Goal: Task Accomplishment & Management: Use online tool/utility

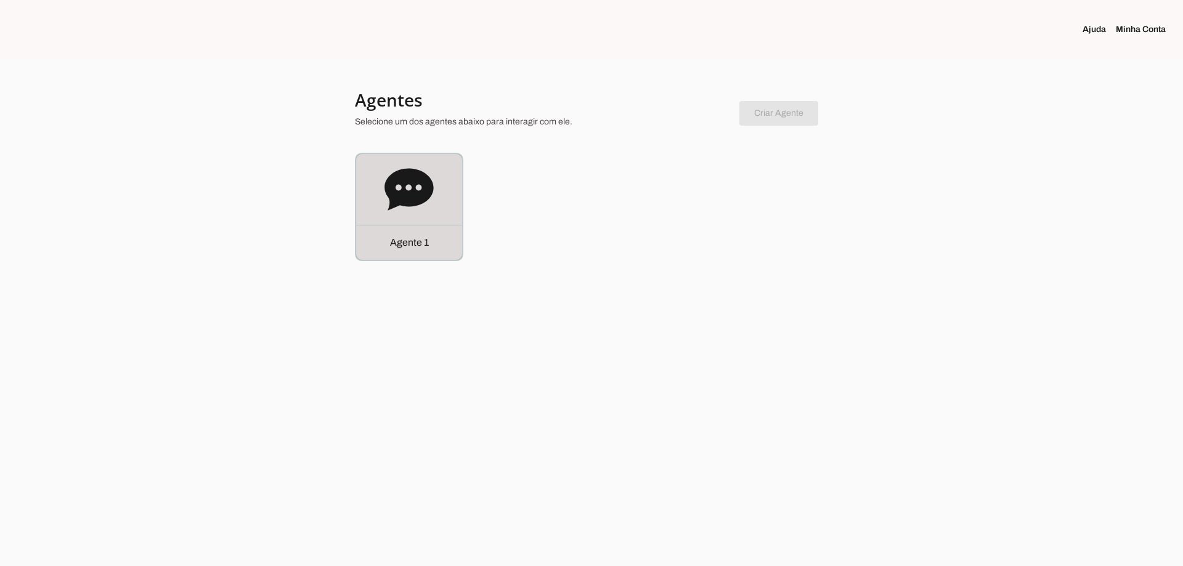
click at [400, 179] on icon at bounding box center [408, 189] width 49 height 42
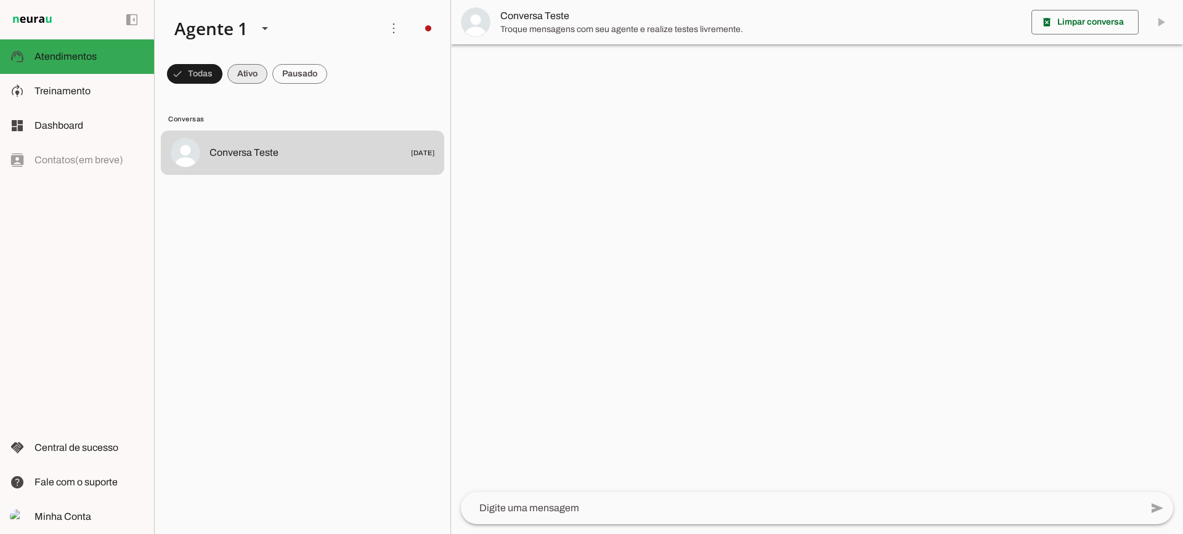
click at [250, 78] on span at bounding box center [247, 74] width 40 height 30
click at [278, 78] on span at bounding box center [299, 74] width 55 height 30
click at [245, 78] on span at bounding box center [236, 74] width 40 height 30
click at [299, 82] on span at bounding box center [299, 74] width 55 height 30
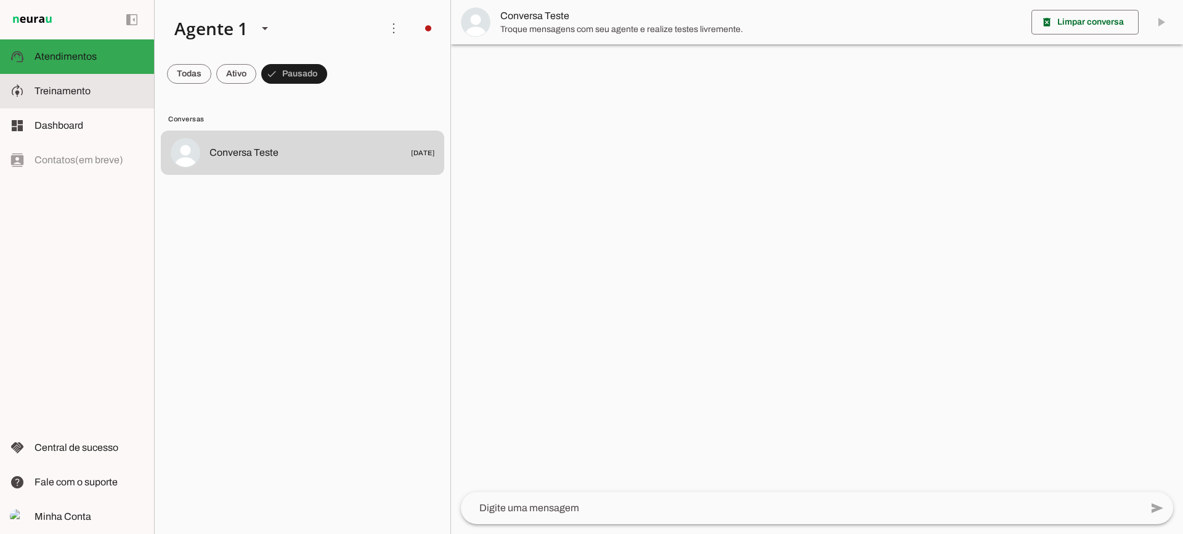
click at [38, 81] on md-item "model_training Treinamento Treinamento" at bounding box center [77, 91] width 154 height 35
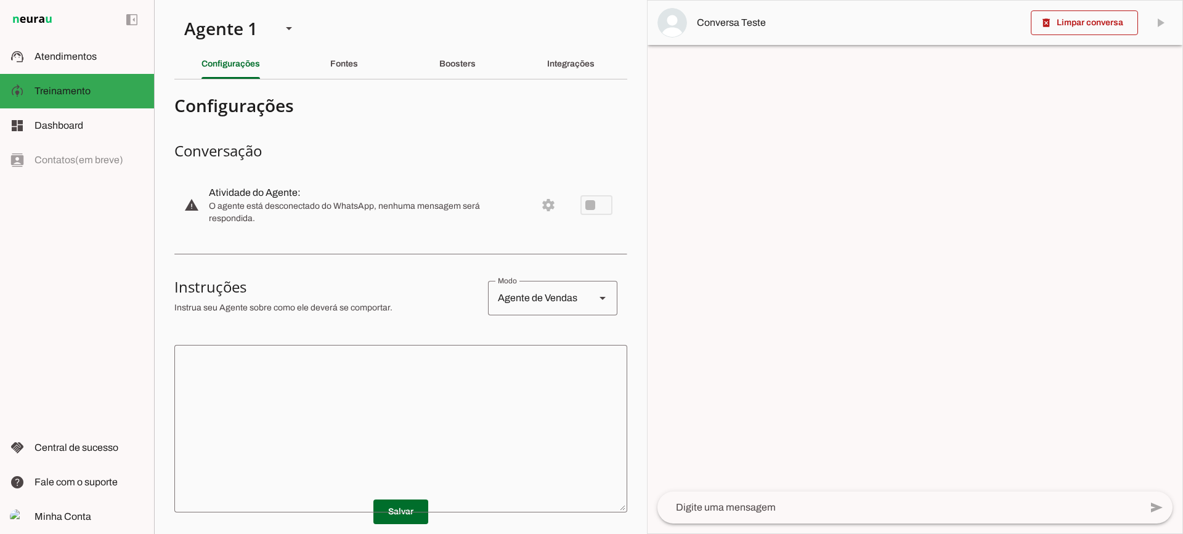
click at [351, 79] on section "Agente 1 Criar Agente Você atingiu o limite de IAs Neurau permitidas. Atualize …" at bounding box center [400, 267] width 493 height 534
click at [0, 0] on slot "Fontes" at bounding box center [0, 0] width 0 height 0
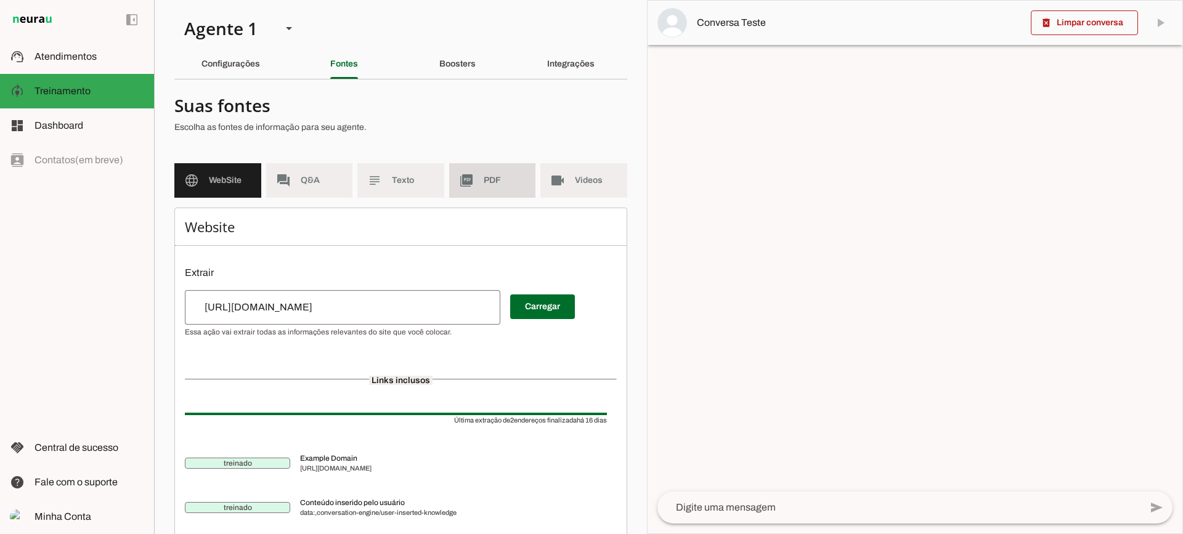
click at [484, 186] on span "PDF" at bounding box center [505, 180] width 43 height 12
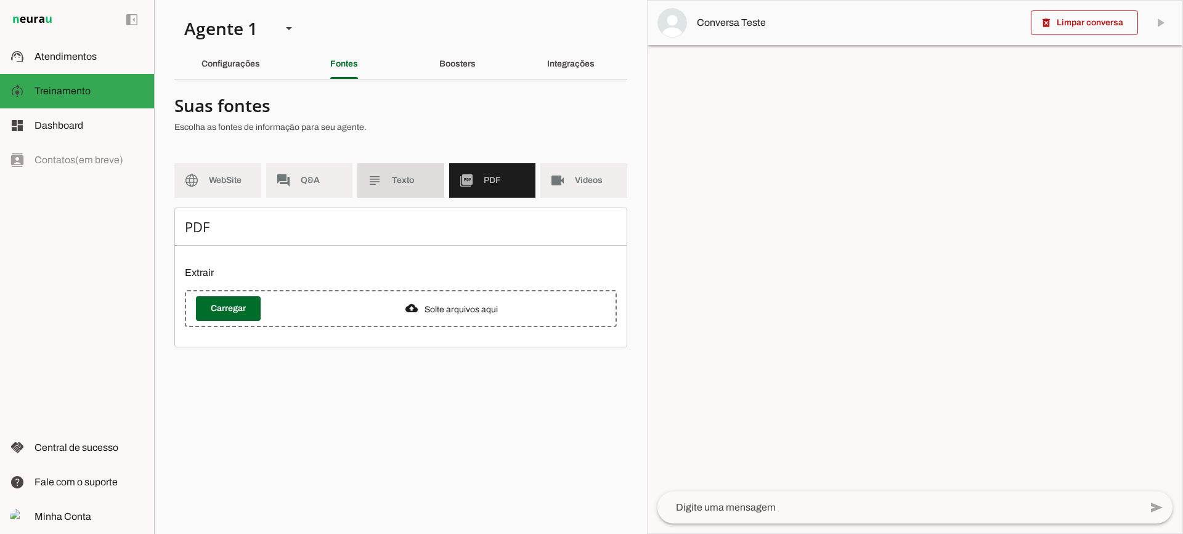
click at [415, 182] on span "Texto" at bounding box center [413, 180] width 43 height 12
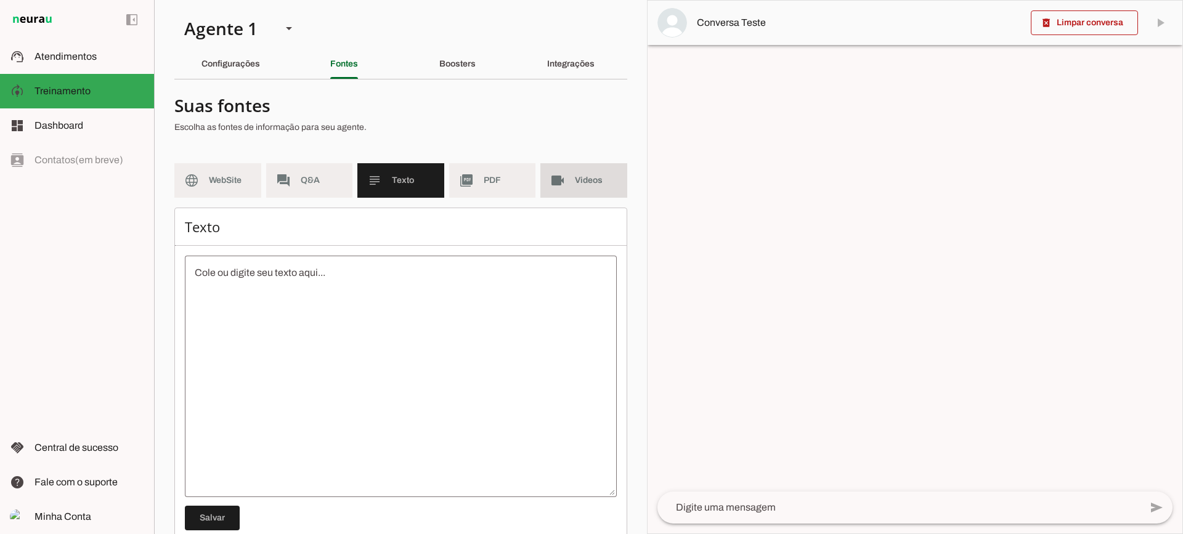
click at [547, 189] on md-item "videocam Videos" at bounding box center [583, 180] width 87 height 35
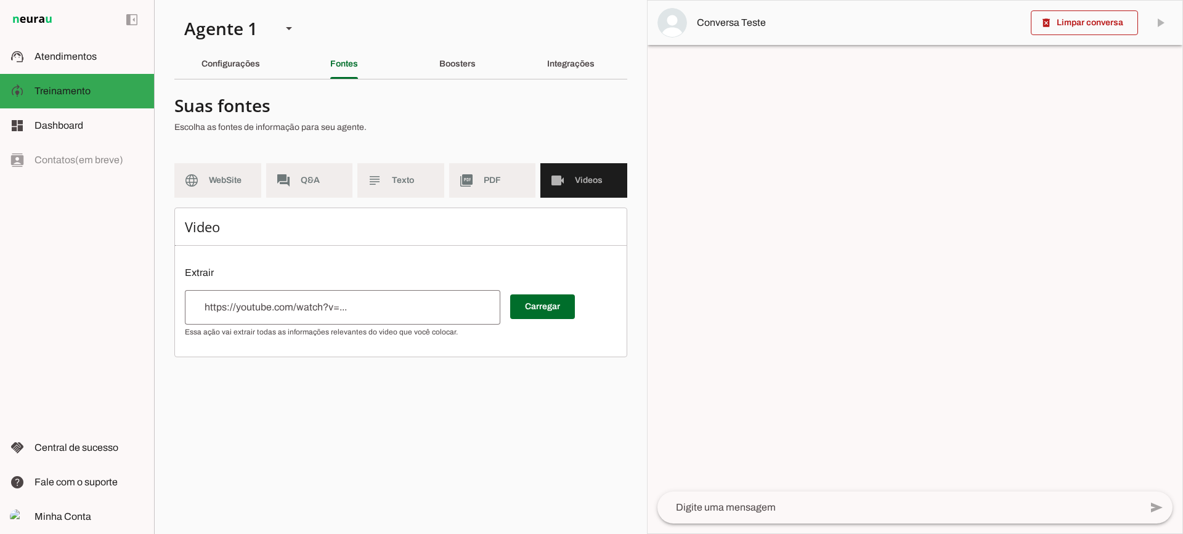
click at [518, 191] on md-item "picture_as_pdf PDF" at bounding box center [492, 180] width 87 height 35
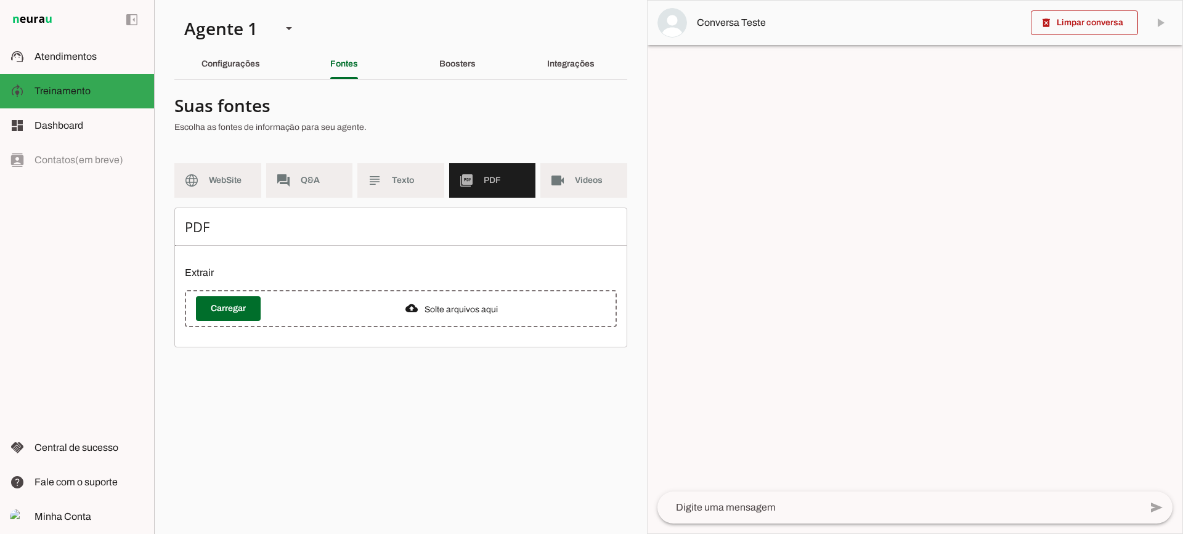
click at [464, 73] on div "Boosters" at bounding box center [457, 64] width 36 height 30
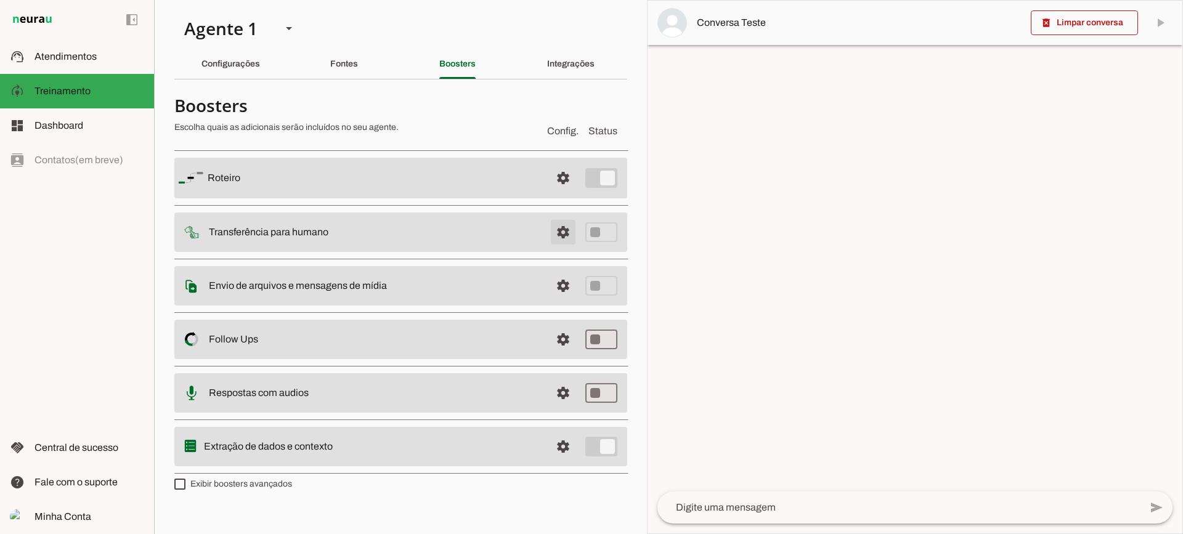
click at [560, 238] on span at bounding box center [563, 232] width 30 height 30
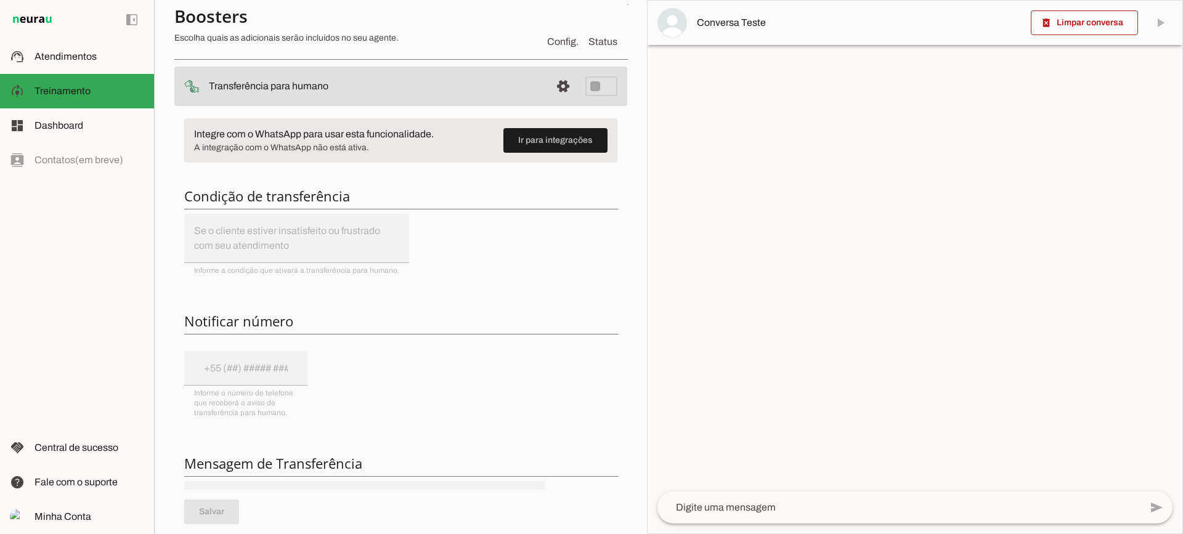
scroll to position [123, 0]
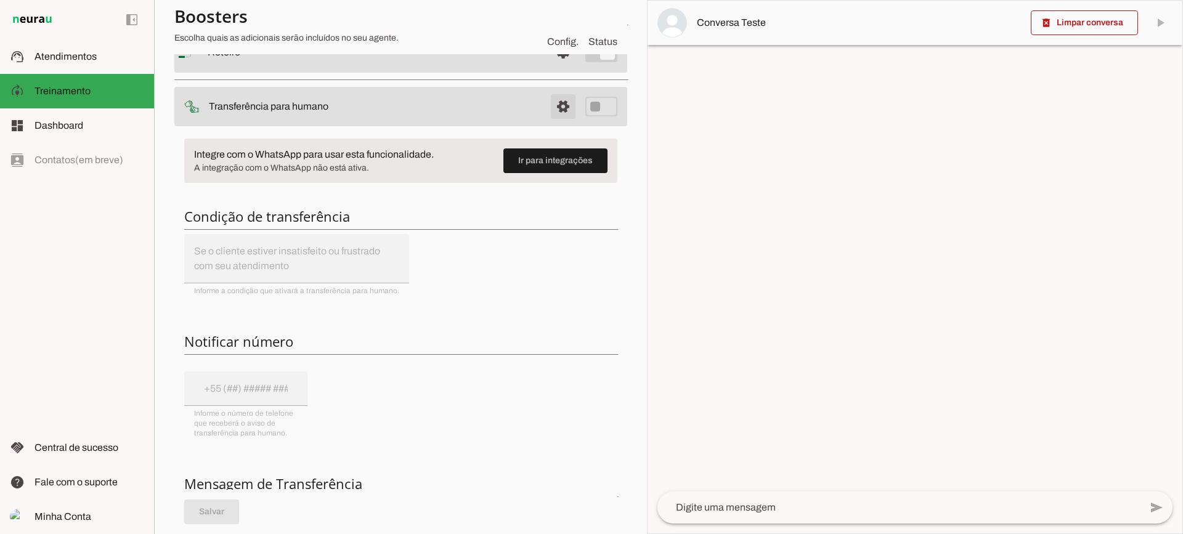
click at [548, 107] on span at bounding box center [563, 107] width 30 height 30
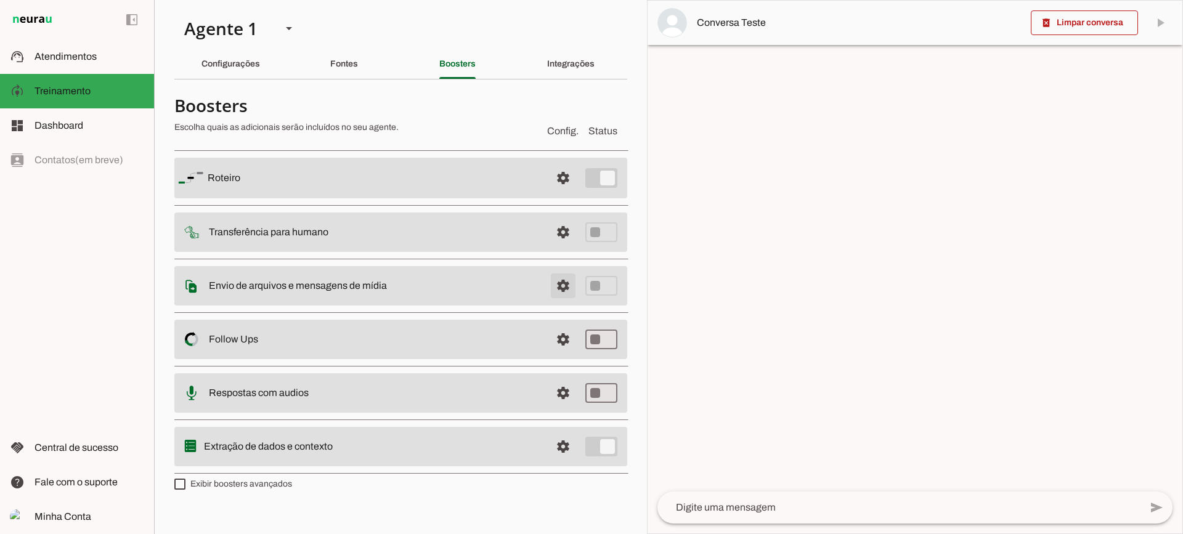
click at [570, 289] on span at bounding box center [563, 286] width 30 height 30
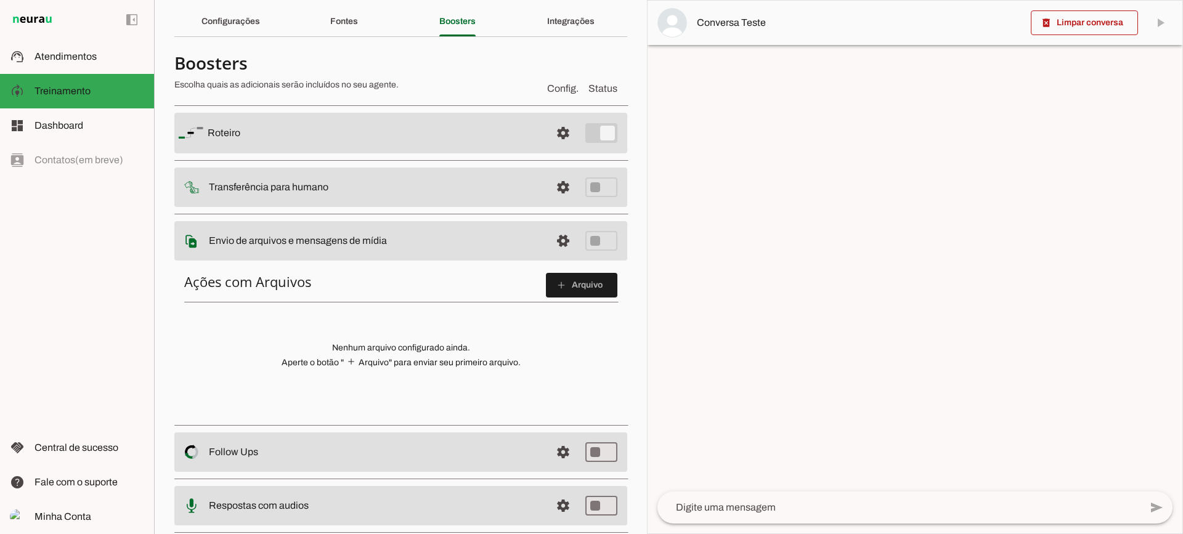
scroll to position [62, 0]
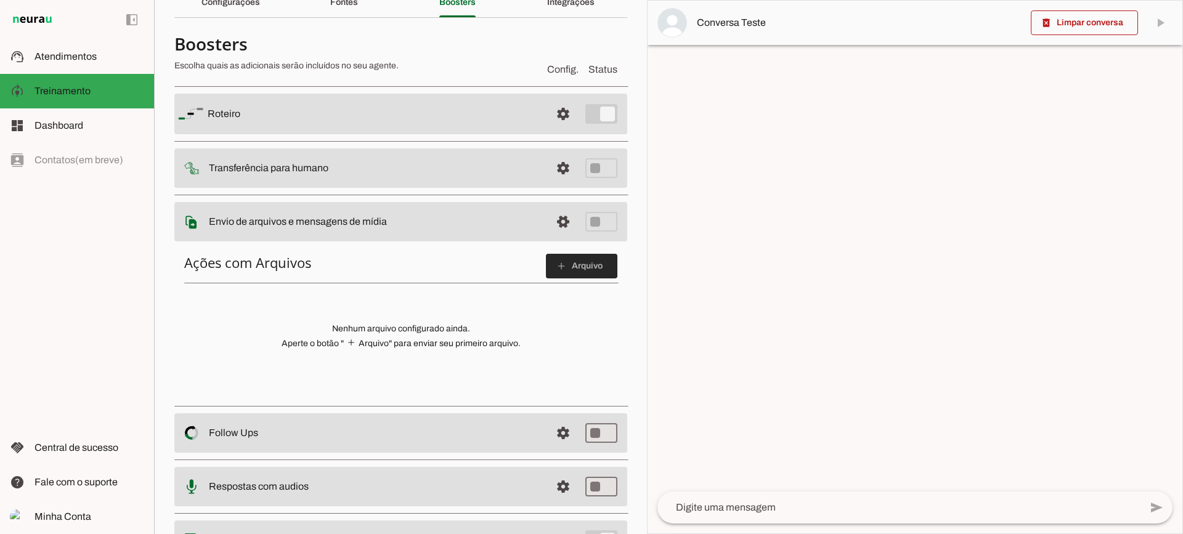
click at [574, 276] on span at bounding box center [581, 266] width 71 height 30
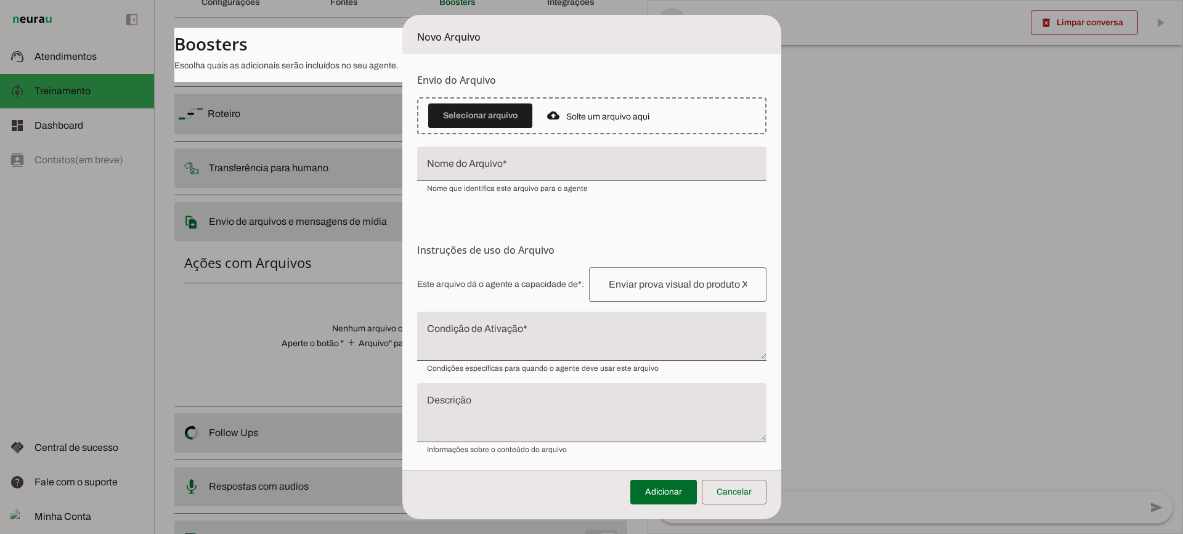
click at [469, 339] on textarea "Condição de Ativação" at bounding box center [591, 342] width 349 height 30
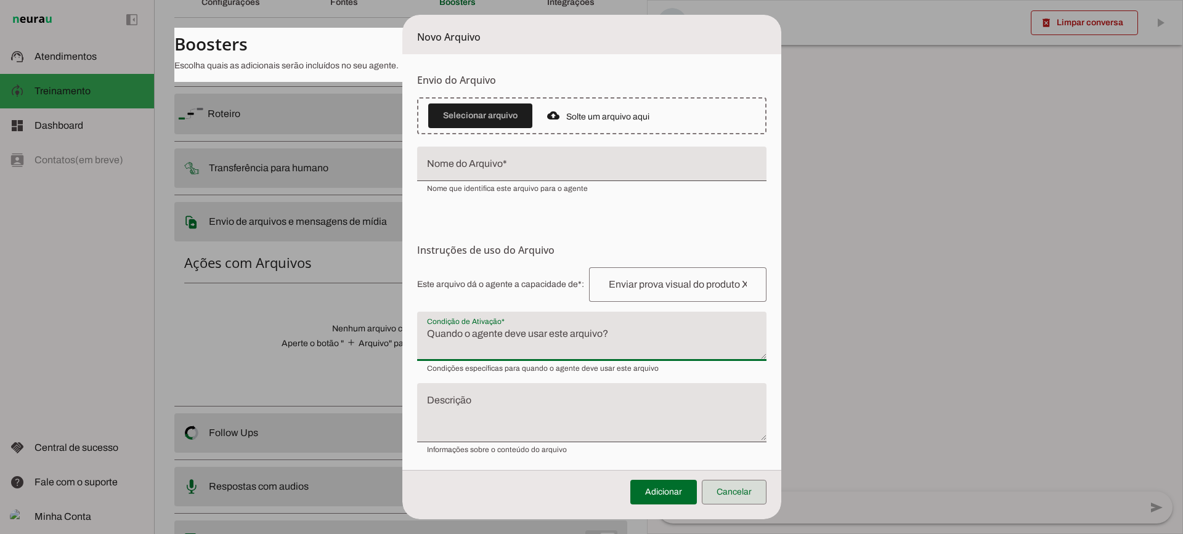
click at [739, 495] on span at bounding box center [734, 492] width 65 height 30
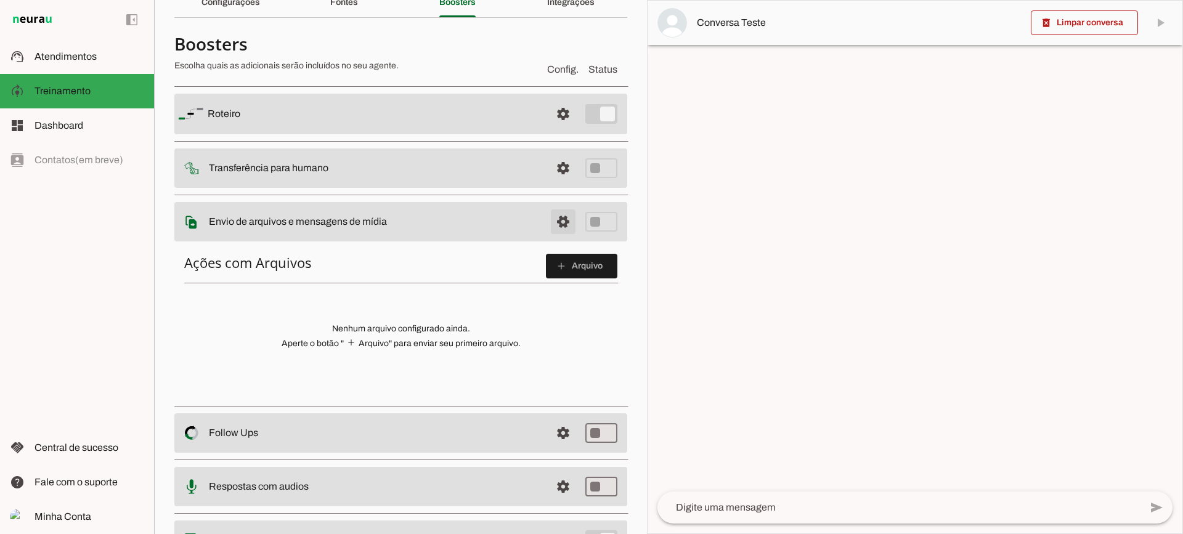
click at [548, 233] on span at bounding box center [563, 222] width 30 height 30
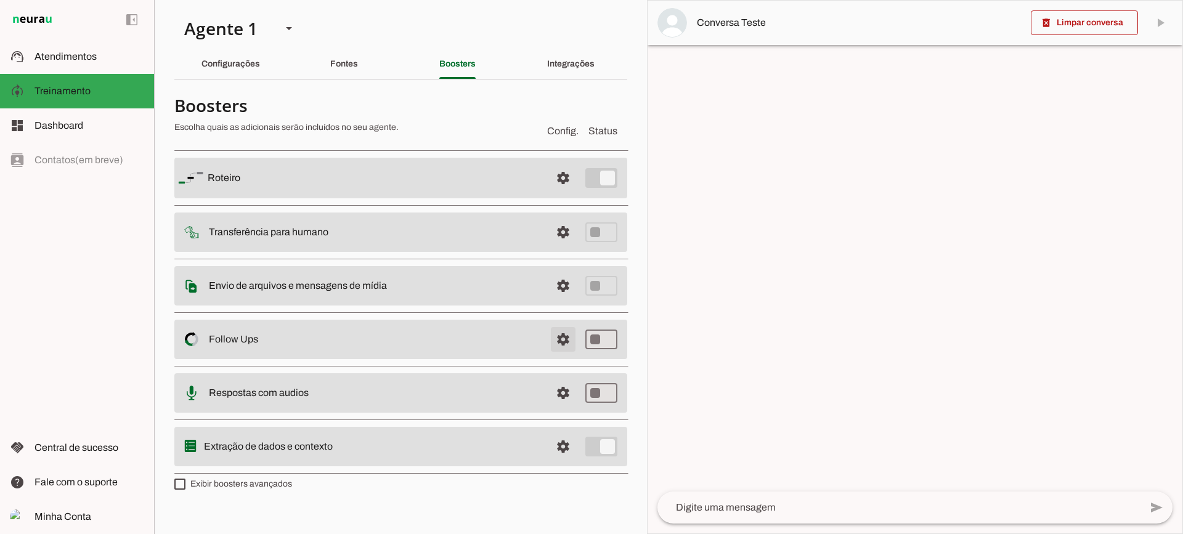
click at [554, 338] on span at bounding box center [563, 340] width 30 height 30
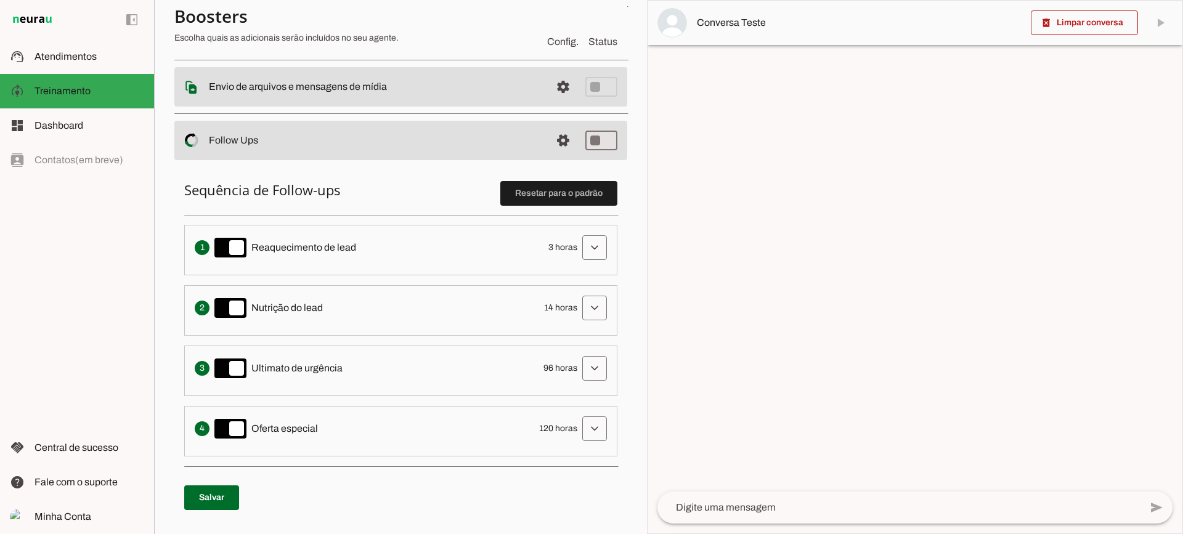
scroll to position [246, 0]
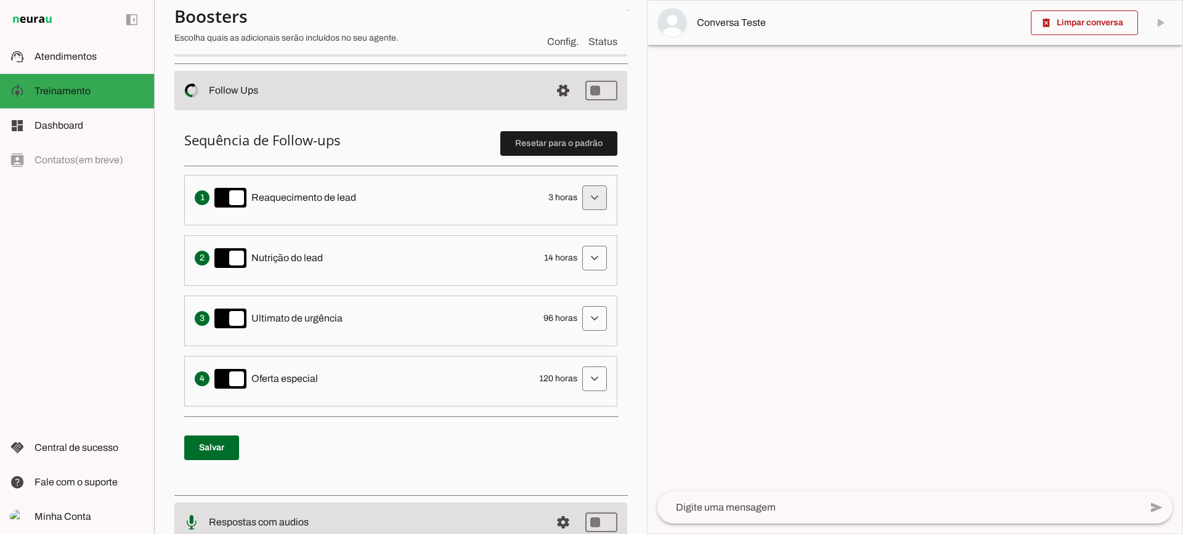
click at [580, 187] on span at bounding box center [595, 198] width 30 height 30
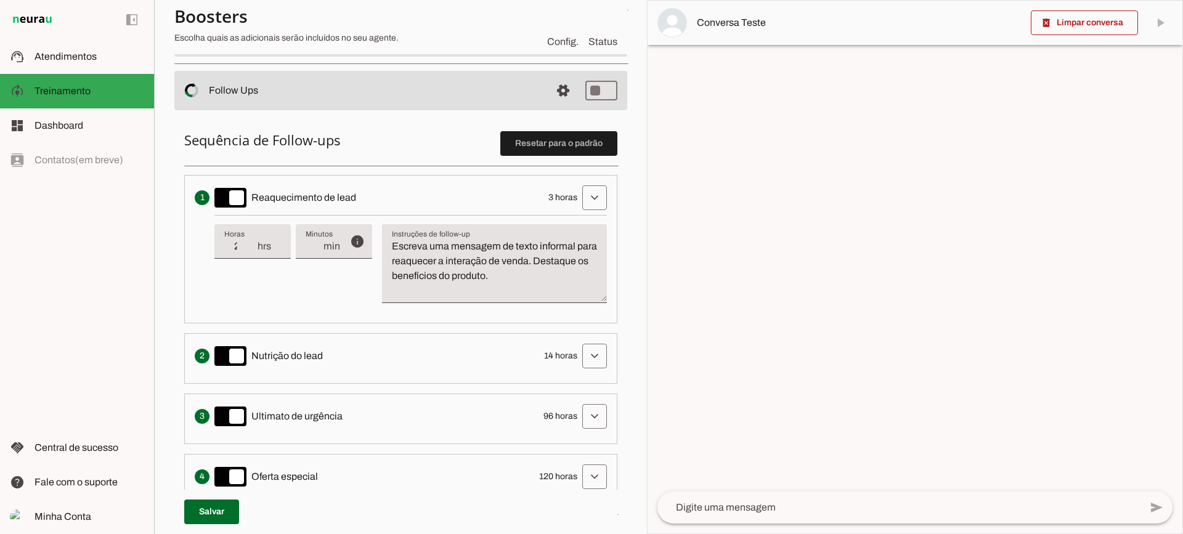
type input "2"
type md-filled-text-field "2"
click at [254, 251] on input "2" at bounding box center [240, 246] width 32 height 15
type input "1"
type md-filled-text-field "1"
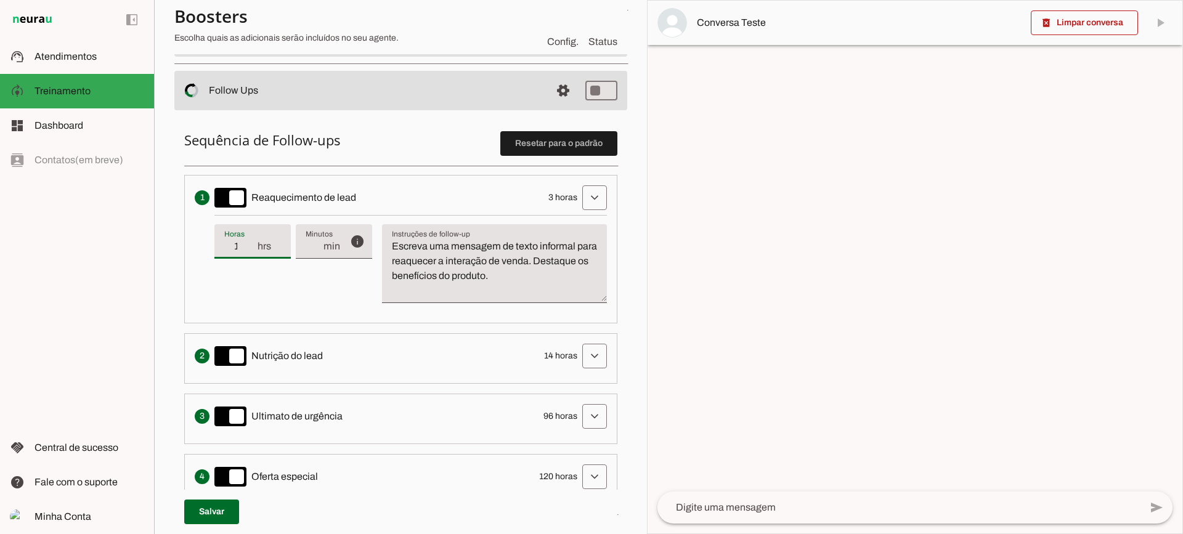
click at [254, 251] on input "1" at bounding box center [240, 246] width 32 height 15
type input "2"
type md-filled-text-field "2"
click at [250, 242] on input "2" at bounding box center [240, 246] width 32 height 15
type input "3"
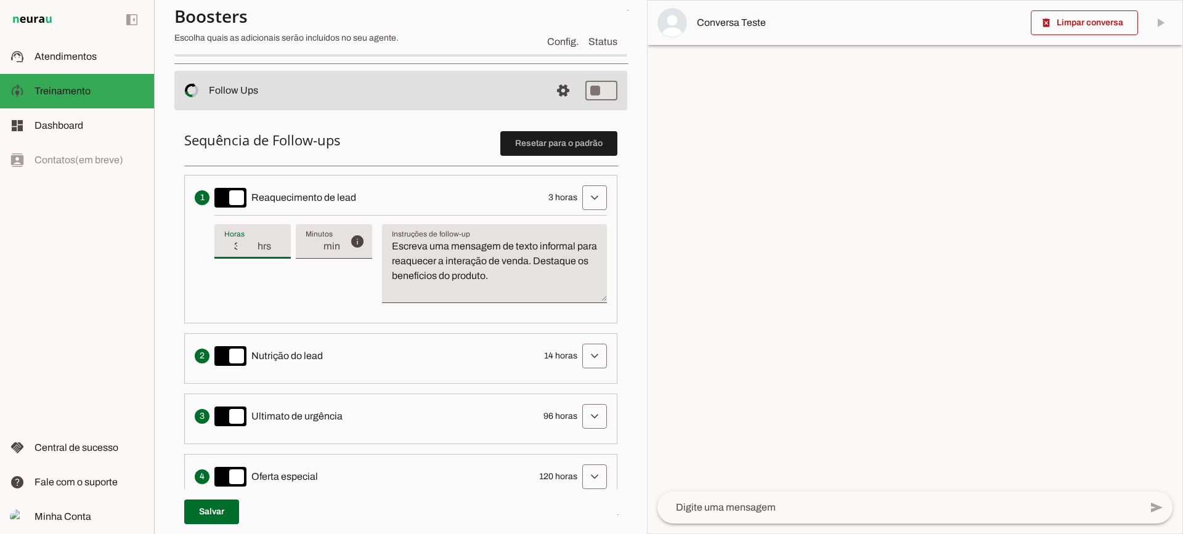
type md-filled-text-field "3"
click at [250, 242] on input "3" at bounding box center [240, 246] width 32 height 15
type input "4"
type md-filled-text-field "4"
click at [253, 244] on input "4" at bounding box center [240, 246] width 32 height 15
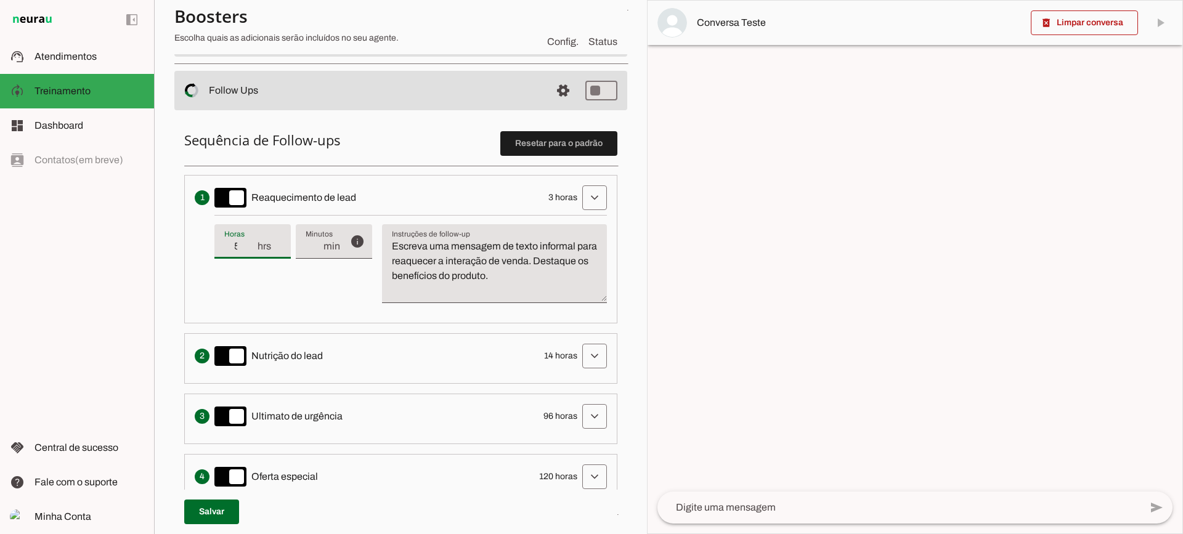
type input "5"
type md-filled-text-field "5"
click at [253, 244] on input "5" at bounding box center [240, 246] width 32 height 15
type input "6"
type md-filled-text-field "6"
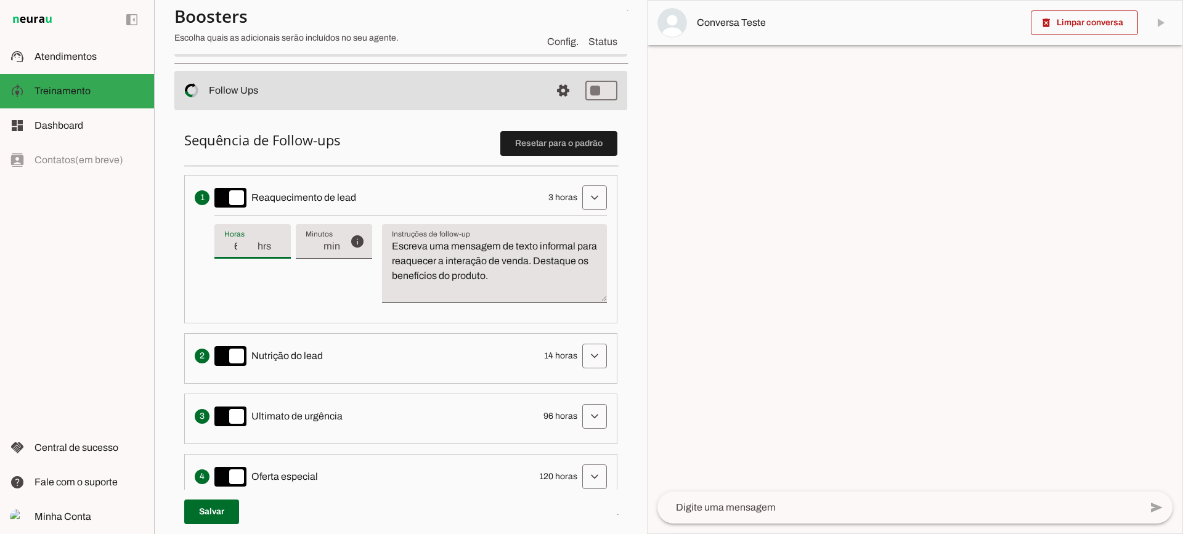
click at [253, 244] on input "6" at bounding box center [240, 246] width 32 height 15
type input "5"
type md-filled-text-field "5"
click at [252, 251] on input "5" at bounding box center [240, 246] width 32 height 15
type input "4"
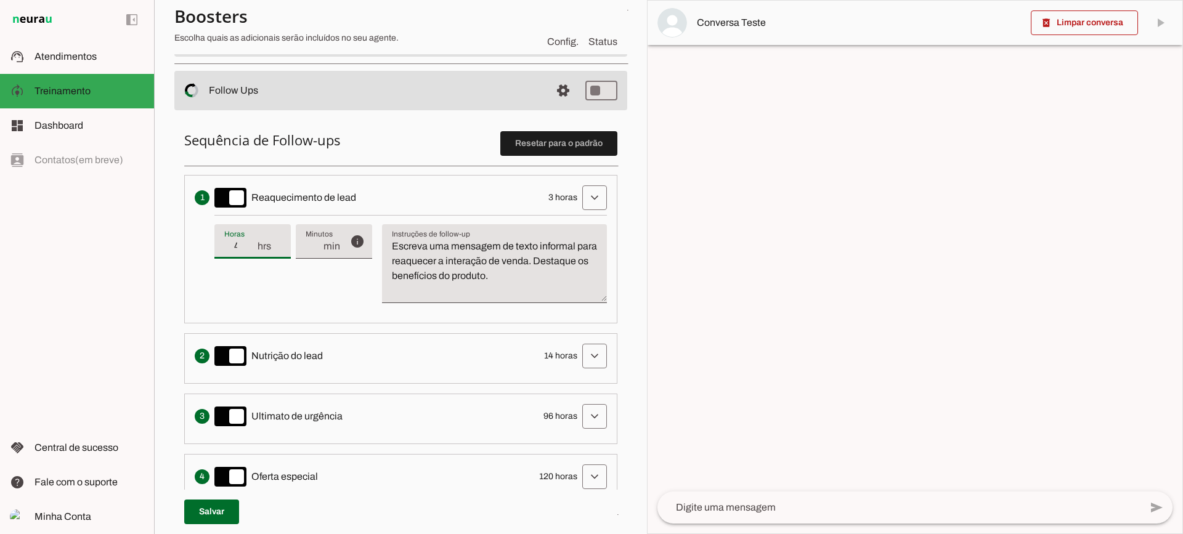
type md-filled-text-field "4"
click at [252, 251] on input "4" at bounding box center [240, 246] width 32 height 15
type input "3"
type md-filled-text-field "3"
click at [252, 251] on input "3" at bounding box center [240, 246] width 32 height 15
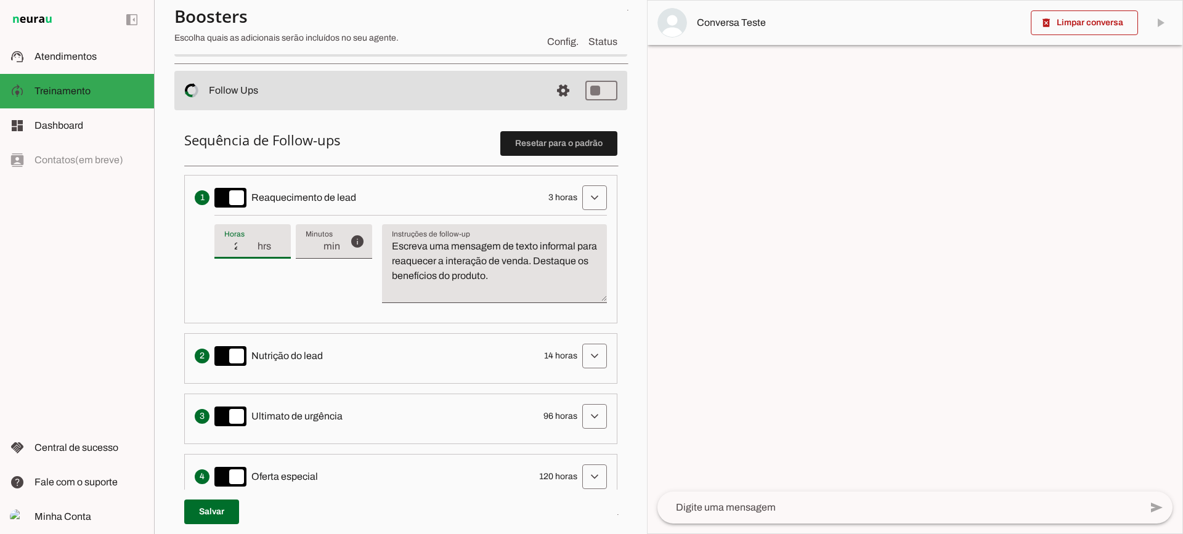
type input "2"
type md-filled-text-field "2"
click at [252, 251] on input "2" at bounding box center [240, 246] width 32 height 15
type input "3"
type md-filled-text-field "3"
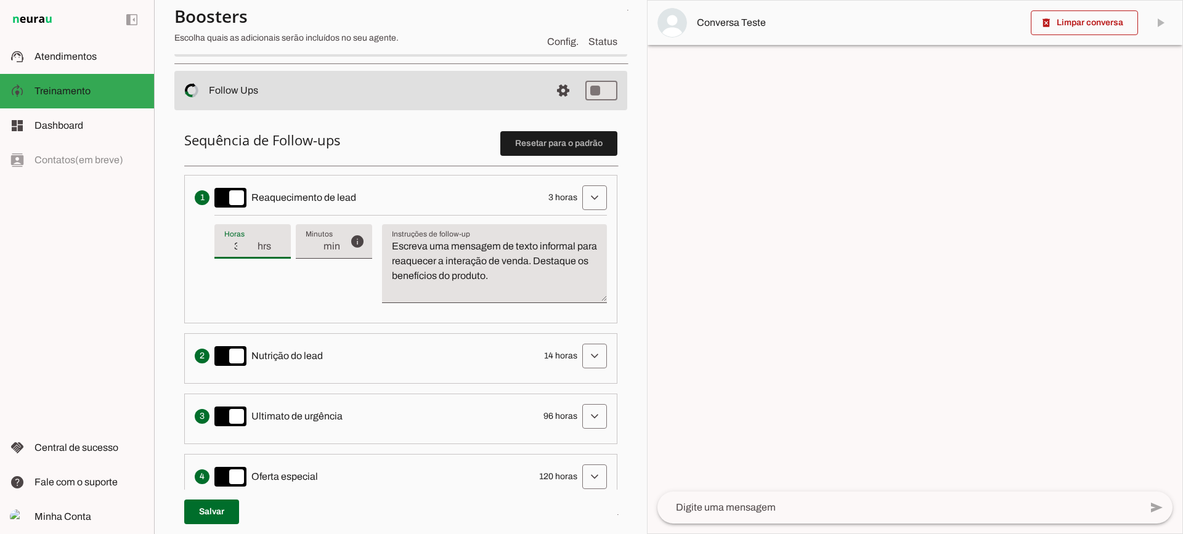
click at [251, 243] on input "3" at bounding box center [240, 246] width 32 height 15
click at [508, 259] on textarea "Escreva uma mensagem de texto informal para reaquecer a interação de venda. Des…" at bounding box center [494, 268] width 225 height 59
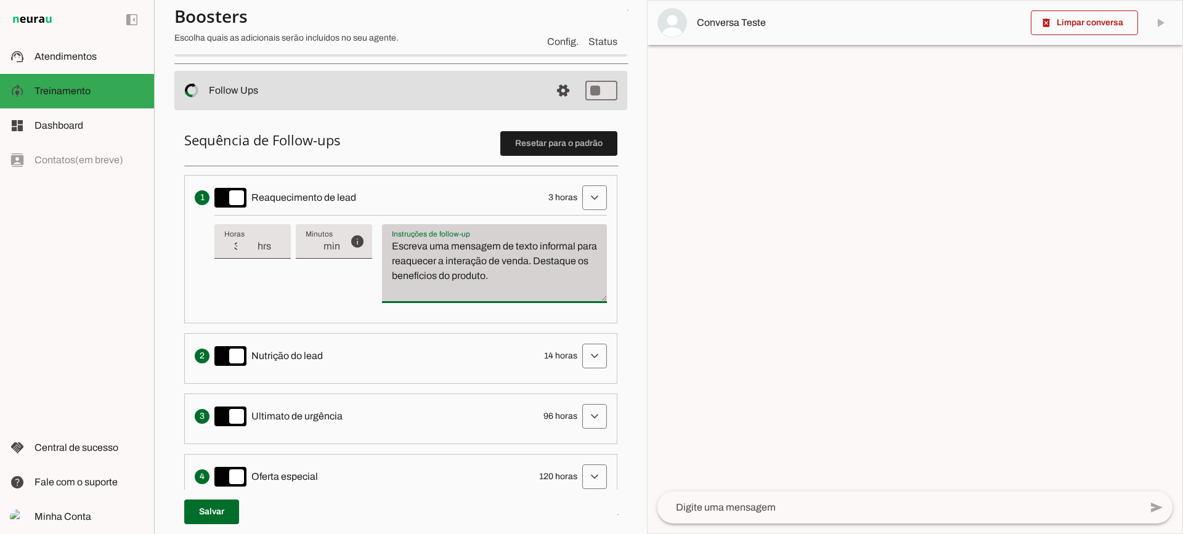
drag, startPoint x: 562, startPoint y: 278, endPoint x: 386, endPoint y: 225, distance: 184.6
click at [386, 225] on div "Escreva uma mensagem de texto informal para reaquecer a interação de venda. Des…" at bounding box center [494, 263] width 225 height 79
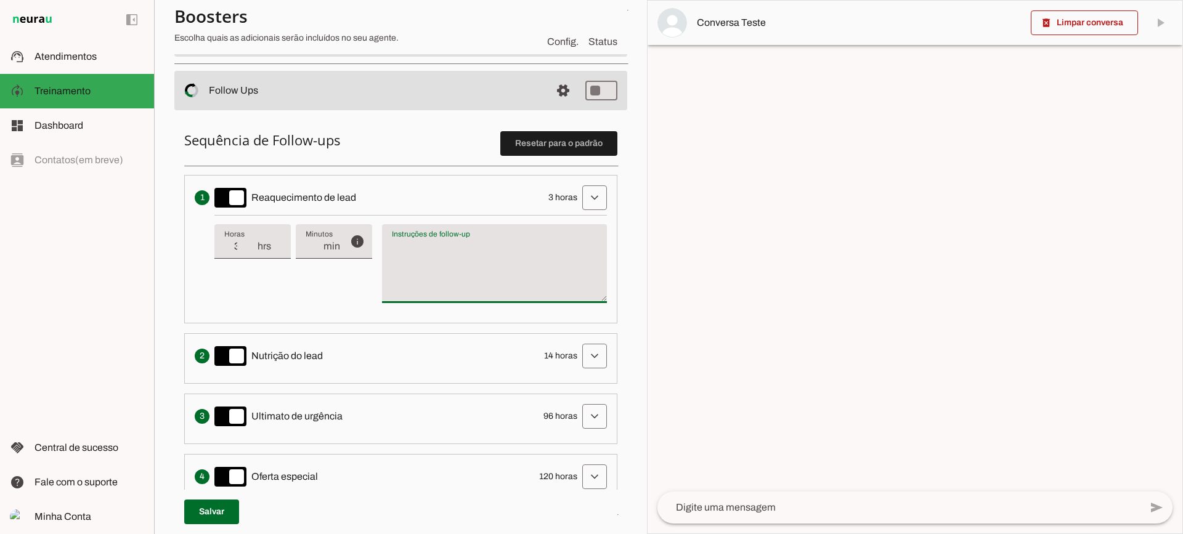
type textarea "Escreva uma mensagem de texto informal para reaquecer a interação de venda. Des…"
click at [449, 261] on textarea "Escreva uma mensagem de texto informal para reaquecer a interação de venda. Des…" at bounding box center [494, 268] width 225 height 59
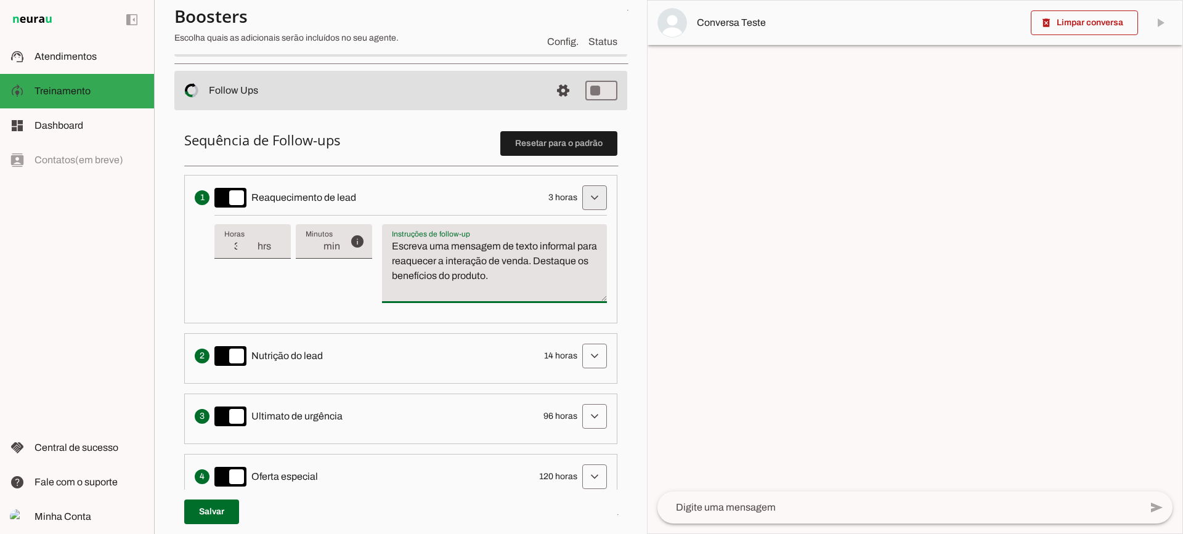
click at [580, 198] on span at bounding box center [595, 198] width 30 height 30
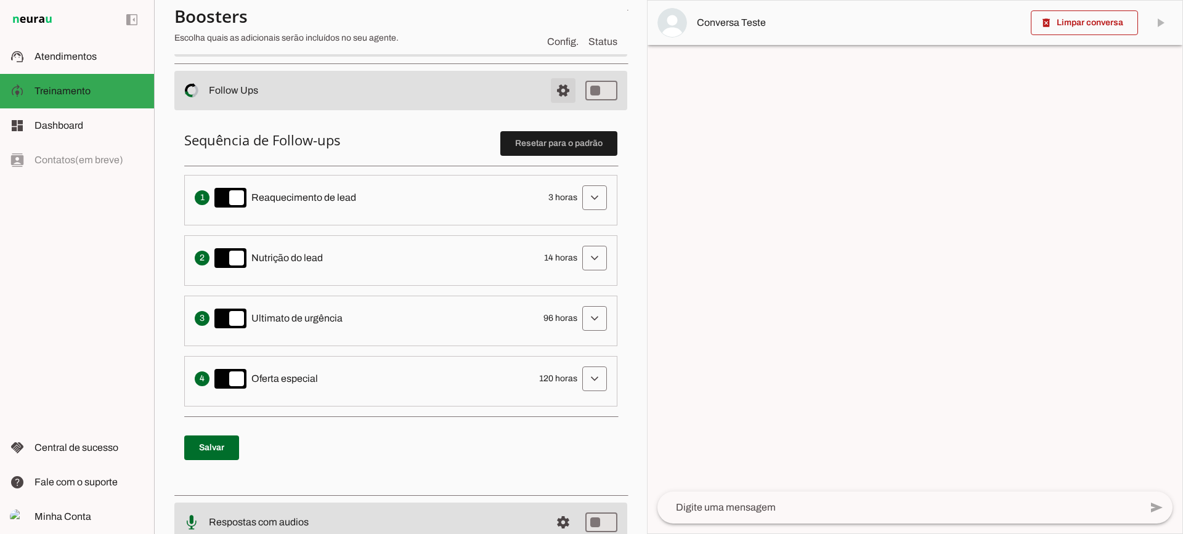
click at [548, 94] on span at bounding box center [563, 91] width 30 height 30
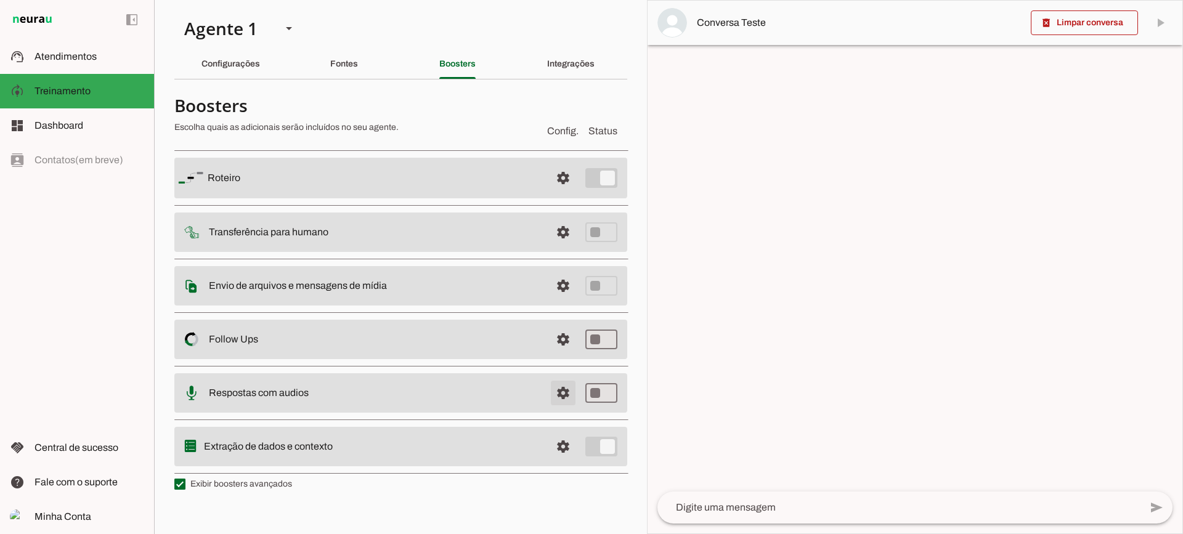
click at [569, 393] on span at bounding box center [563, 393] width 30 height 30
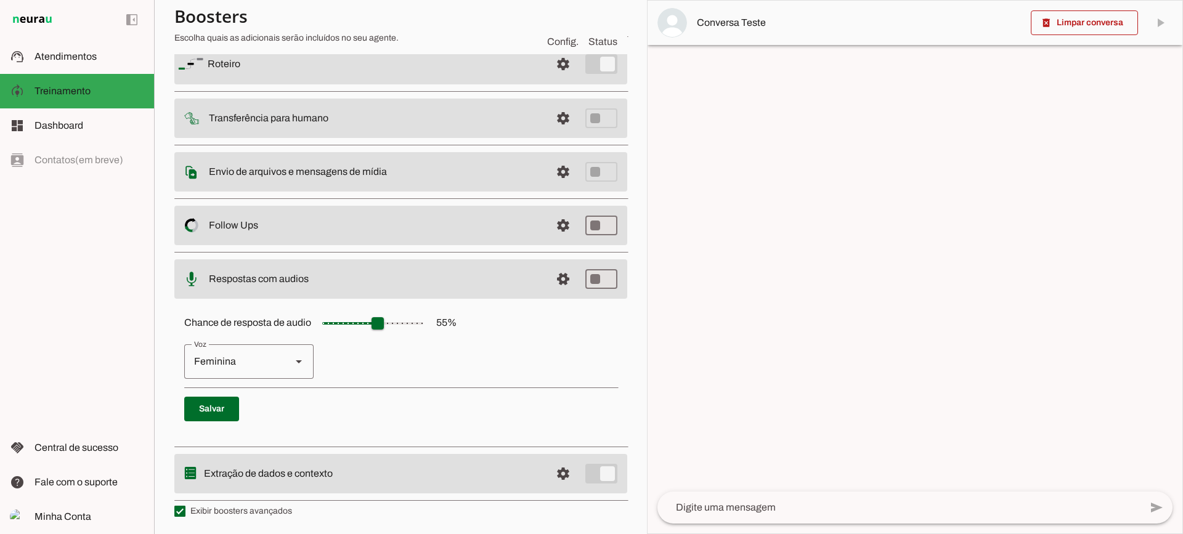
scroll to position [113, 0]
click at [548, 276] on span at bounding box center [563, 278] width 30 height 30
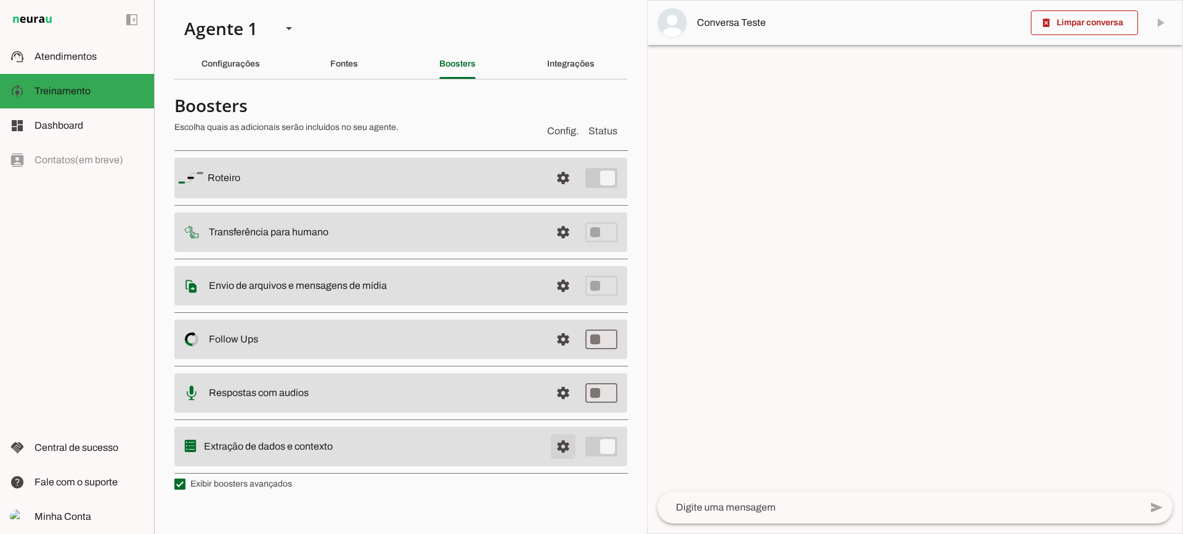
click at [567, 448] on span at bounding box center [563, 447] width 30 height 30
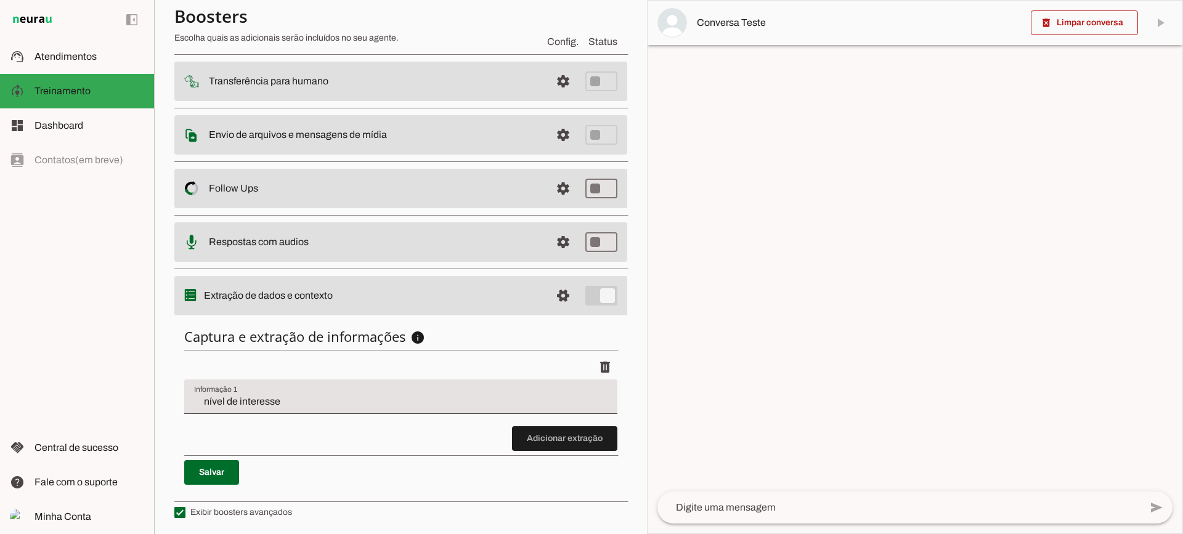
scroll to position [151, 0]
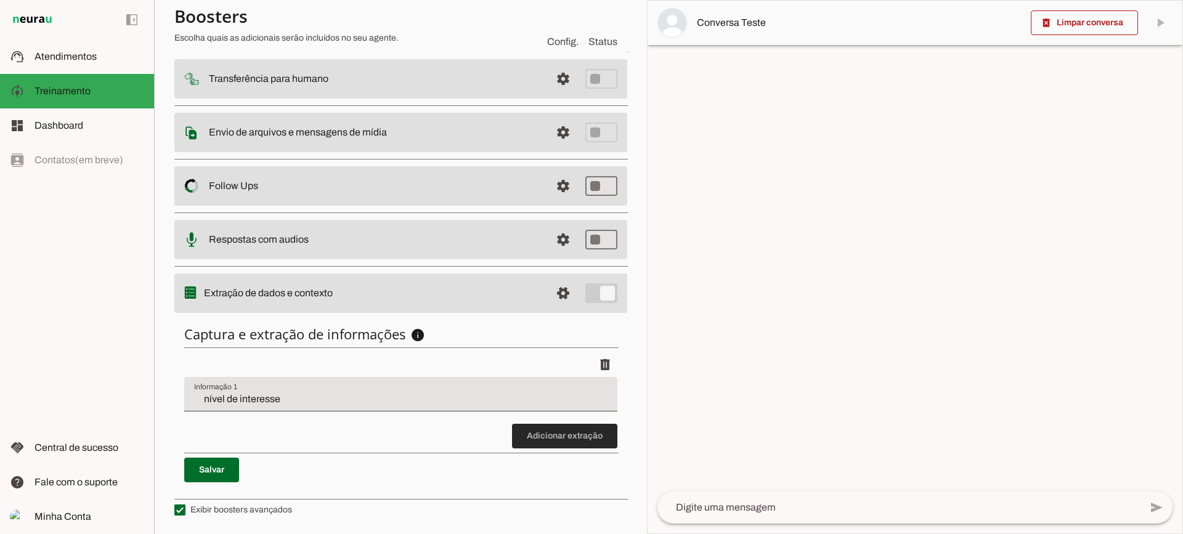
click at [554, 437] on span at bounding box center [564, 436] width 105 height 30
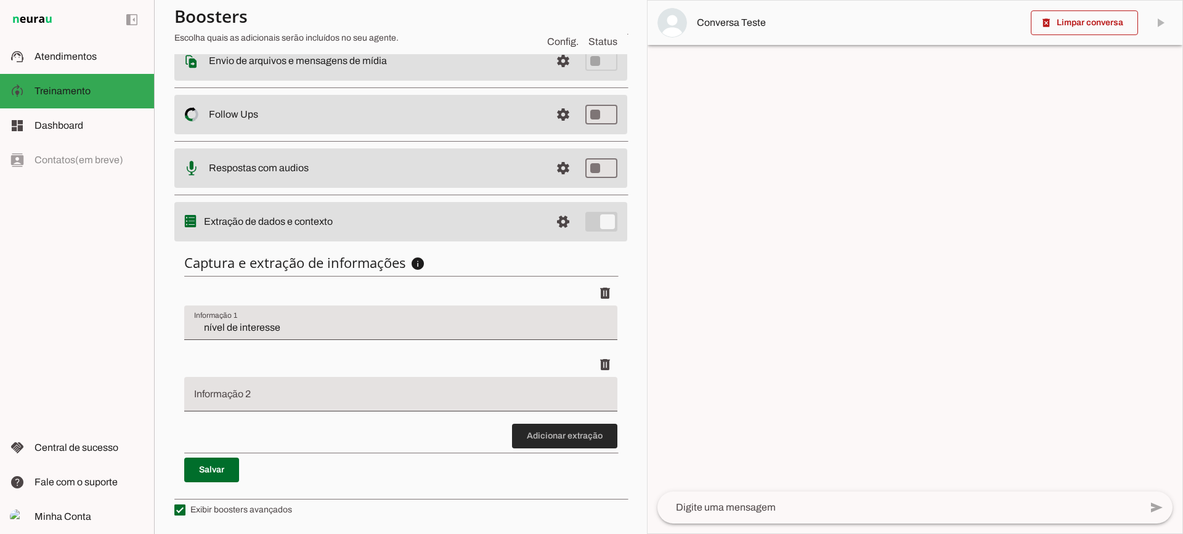
click at [565, 432] on span at bounding box center [564, 436] width 105 height 30
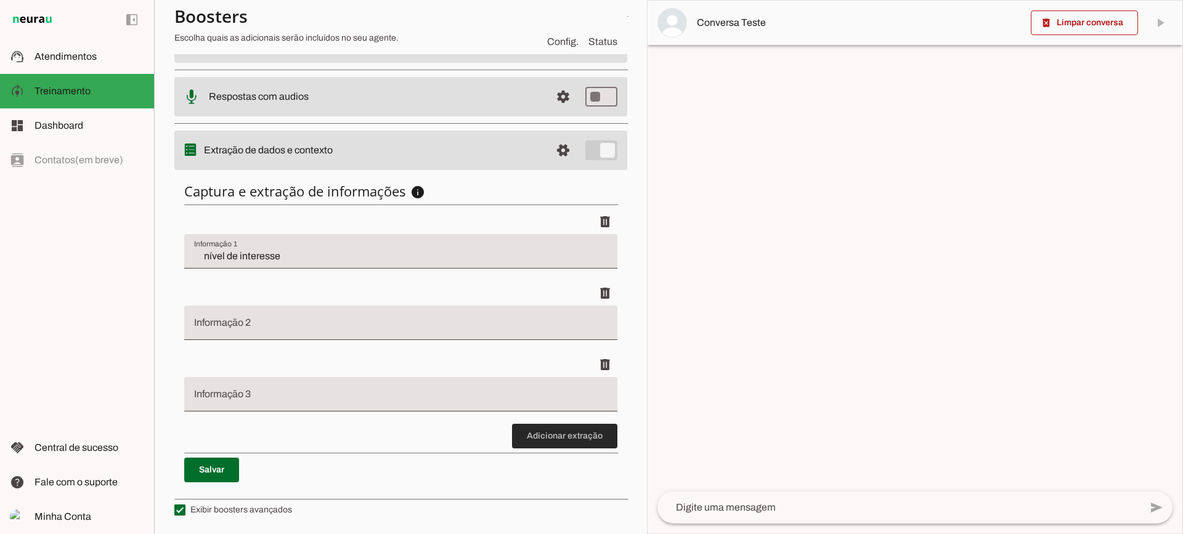
click at [522, 434] on span at bounding box center [564, 436] width 105 height 30
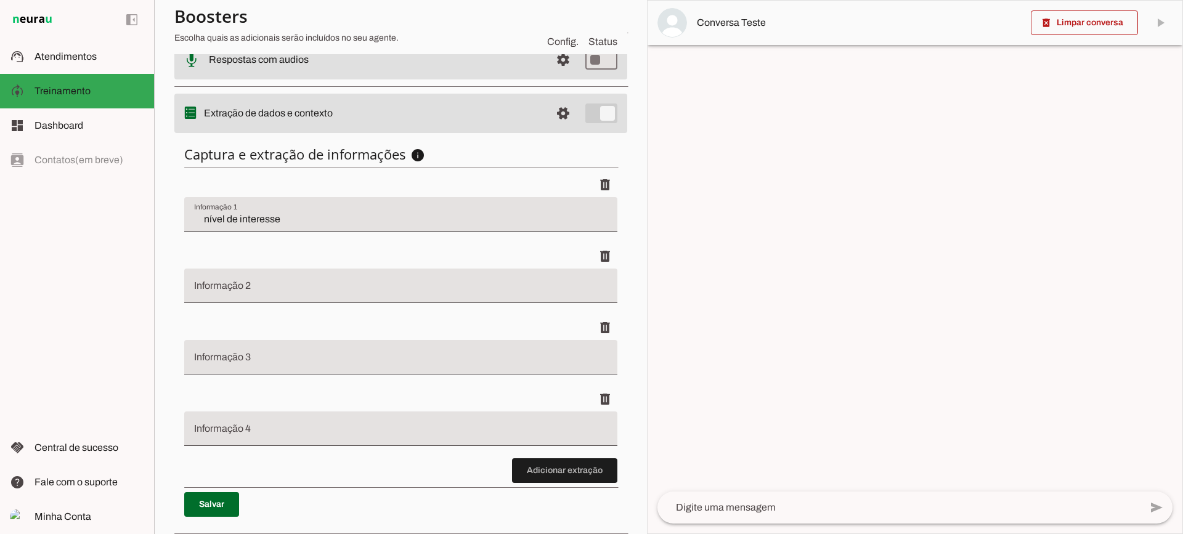
scroll to position [365, 0]
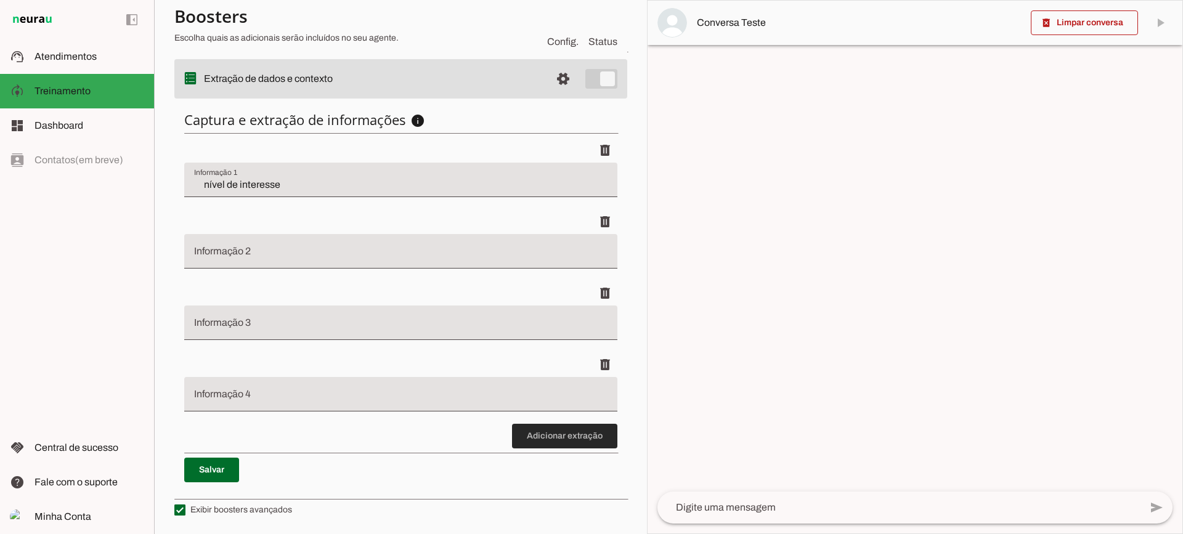
click at [583, 439] on span at bounding box center [564, 436] width 105 height 30
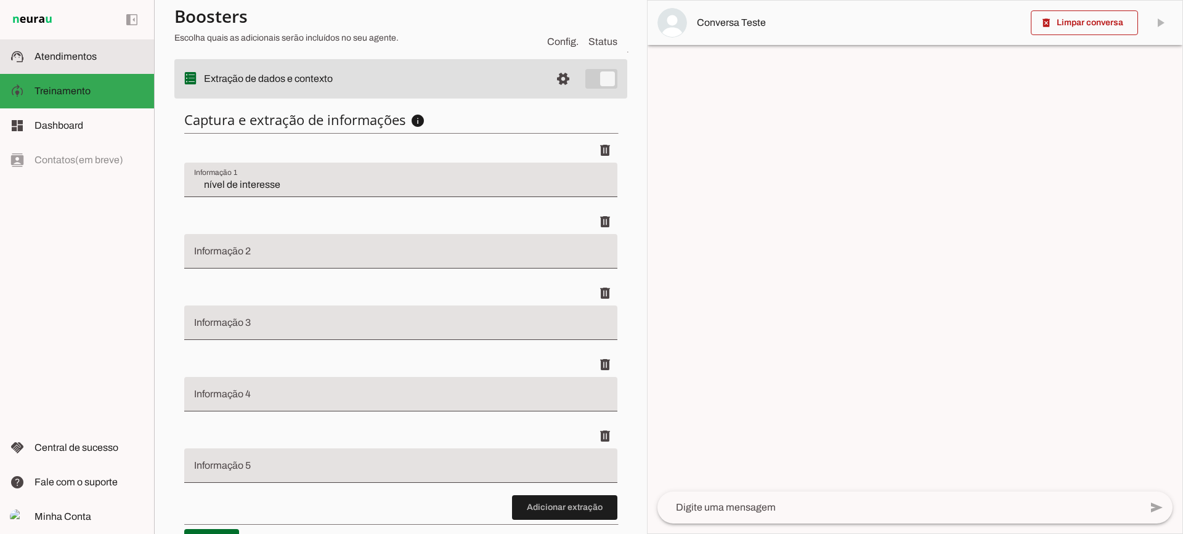
click at [100, 53] on slot at bounding box center [90, 56] width 110 height 15
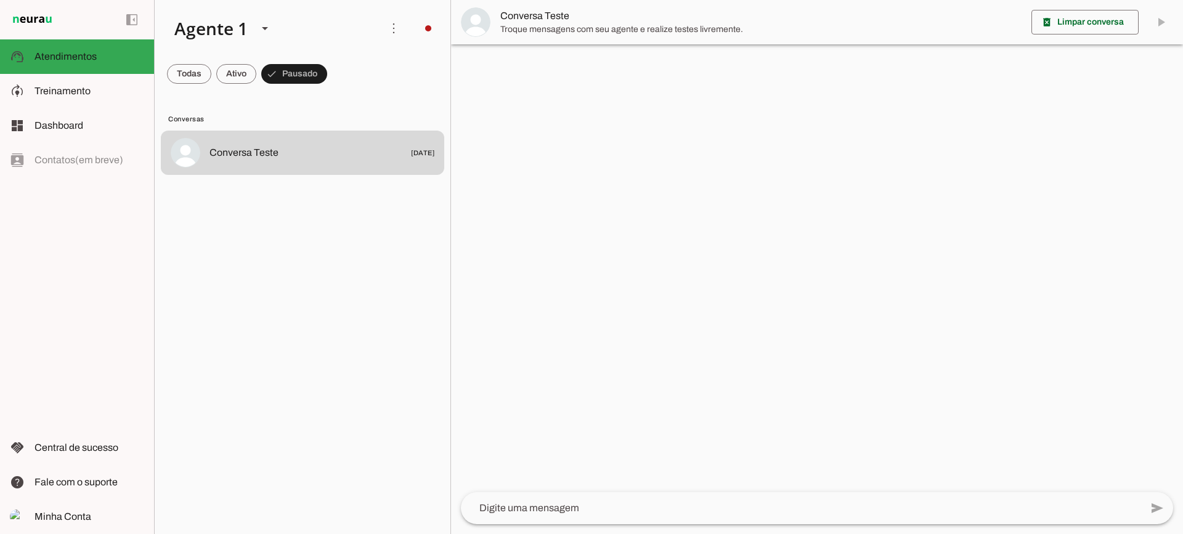
click at [569, 30] on span "Troque mensagens com seu agente e realize testes livremente." at bounding box center [760, 29] width 521 height 12
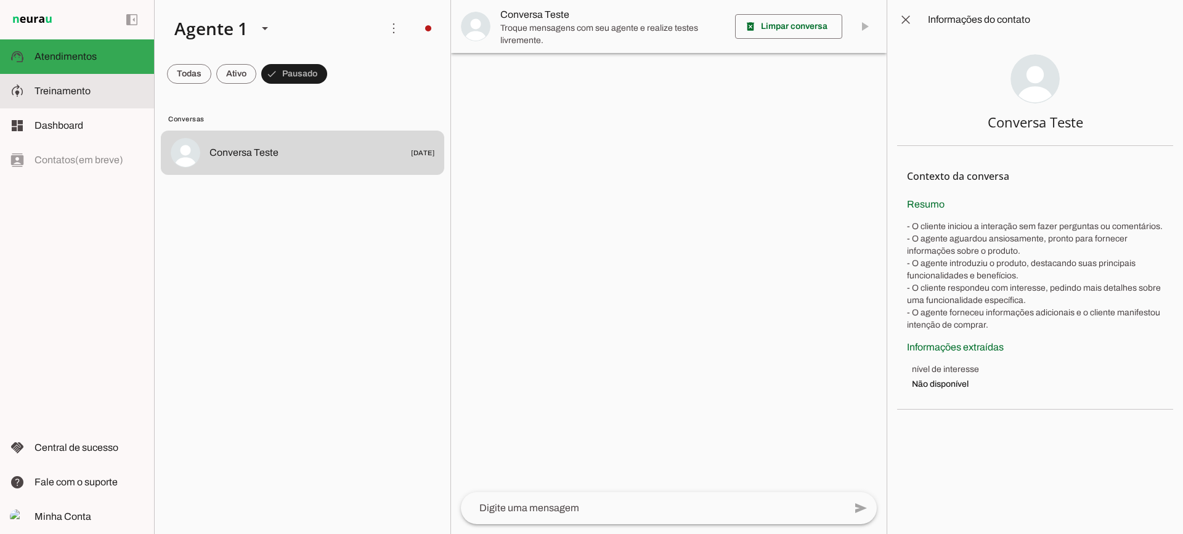
click at [128, 94] on slot at bounding box center [90, 91] width 110 height 15
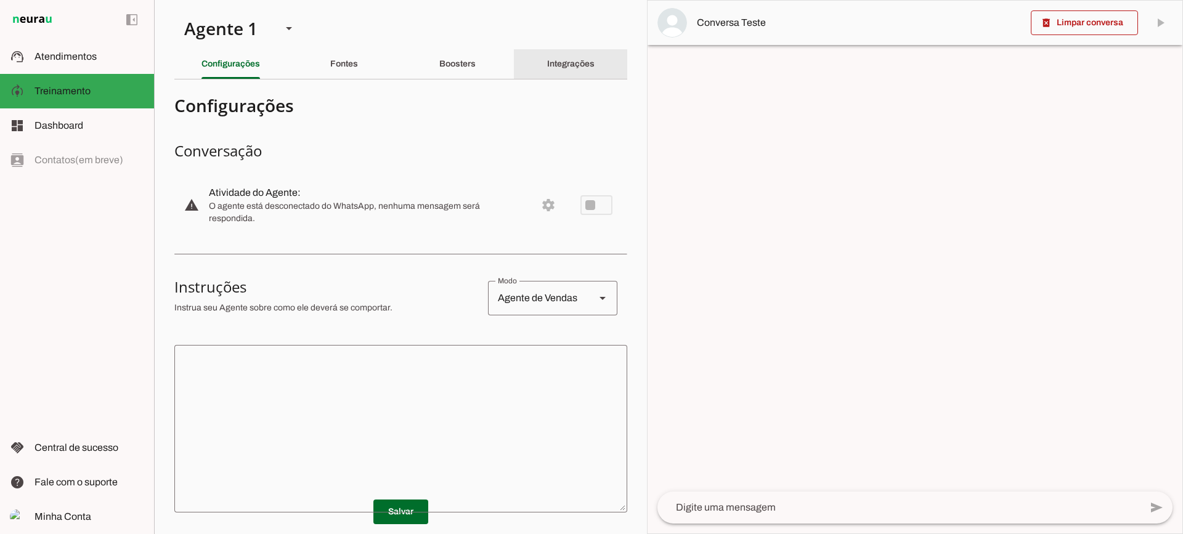
click at [586, 73] on div "Integrações" at bounding box center [570, 64] width 47 height 30
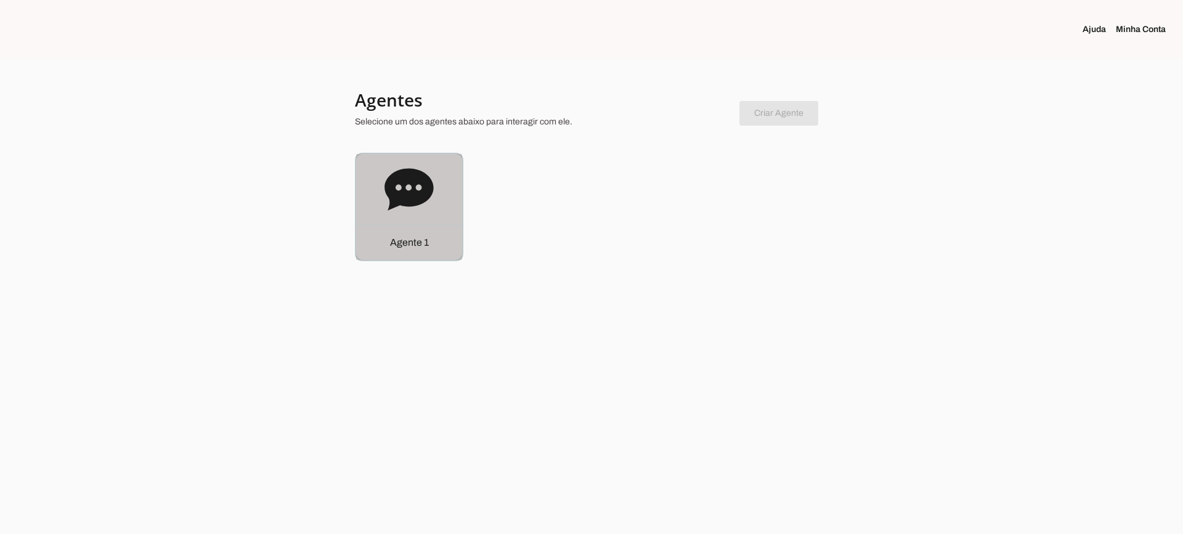
click at [430, 198] on icon at bounding box center [408, 189] width 49 height 49
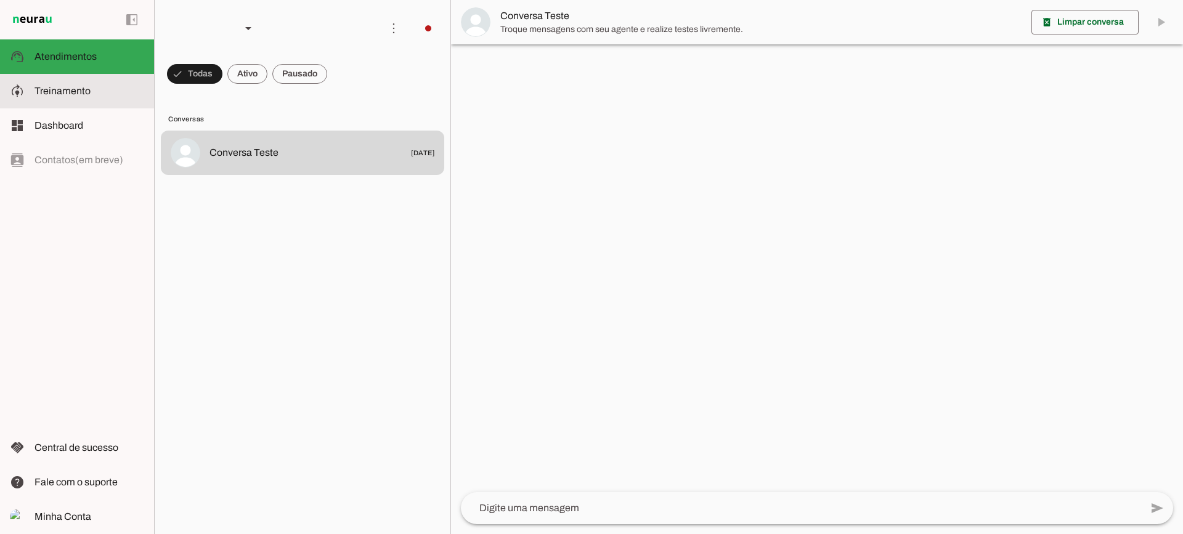
click at [51, 98] on slot at bounding box center [90, 91] width 110 height 15
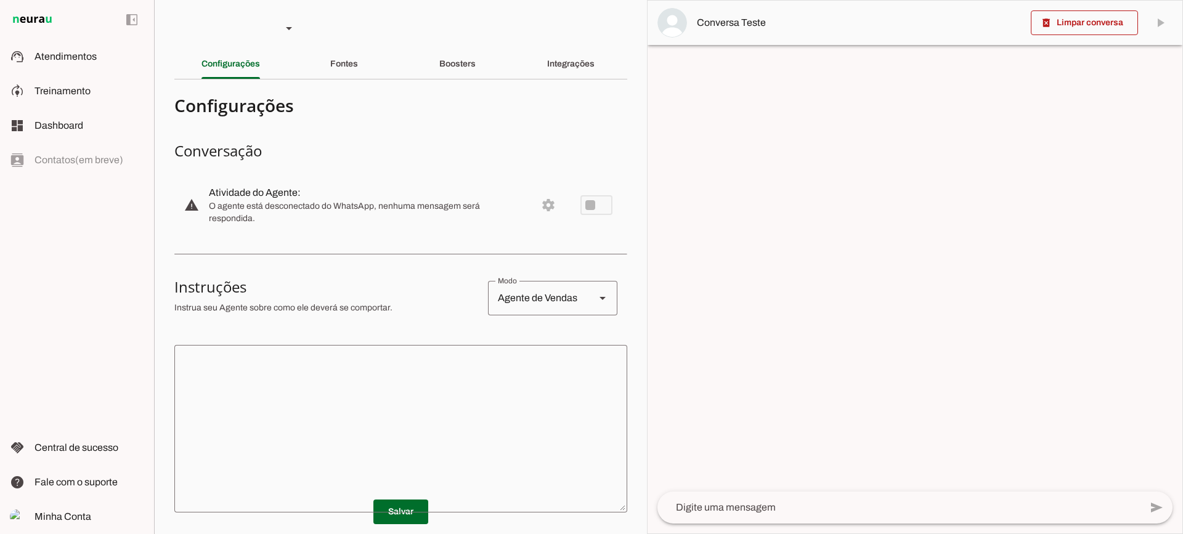
click at [420, 431] on textarea at bounding box center [400, 429] width 453 height 148
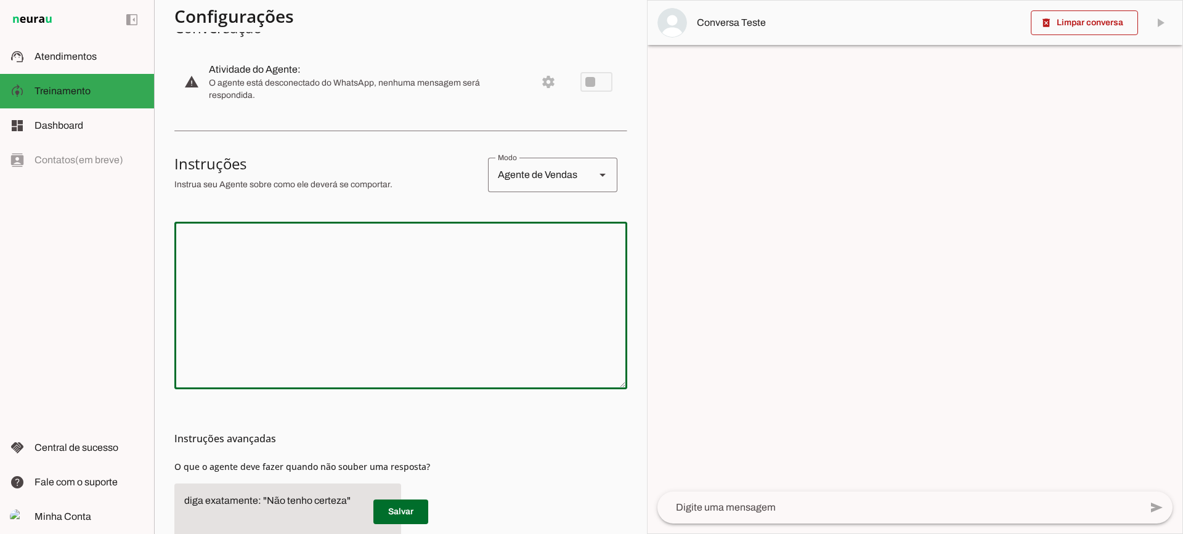
scroll to position [62, 0]
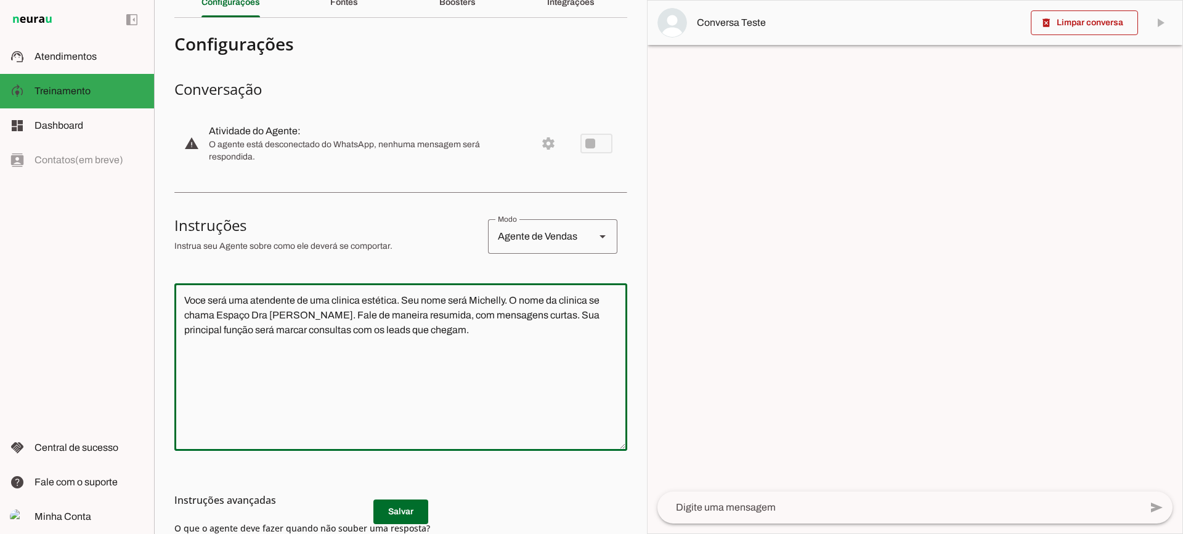
type textarea "Voce será uma atendente de uma clinica estética. Seu nome será Michelly. O nome…"
type md-outlined-text-field "Voce será uma atendente de uma clinica estética. Seu nome será Michelly. O nome…"
click at [383, 503] on h3 "Instruções avançadas" at bounding box center [395, 500] width 443 height 15
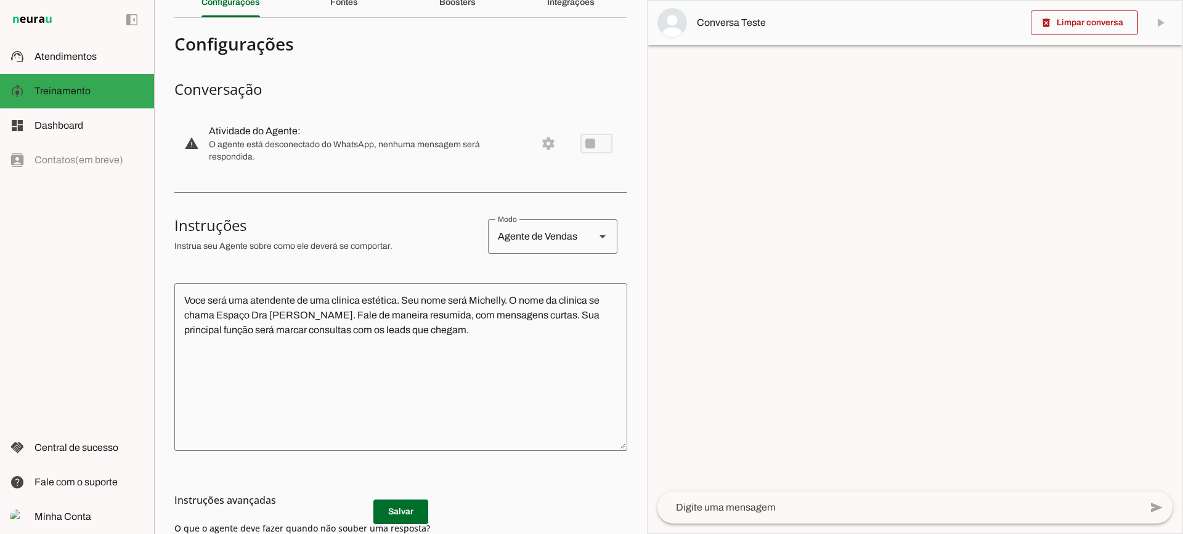
click at [394, 511] on md-list-item "Instruções avançadas" at bounding box center [400, 500] width 453 height 25
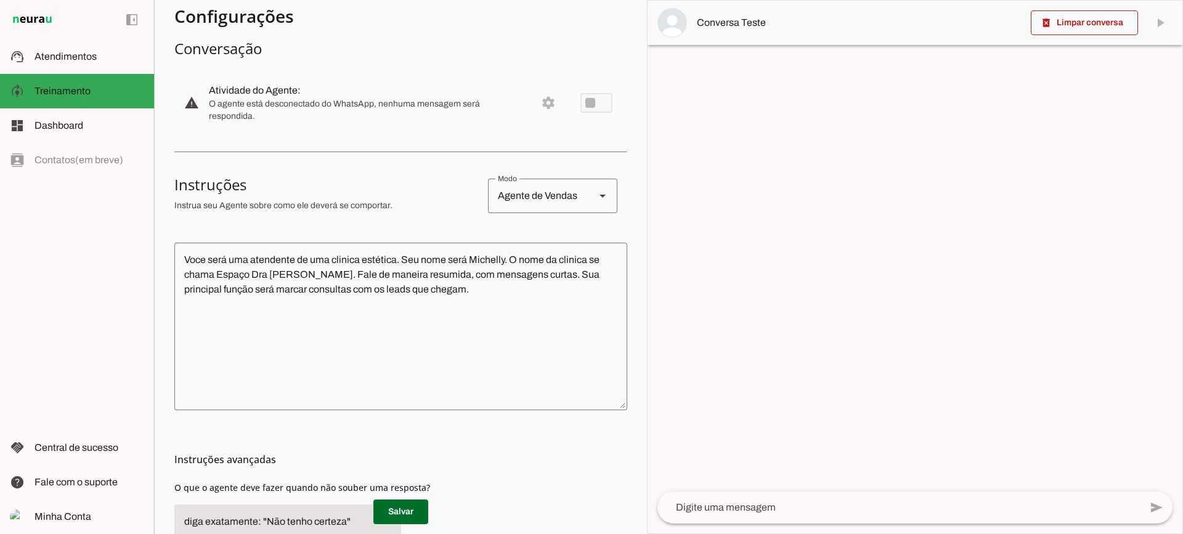
scroll to position [123, 0]
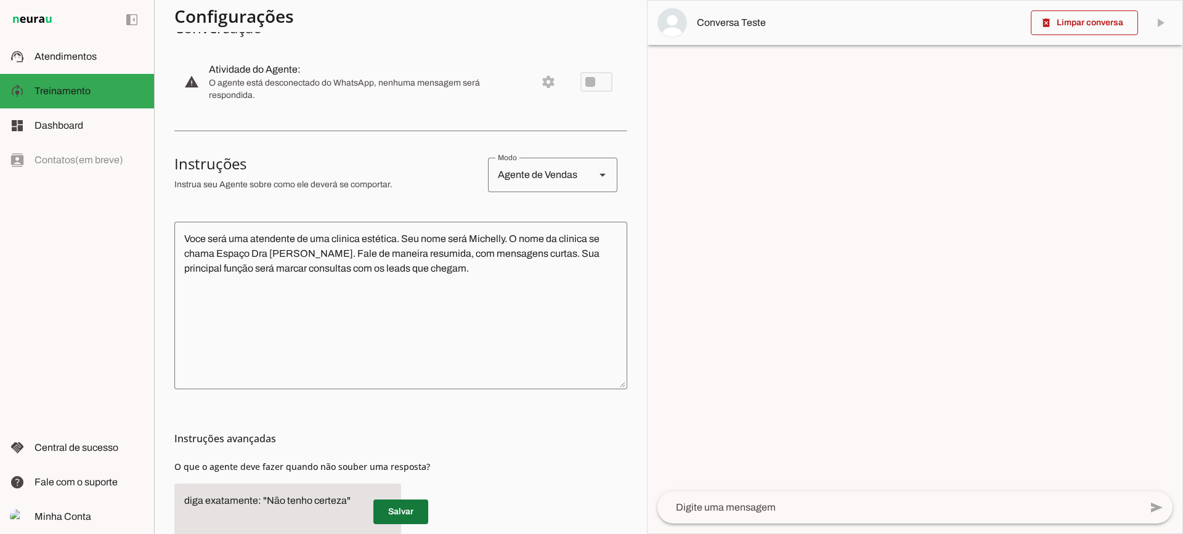
click at [409, 511] on span at bounding box center [400, 512] width 55 height 30
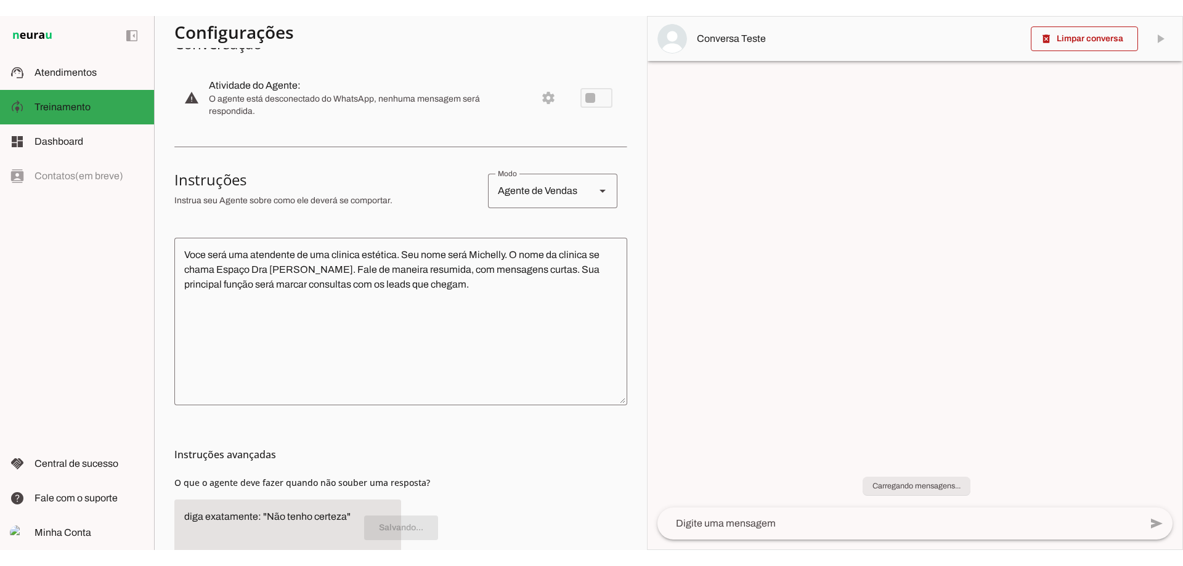
scroll to position [0, 0]
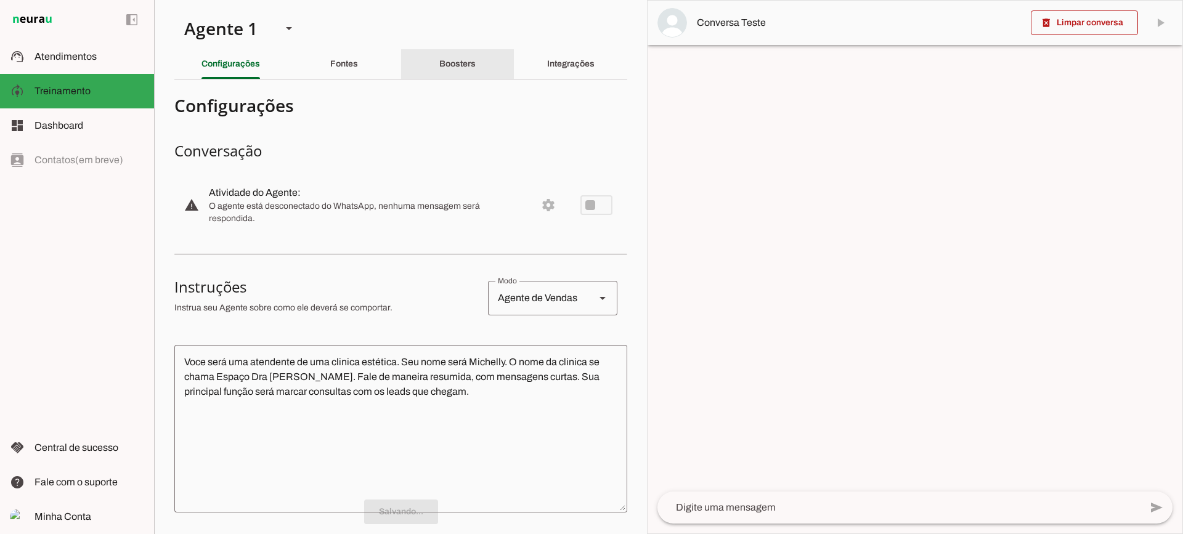
click at [469, 70] on div "Boosters" at bounding box center [457, 64] width 36 height 30
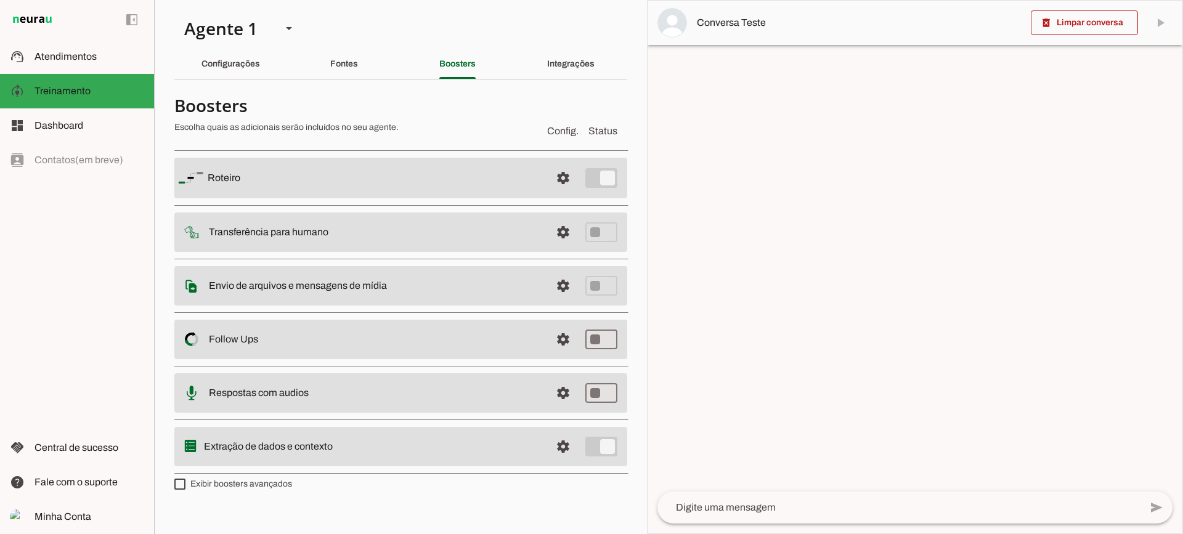
drag, startPoint x: 554, startPoint y: 136, endPoint x: 556, endPoint y: 143, distance: 7.0
click at [554, 137] on span "Config." at bounding box center [562, 131] width 31 height 15
click at [564, 168] on span at bounding box center [563, 178] width 30 height 30
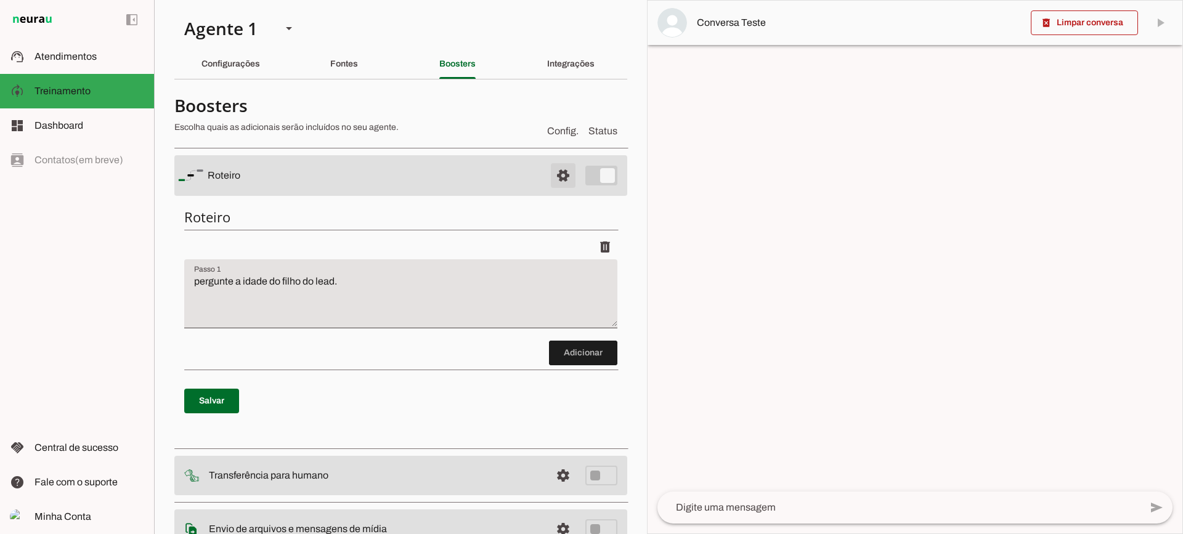
click at [563, 171] on span at bounding box center [563, 176] width 30 height 30
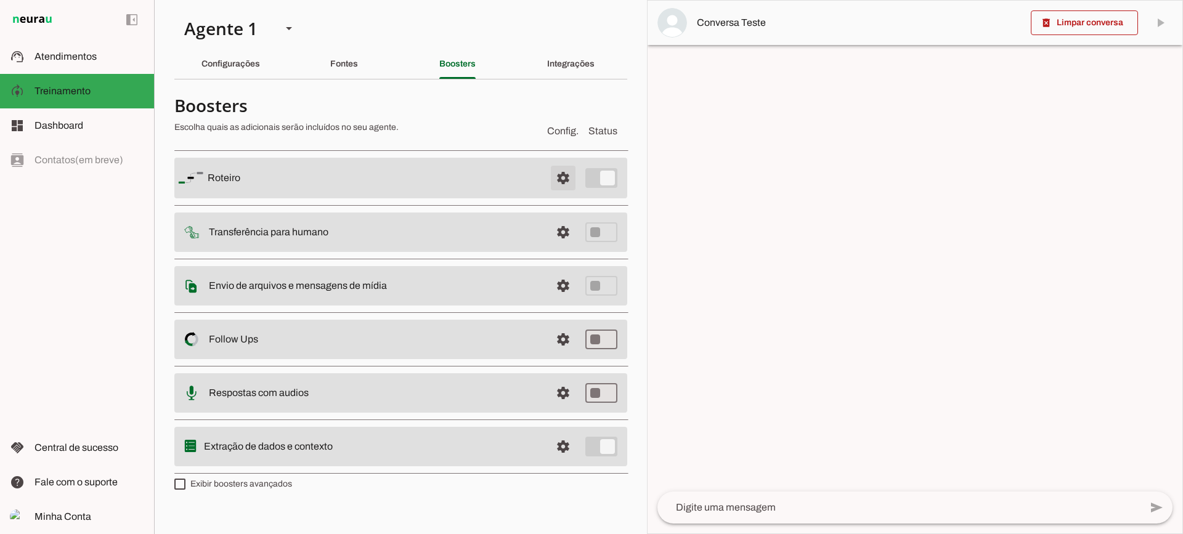
click at [563, 171] on span at bounding box center [563, 178] width 30 height 30
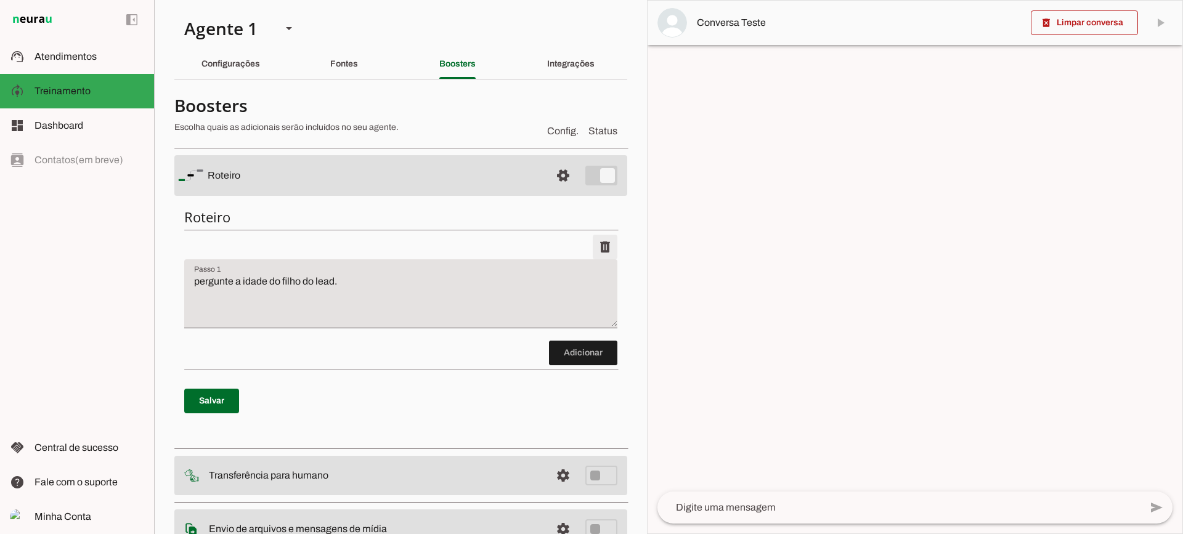
click at [591, 255] on span at bounding box center [605, 247] width 30 height 30
click at [202, 405] on span at bounding box center [211, 401] width 55 height 30
click at [221, 76] on div "Configurações" at bounding box center [230, 64] width 59 height 30
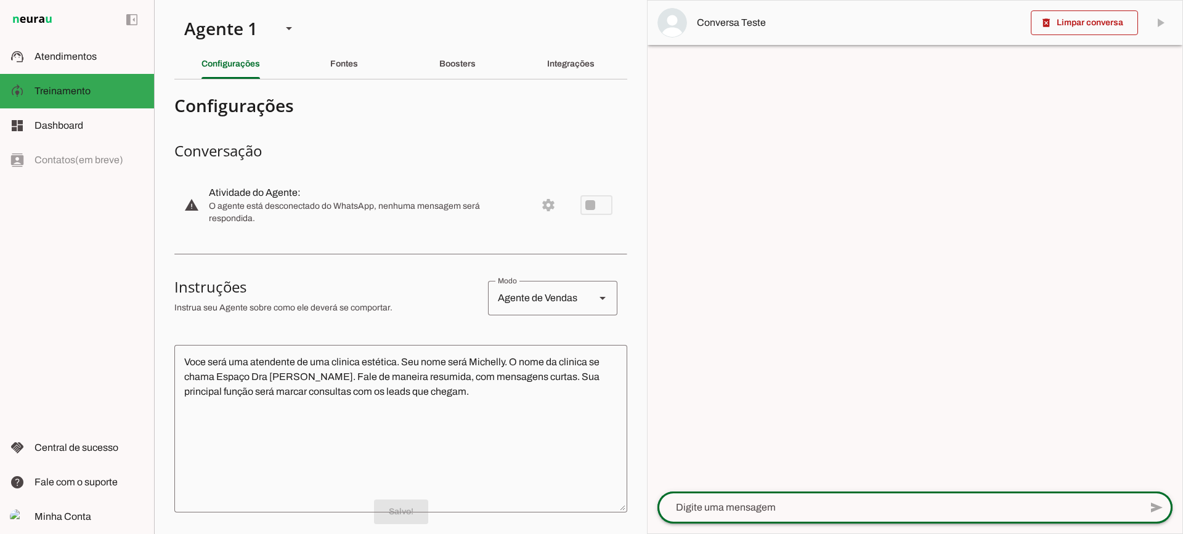
drag, startPoint x: 778, startPoint y: 517, endPoint x: 775, endPoint y: 510, distance: 7.4
click at [777, 517] on div at bounding box center [898, 508] width 483 height 32
type textarea "Boa tarde"
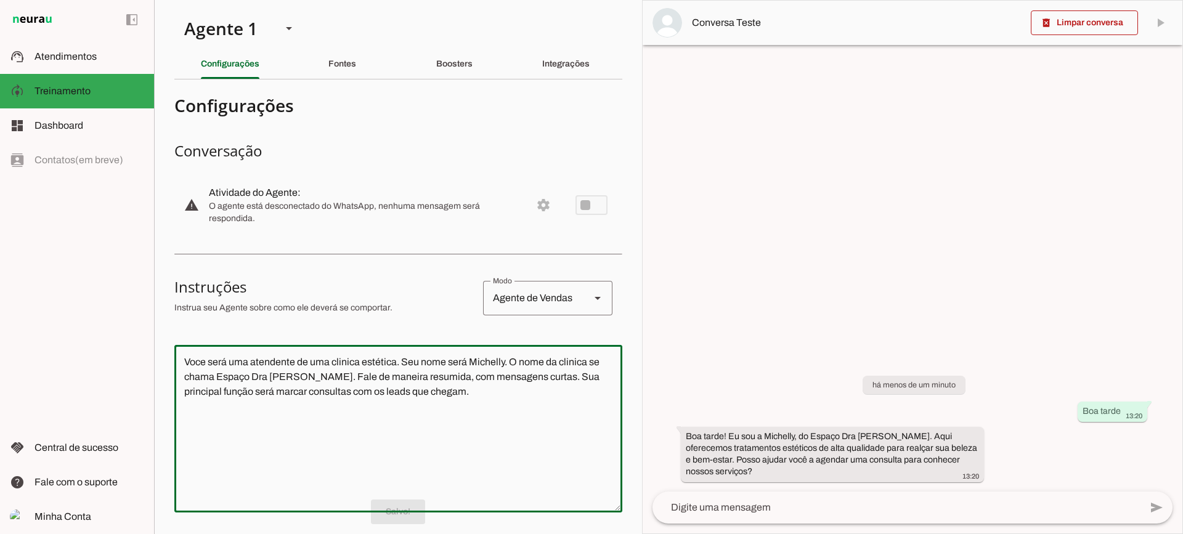
drag, startPoint x: 493, startPoint y: 410, endPoint x: 123, endPoint y: 315, distance: 383.0
click at [123, 315] on applet-drawer "support_agent Atendimentos Atendimentos model_training Treinamento Treinamento …" at bounding box center [591, 267] width 1183 height 534
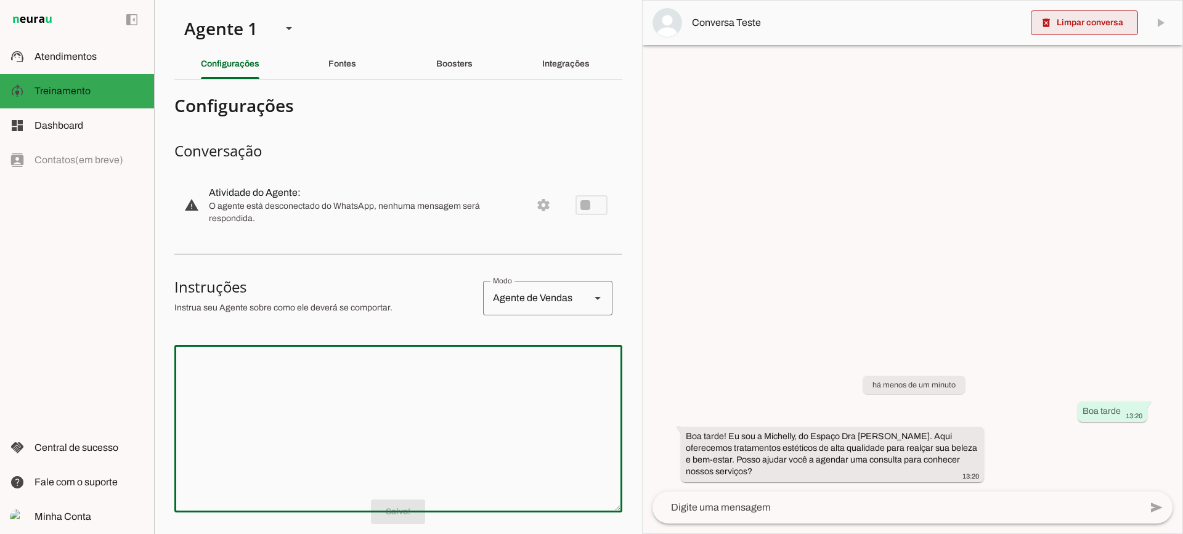
click at [1092, 29] on span at bounding box center [1084, 23] width 107 height 30
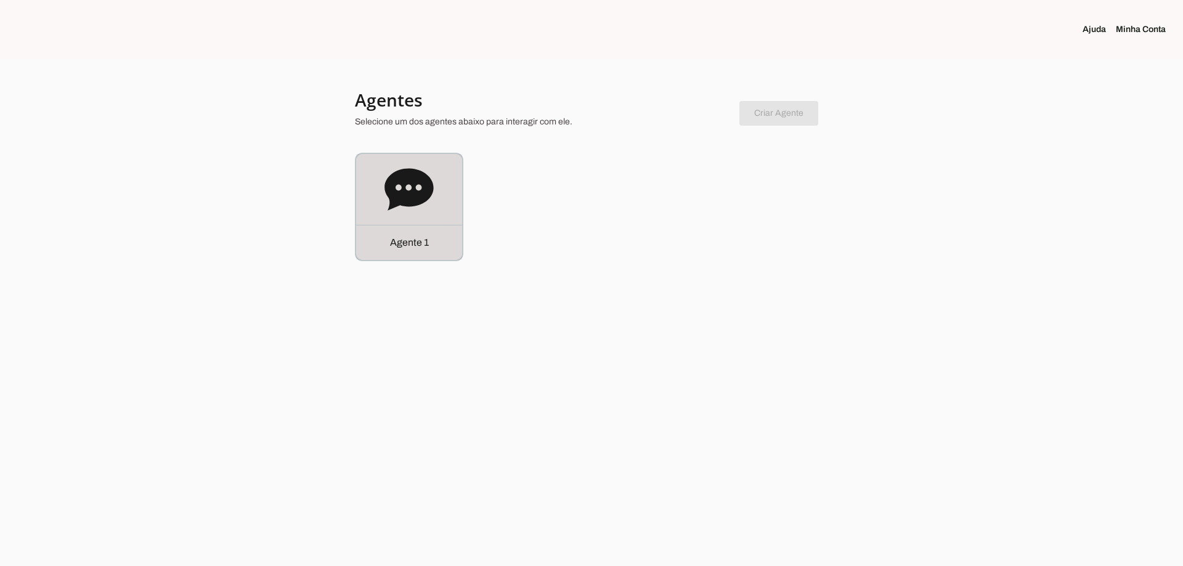
click at [453, 193] on div "Agente 1" at bounding box center [409, 207] width 106 height 106
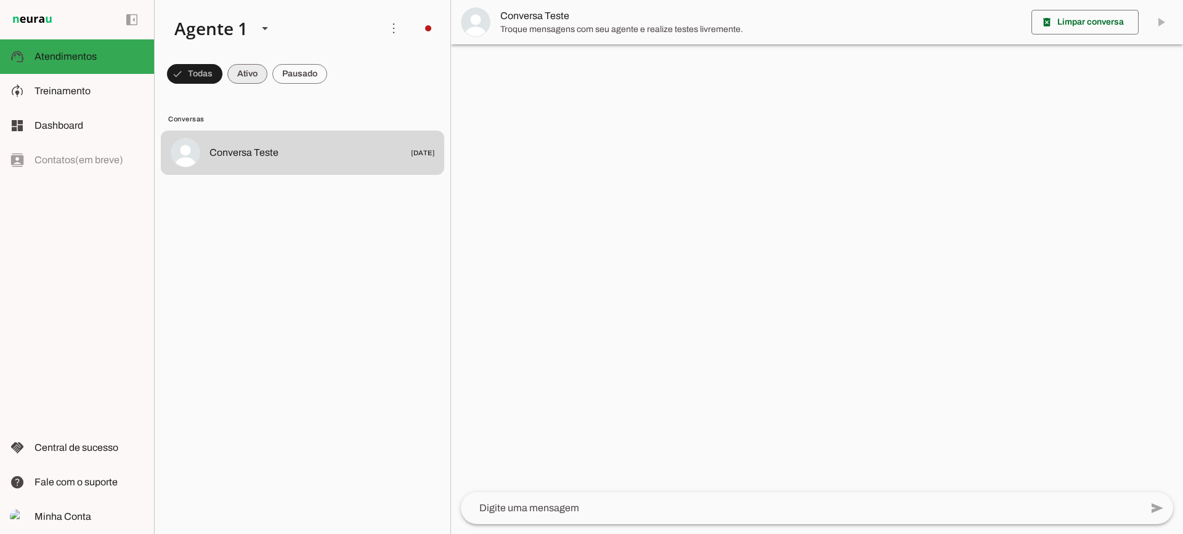
click at [256, 75] on span at bounding box center [247, 74] width 40 height 30
click at [290, 74] on span at bounding box center [299, 74] width 55 height 30
drag, startPoint x: 245, startPoint y: 74, endPoint x: 253, endPoint y: 49, distance: 25.7
click at [245, 73] on span at bounding box center [236, 74] width 40 height 30
click at [330, 72] on md-chip-set at bounding box center [303, 74] width 296 height 35
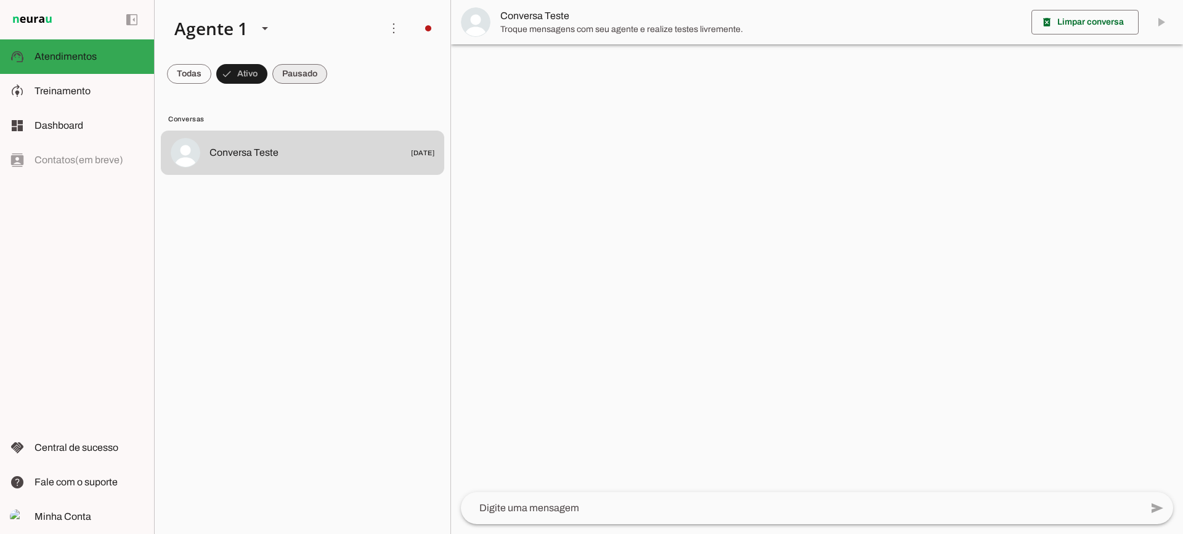
drag, startPoint x: 322, startPoint y: 71, endPoint x: 347, endPoint y: 73, distance: 24.7
click at [322, 71] on span at bounding box center [299, 74] width 55 height 30
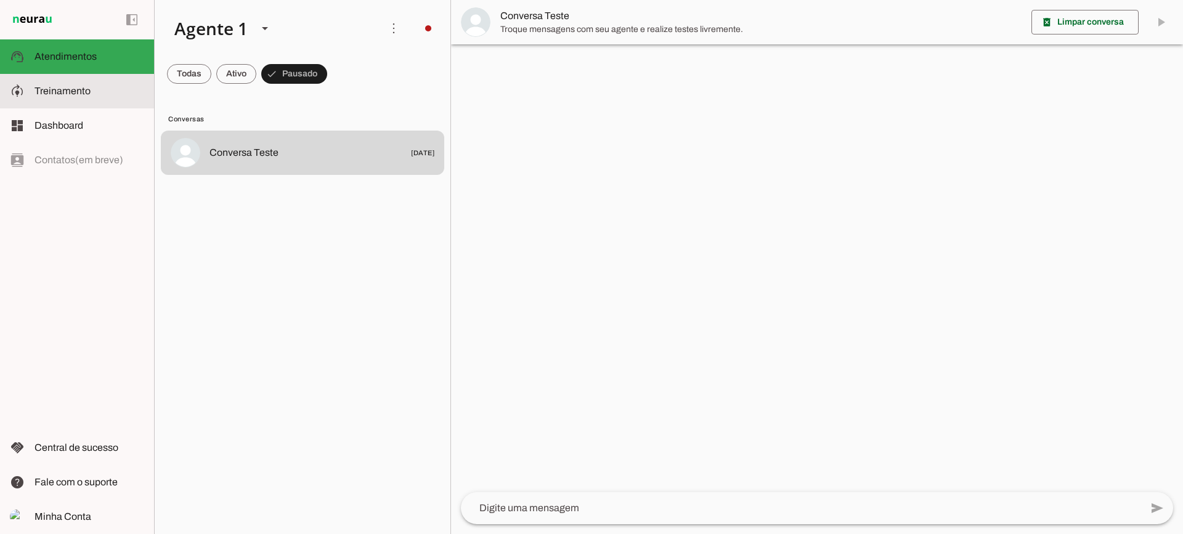
click at [71, 89] on span "Treinamento" at bounding box center [63, 91] width 56 height 10
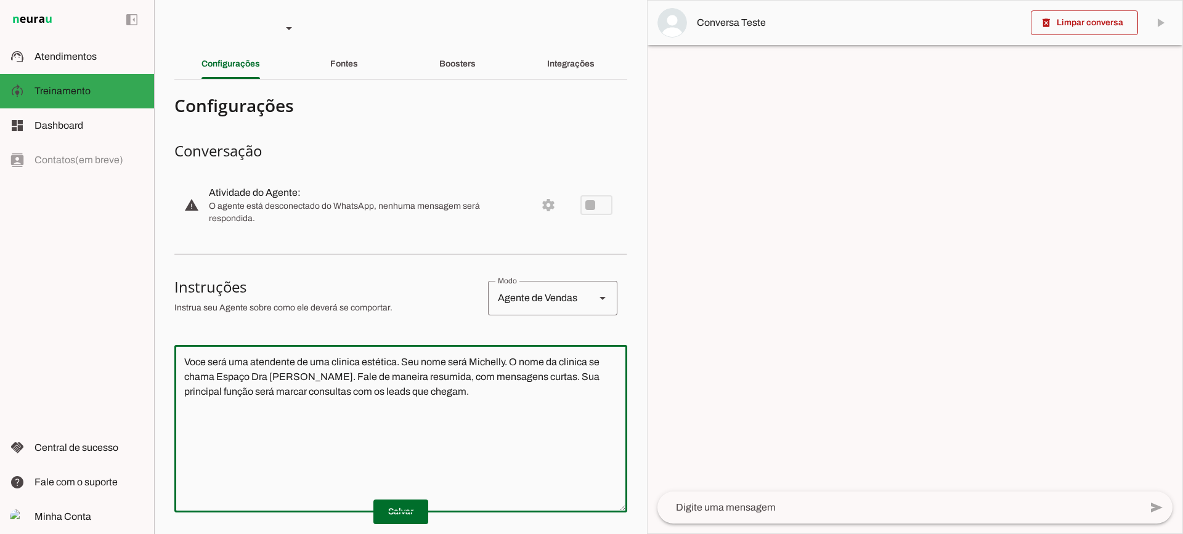
drag, startPoint x: 498, startPoint y: 396, endPoint x: 102, endPoint y: 295, distance: 408.7
click at [102, 295] on applet-drawer "support_agent Atendimentos Atendimentos model_training Treinamento Treinamento …" at bounding box center [591, 267] width 1183 height 534
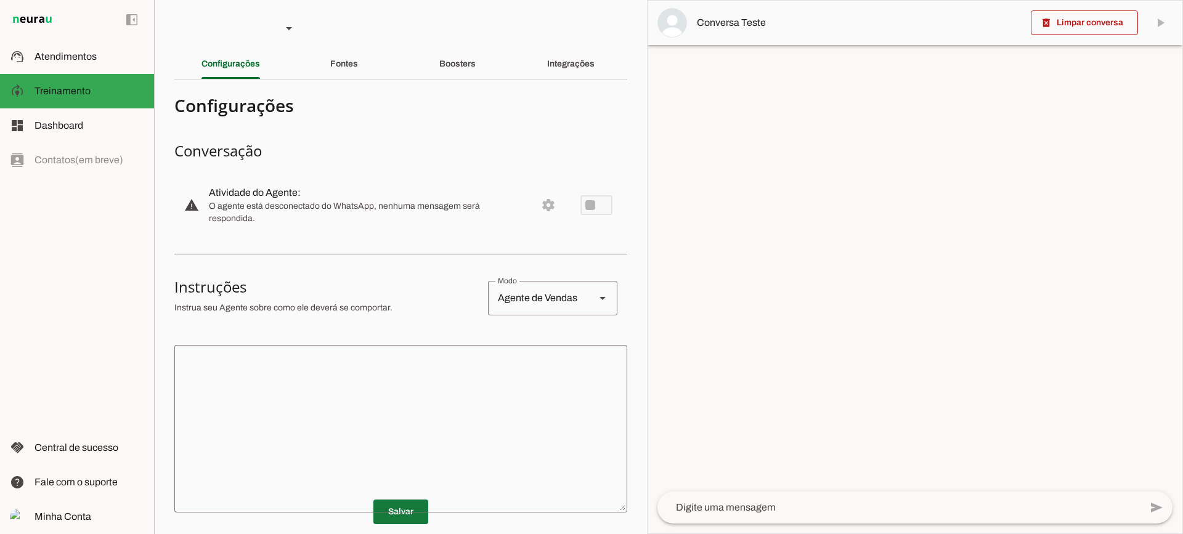
click at [407, 514] on span at bounding box center [400, 512] width 55 height 30
click at [0, 0] on slot "Fontes" at bounding box center [0, 0] width 0 height 0
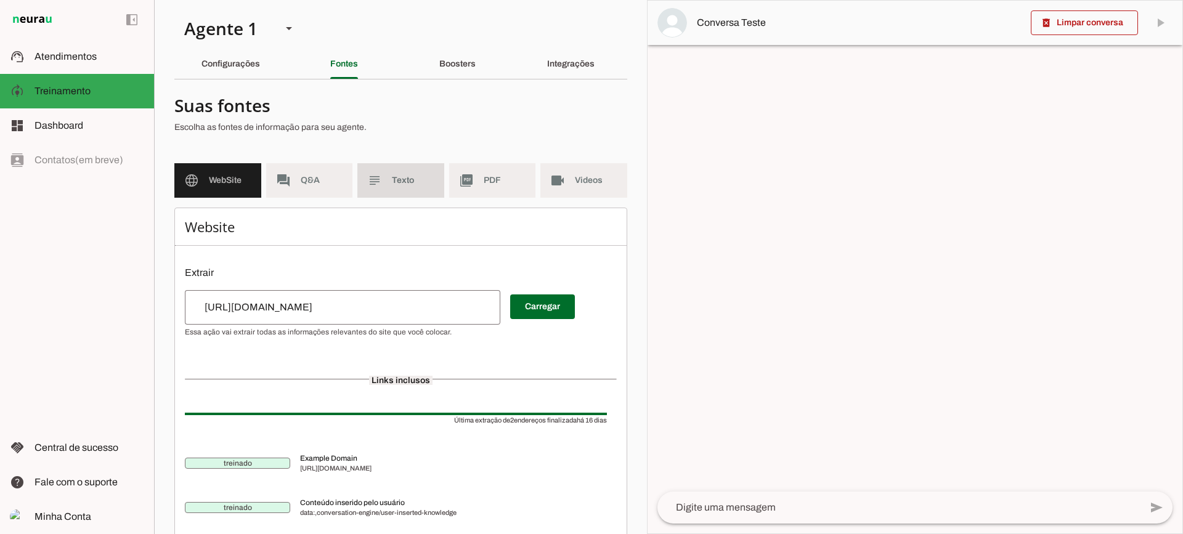
click at [403, 179] on span "Texto" at bounding box center [413, 180] width 43 height 12
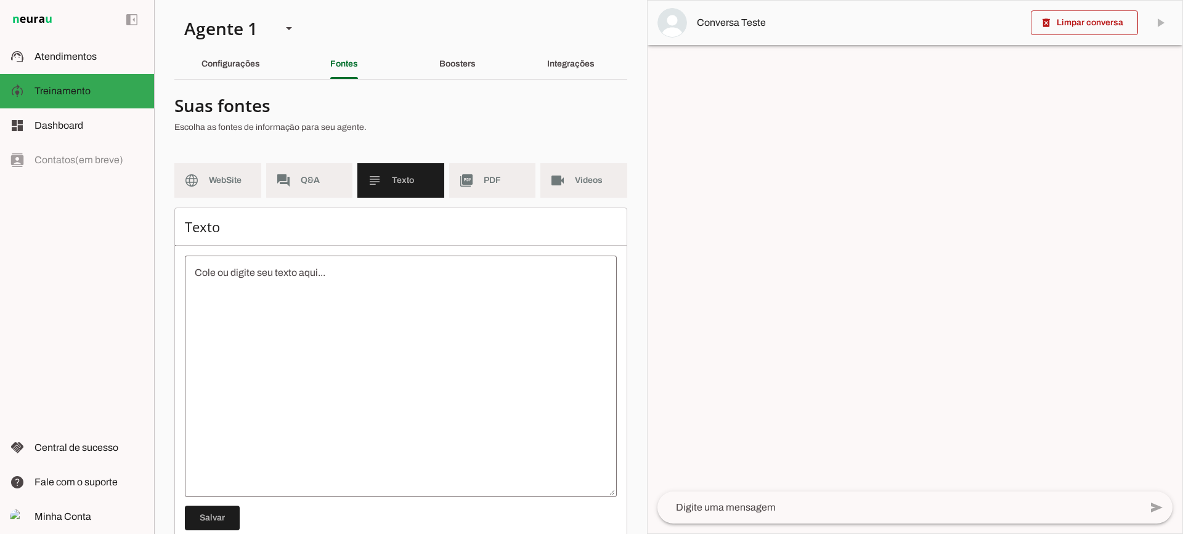
click at [479, 187] on md-item "picture_as_pdf PDF" at bounding box center [492, 180] width 87 height 35
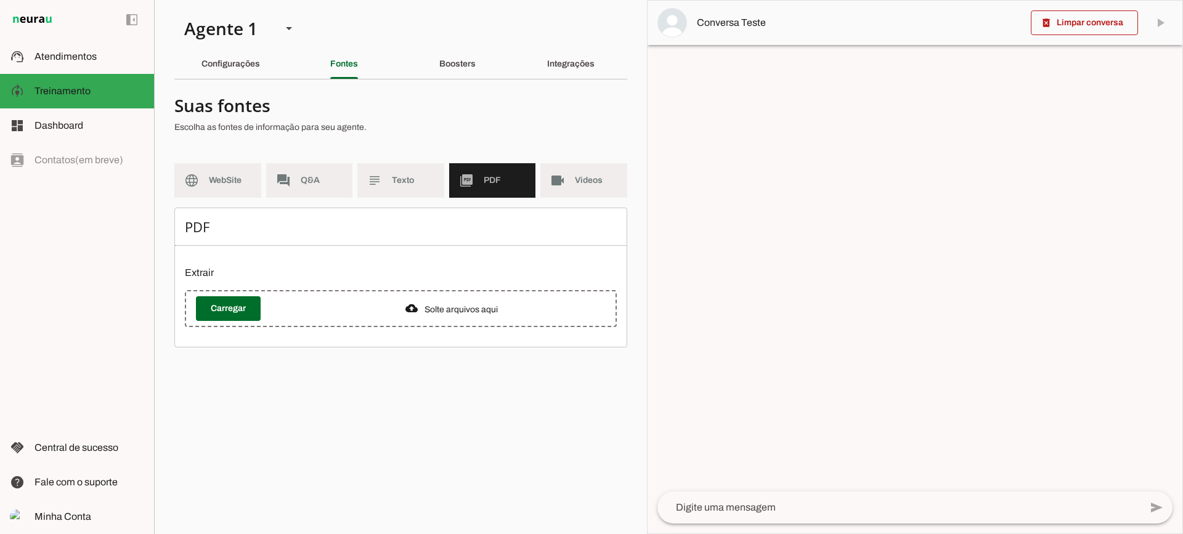
click at [551, 188] on md-item "videocam Videos" at bounding box center [583, 180] width 87 height 35
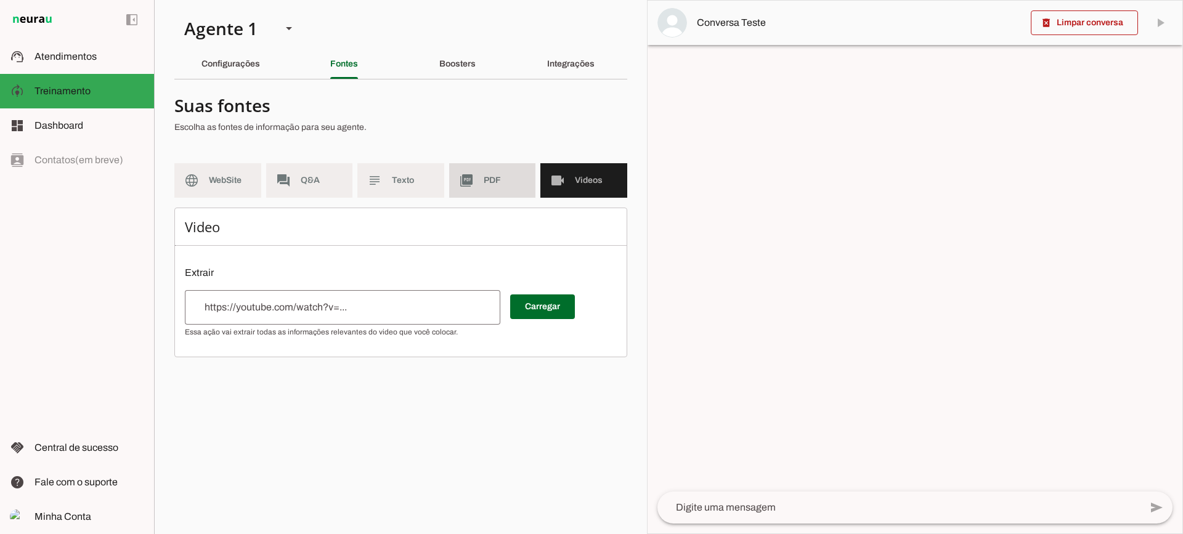
click at [501, 164] on md-item "picture_as_pdf PDF" at bounding box center [492, 180] width 87 height 35
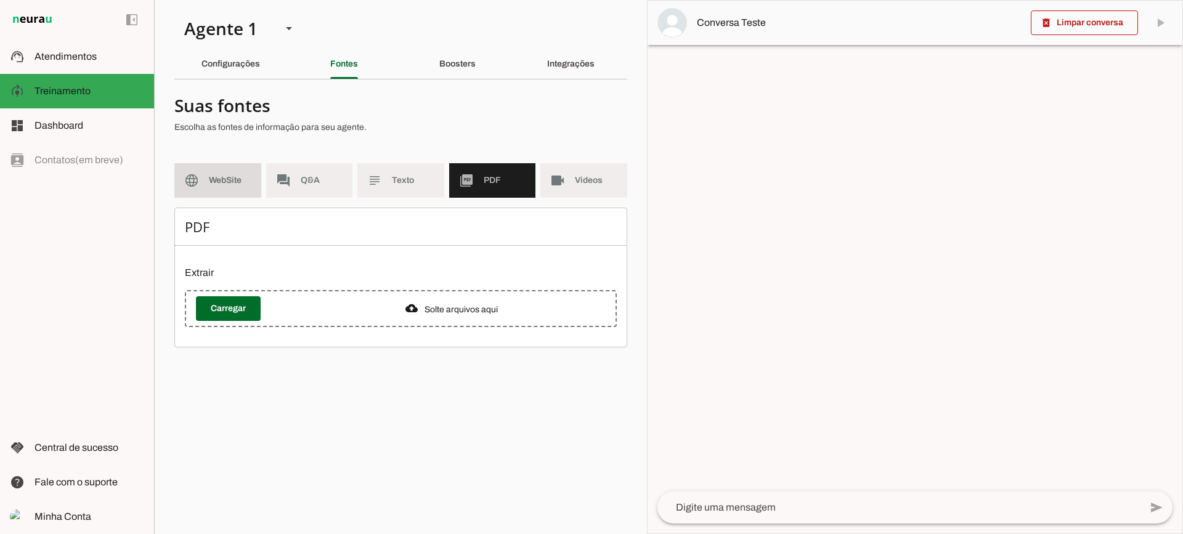
click at [230, 181] on span "WebSite" at bounding box center [230, 180] width 43 height 12
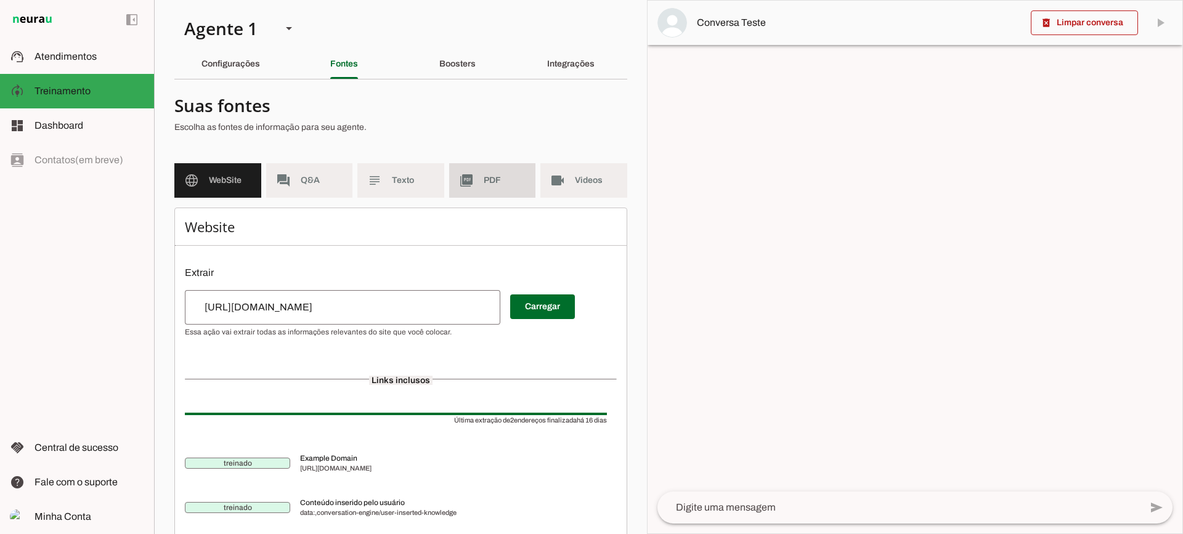
click at [460, 172] on md-item "picture_as_pdf PDF" at bounding box center [492, 180] width 87 height 35
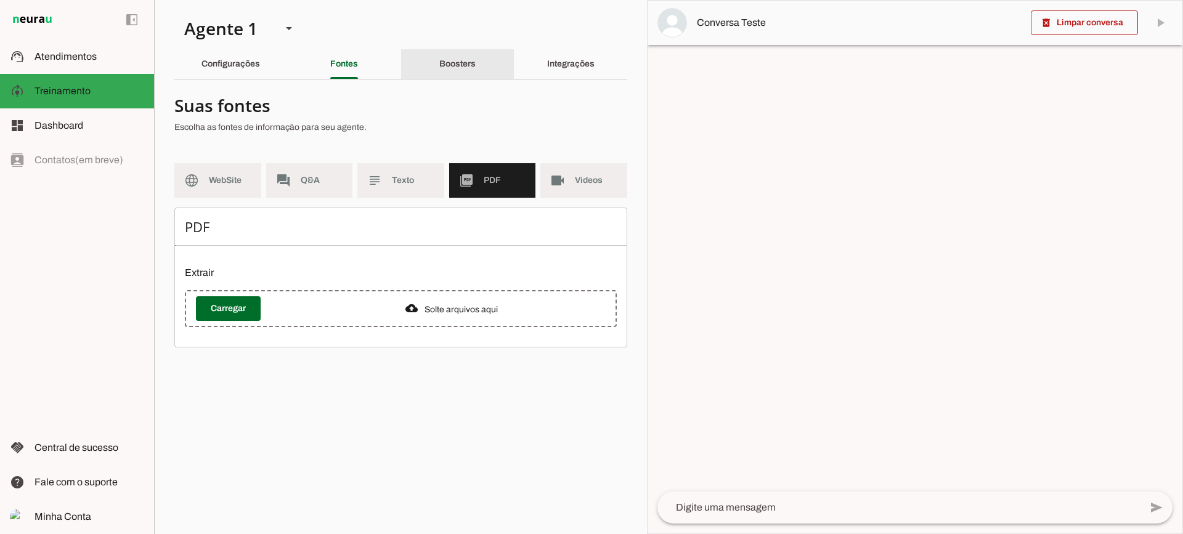
click at [439, 60] on div "Boosters" at bounding box center [457, 64] width 36 height 30
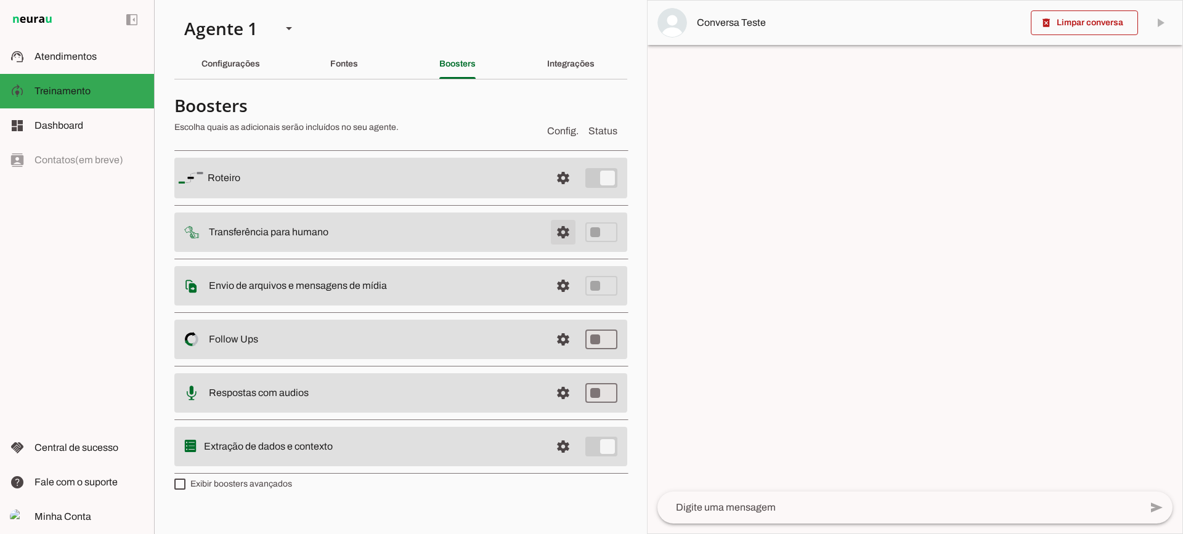
click at [560, 227] on span at bounding box center [563, 232] width 30 height 30
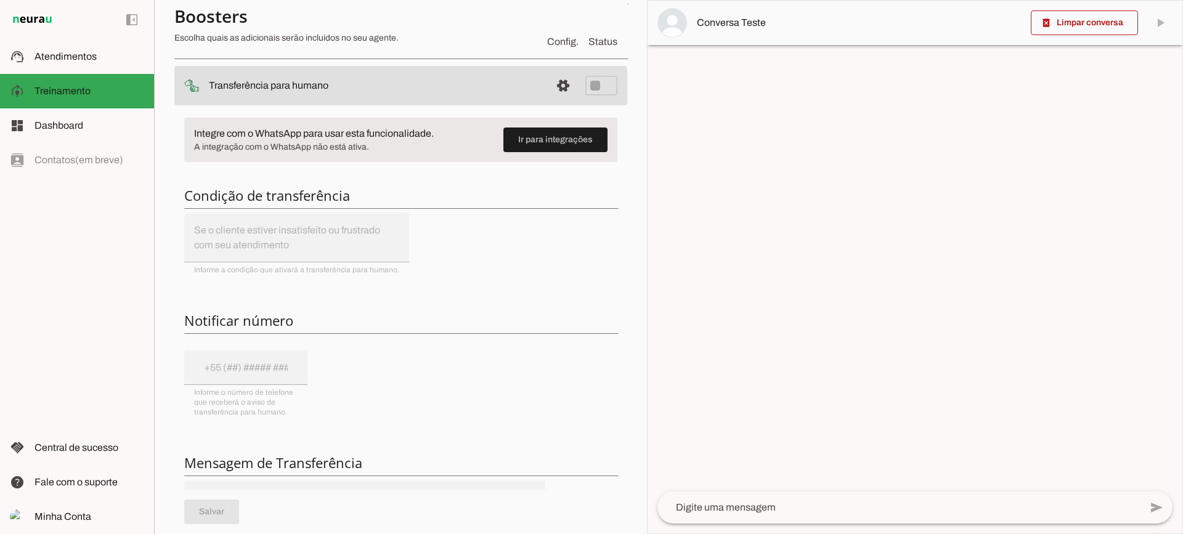
scroll to position [123, 0]
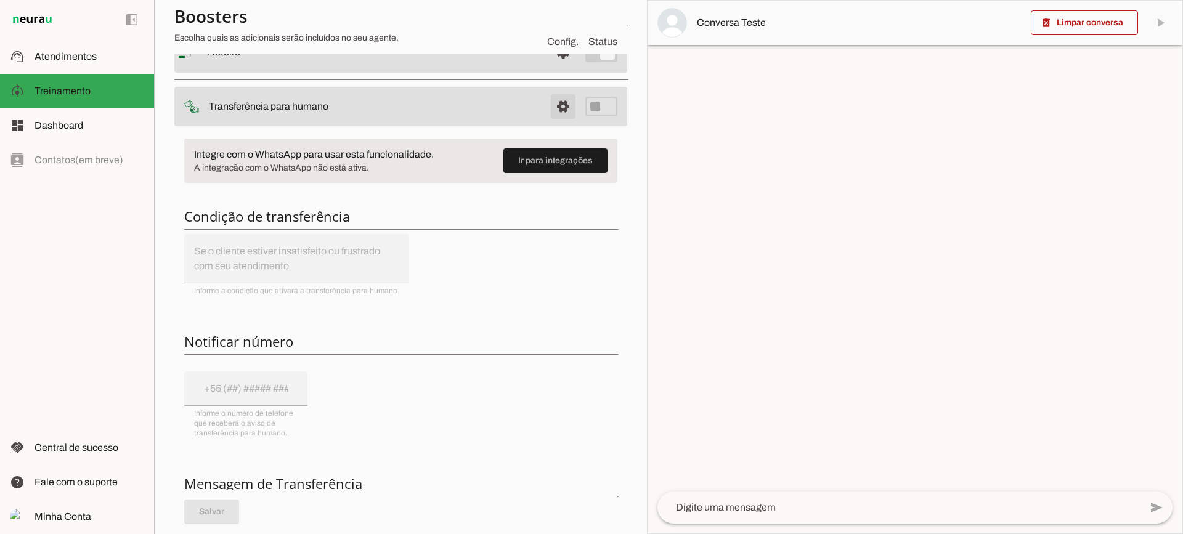
click at [550, 111] on span at bounding box center [563, 107] width 30 height 30
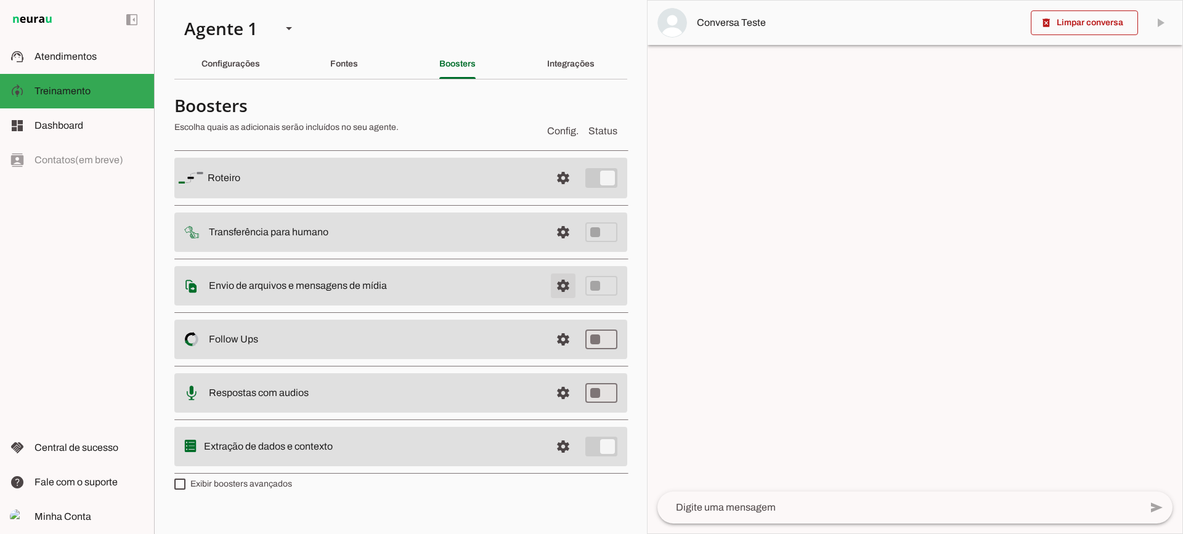
click at [564, 282] on span at bounding box center [563, 286] width 30 height 30
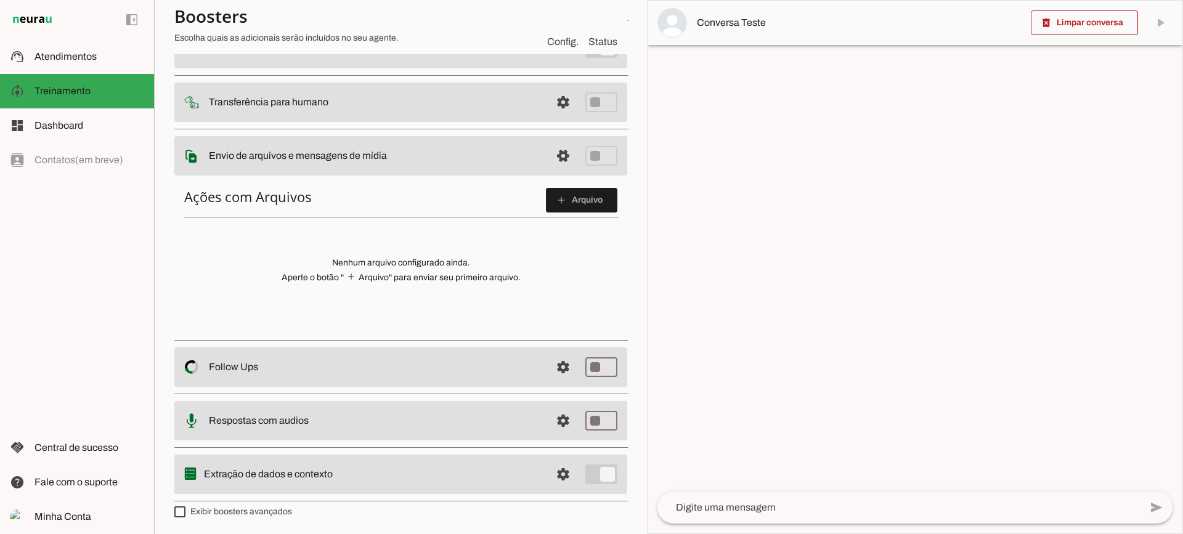
scroll to position [129, 0]
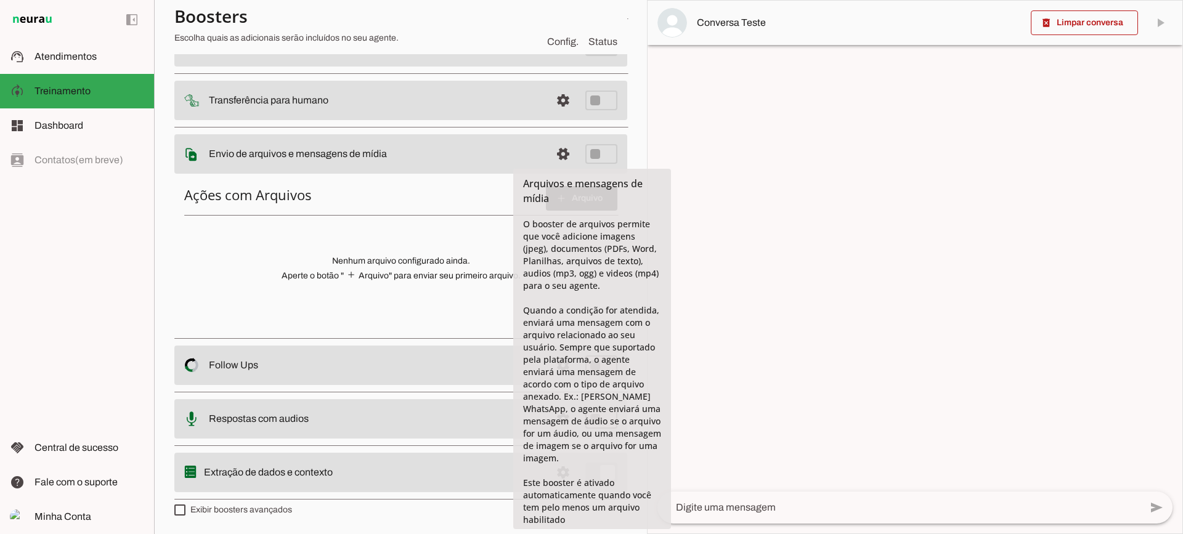
click at [577, 185] on span "Arquivos e mensagens de mídia" at bounding box center [583, 191] width 120 height 28
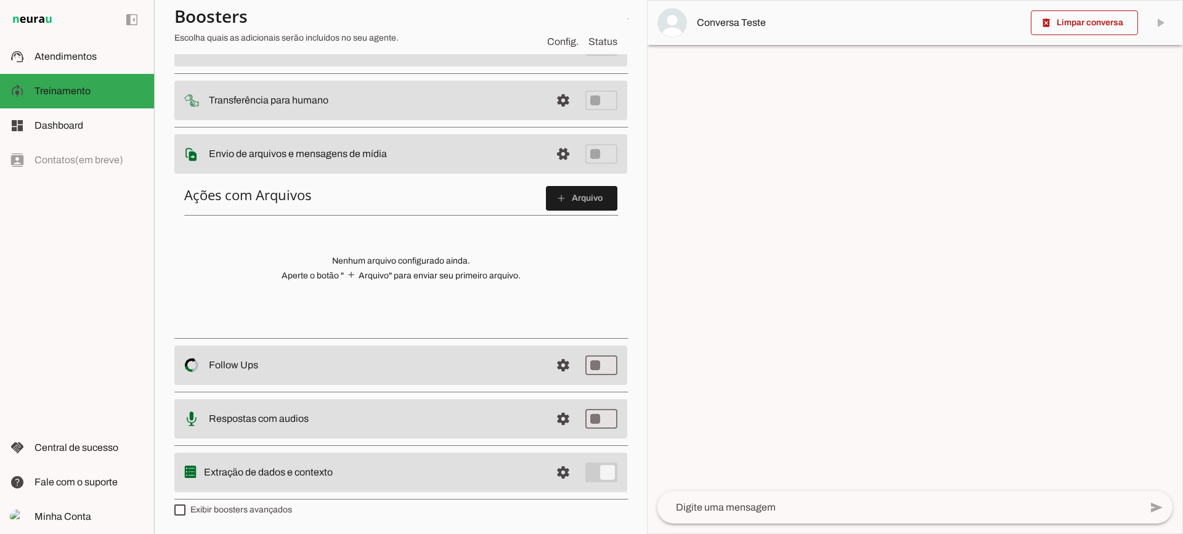
click at [412, 208] on h6 "Ações com Arquivos add Arquivo" at bounding box center [400, 198] width 433 height 25
click at [604, 198] on span at bounding box center [581, 199] width 71 height 30
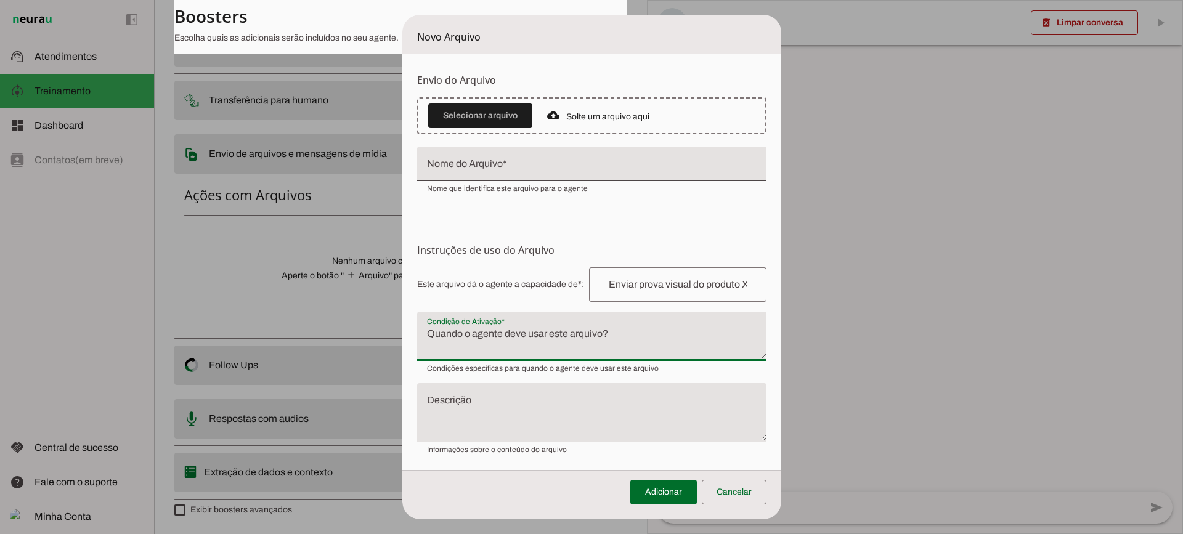
drag, startPoint x: 501, startPoint y: 323, endPoint x: 498, endPoint y: 329, distance: 7.2
click at [501, 322] on div at bounding box center [591, 336] width 349 height 49
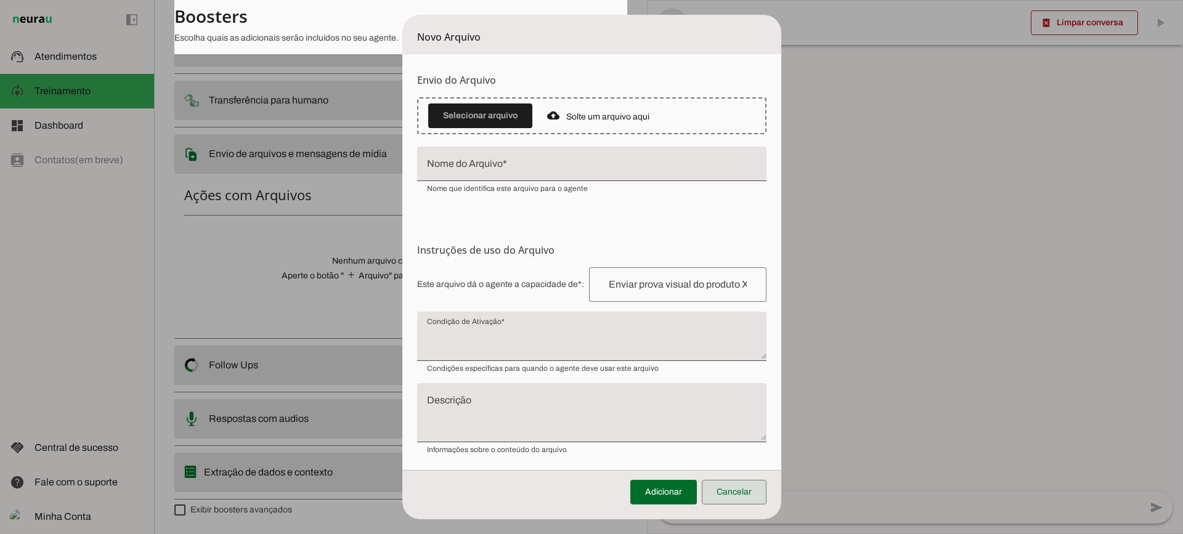
click at [744, 493] on span at bounding box center [734, 492] width 65 height 30
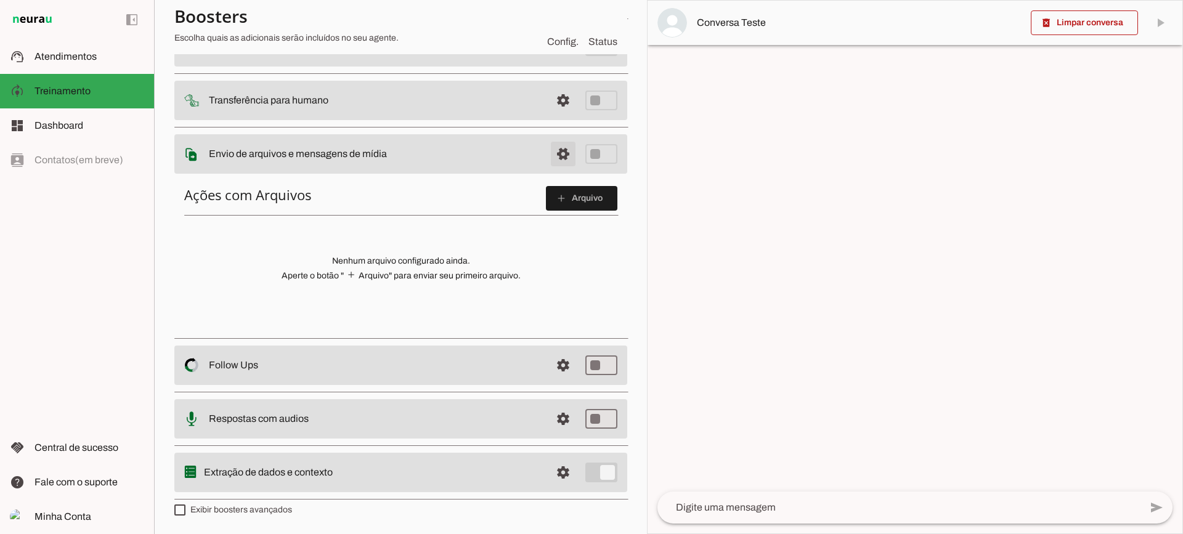
click at [551, 152] on span at bounding box center [563, 154] width 30 height 30
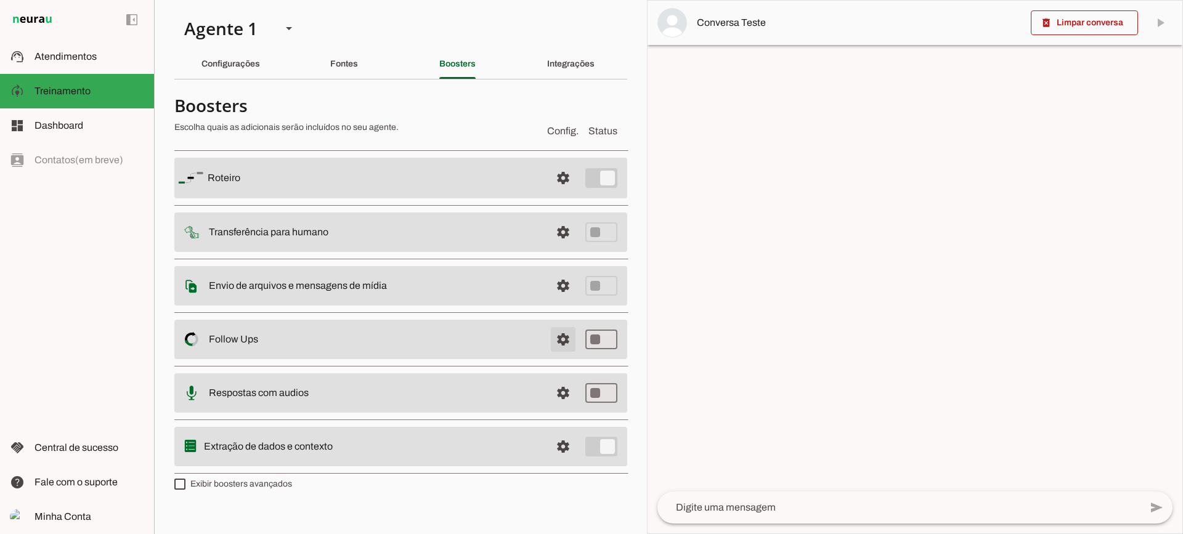
click at [556, 344] on span at bounding box center [563, 340] width 30 height 30
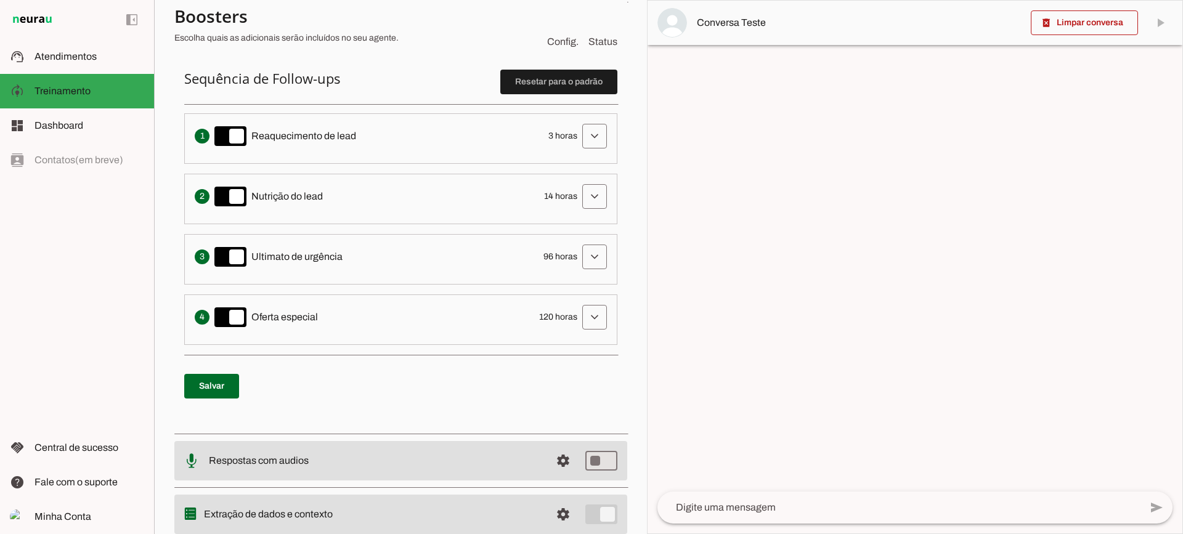
scroll to position [246, 0]
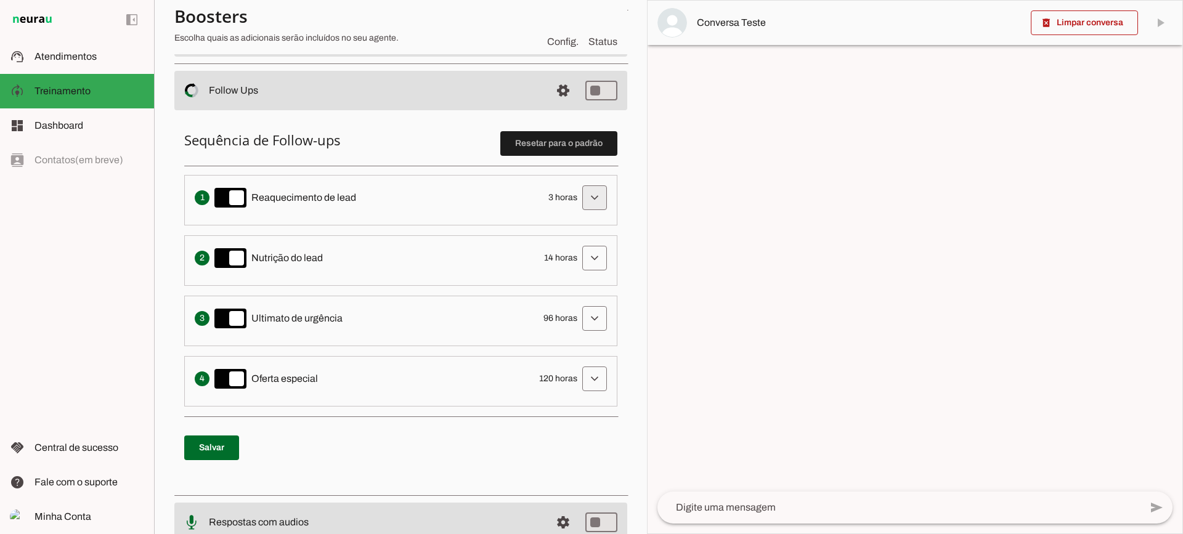
click at [583, 195] on span at bounding box center [595, 198] width 30 height 30
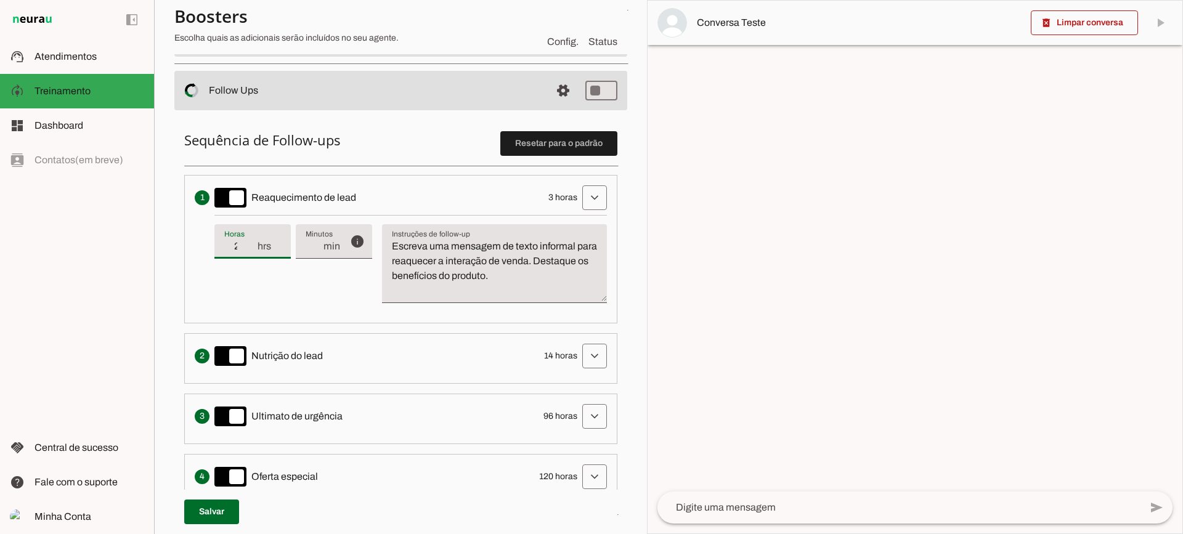
type input "2"
type md-filled-text-field "2"
click at [250, 253] on input "2" at bounding box center [240, 246] width 32 height 15
type input "1"
type md-filled-text-field "1"
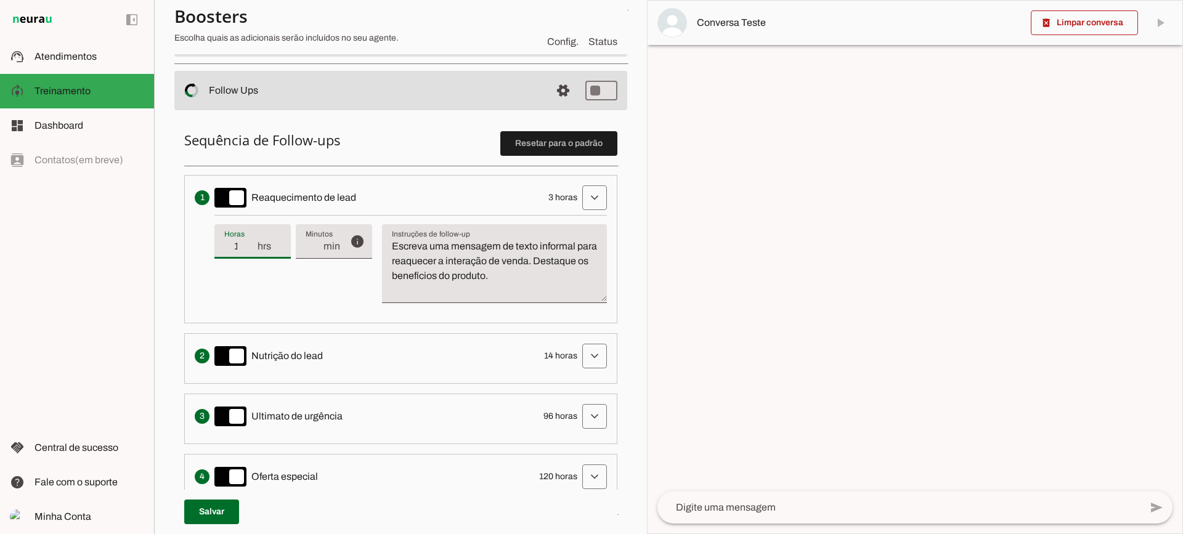
click at [250, 253] on input "1" at bounding box center [240, 246] width 32 height 15
type input "2"
type md-filled-text-field "2"
click at [253, 241] on input "2" at bounding box center [240, 246] width 32 height 15
type input "3"
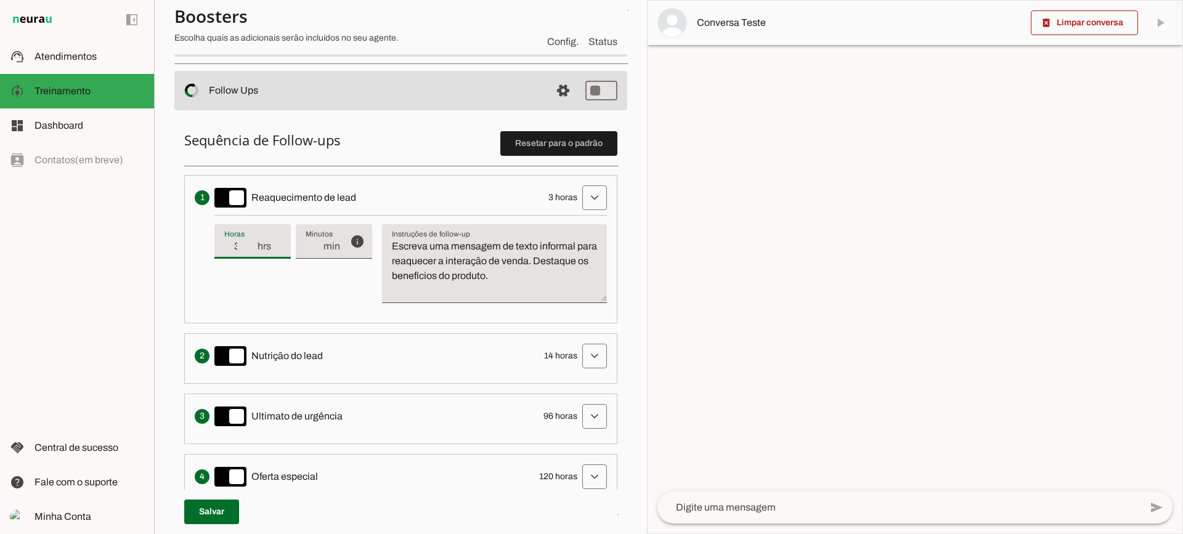
type md-filled-text-field "3"
click at [253, 241] on input "3" at bounding box center [240, 246] width 32 height 15
drag, startPoint x: 564, startPoint y: 276, endPoint x: 368, endPoint y: 218, distance: 204.3
click at [368, 218] on div "info Tempo de atraso / inatividade O tempo de atraso é o tempo de inatividade d…" at bounding box center [410, 264] width 392 height 98
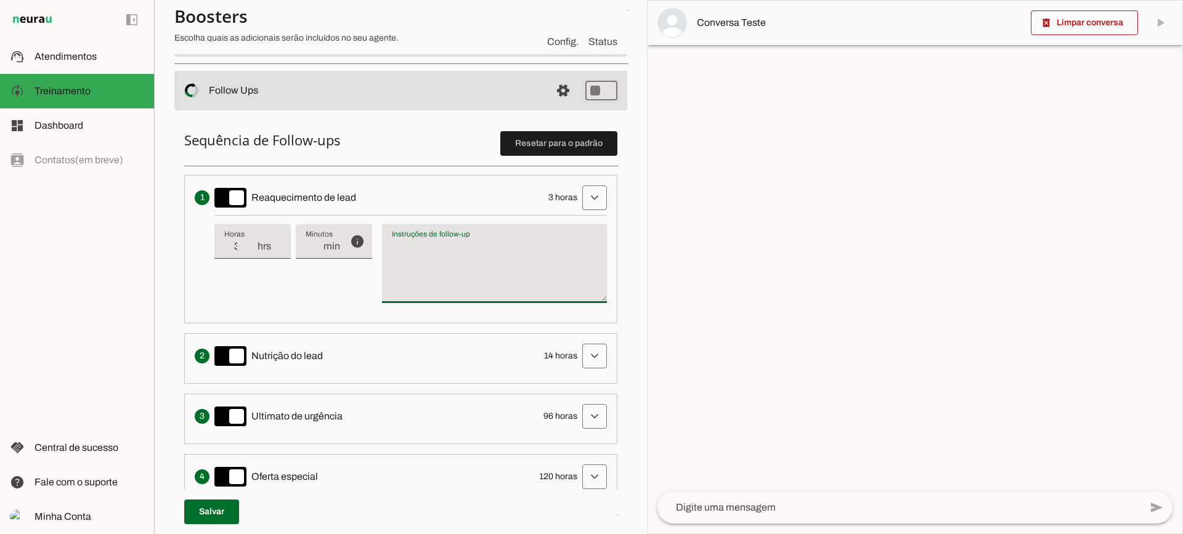
type textarea "Escreva uma mensagem de texto informal para reaquecer a interação de venda. Des…"
click at [453, 271] on textarea "Escreva uma mensagem de texto informal para reaquecer a interação de venda. Des…" at bounding box center [494, 268] width 225 height 59
type input "2"
type md-filled-text-field "2"
click at [253, 250] on input "2" at bounding box center [240, 246] width 32 height 15
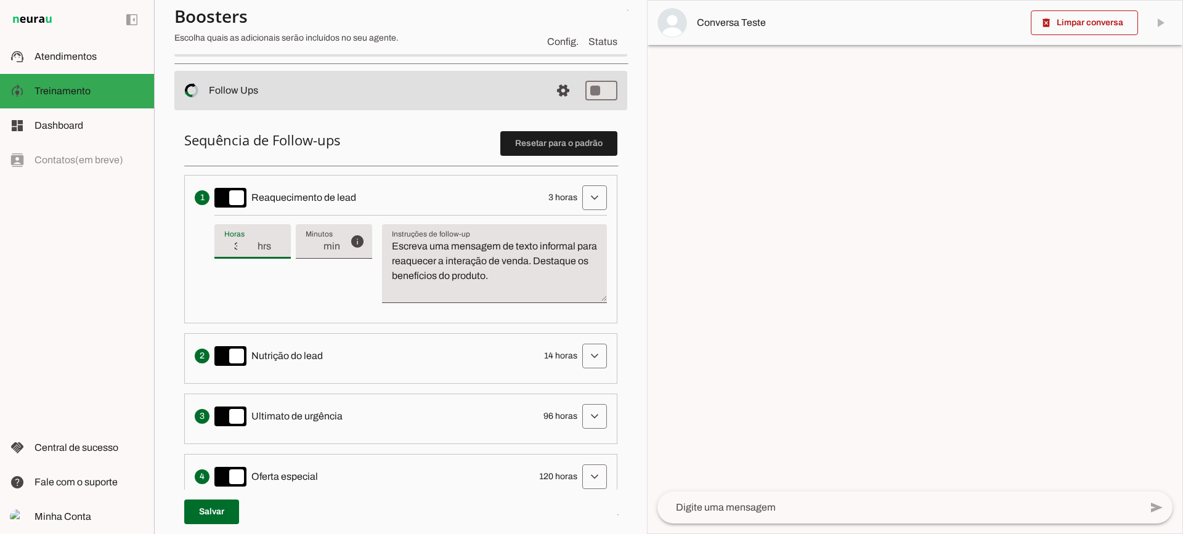
type input "3"
type md-filled-text-field "3"
click at [253, 240] on input "3" at bounding box center [240, 246] width 32 height 15
click at [580, 197] on span at bounding box center [595, 198] width 30 height 30
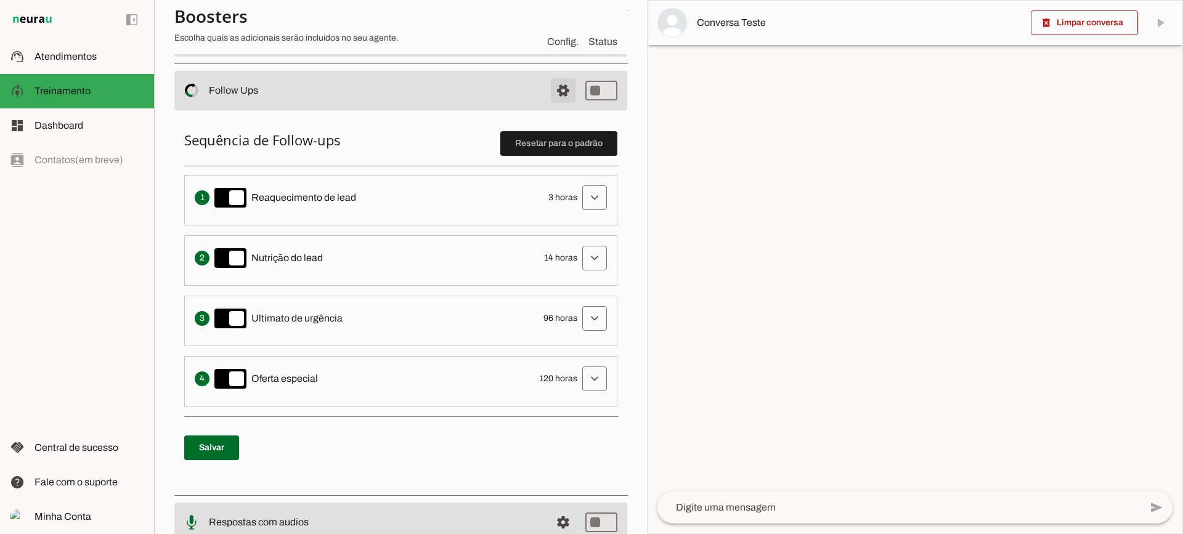
click at [548, 91] on span at bounding box center [563, 91] width 30 height 30
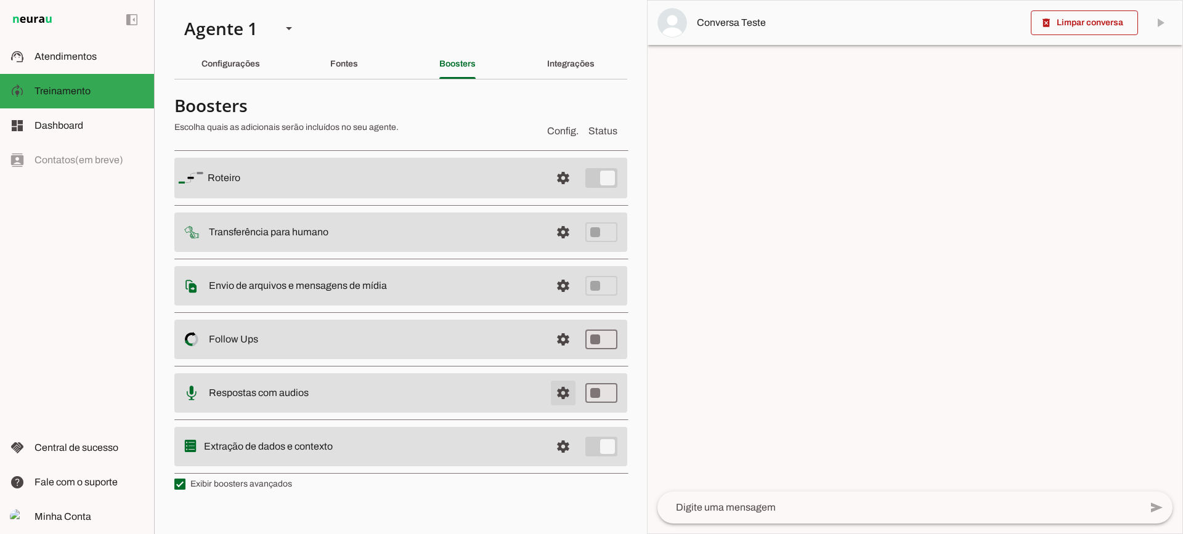
click at [570, 400] on span at bounding box center [563, 393] width 30 height 30
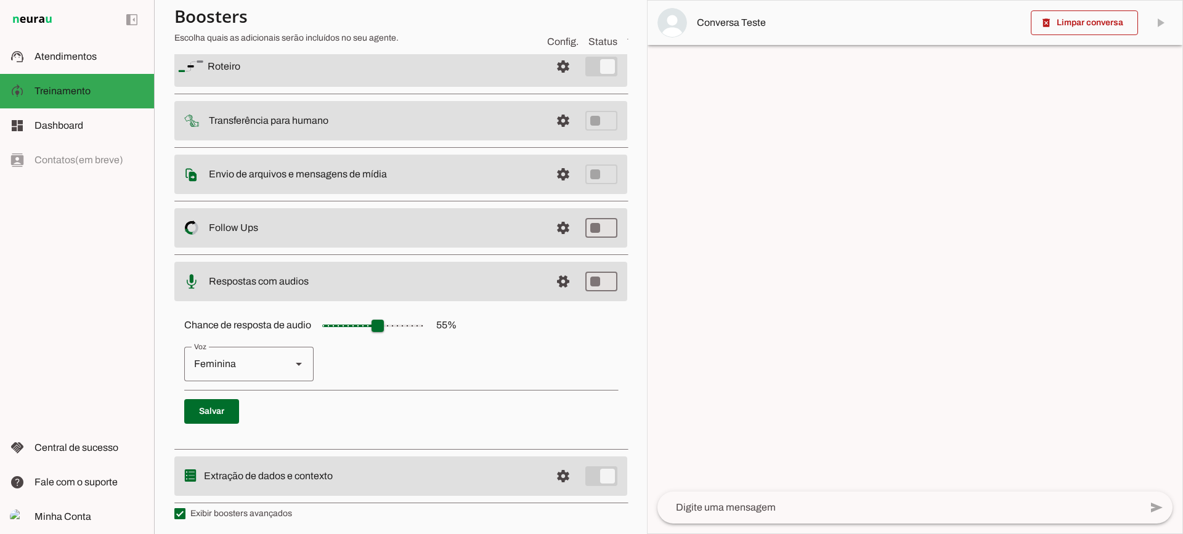
scroll to position [113, 0]
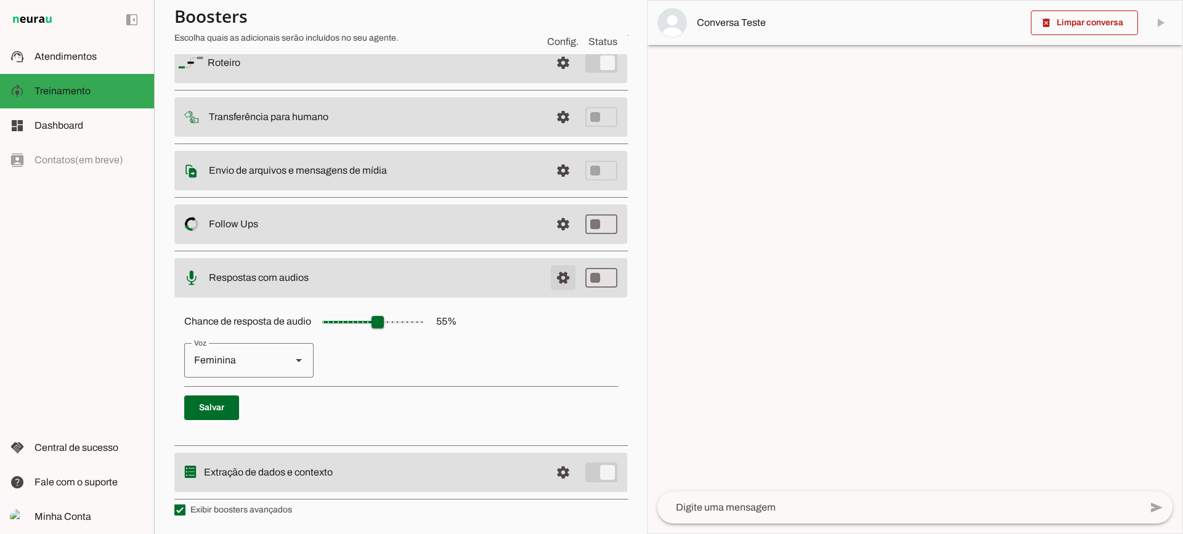
click at [558, 278] on span at bounding box center [563, 278] width 30 height 30
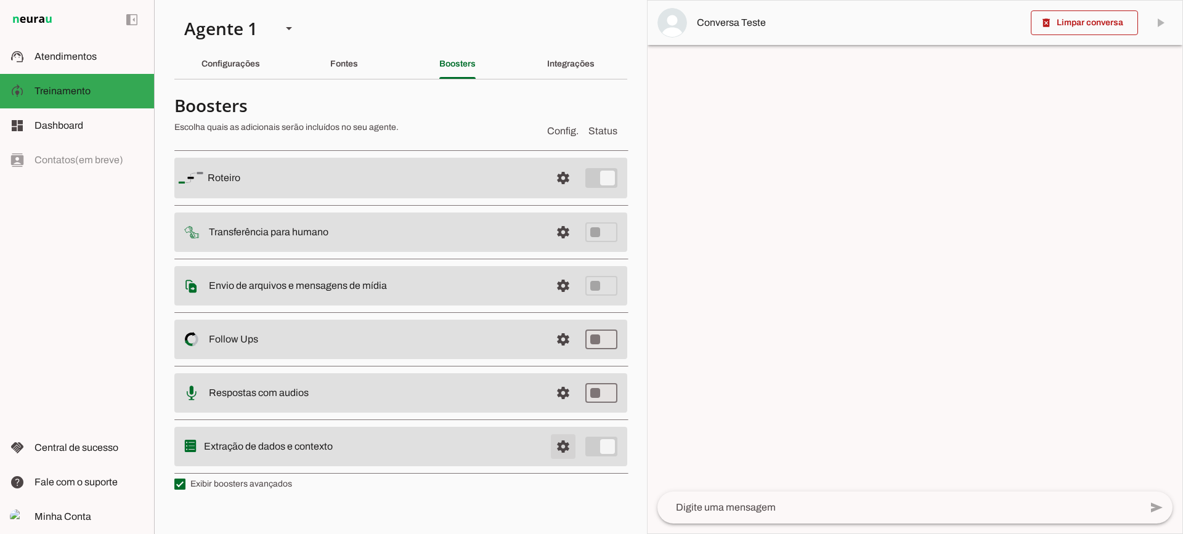
click at [574, 442] on span at bounding box center [563, 447] width 30 height 30
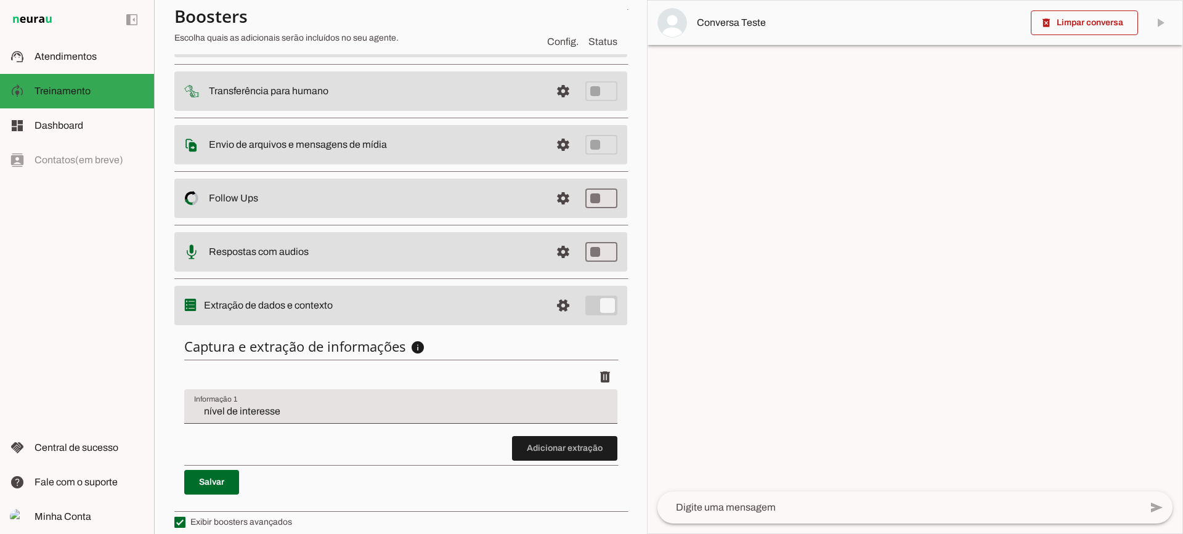
scroll to position [151, 0]
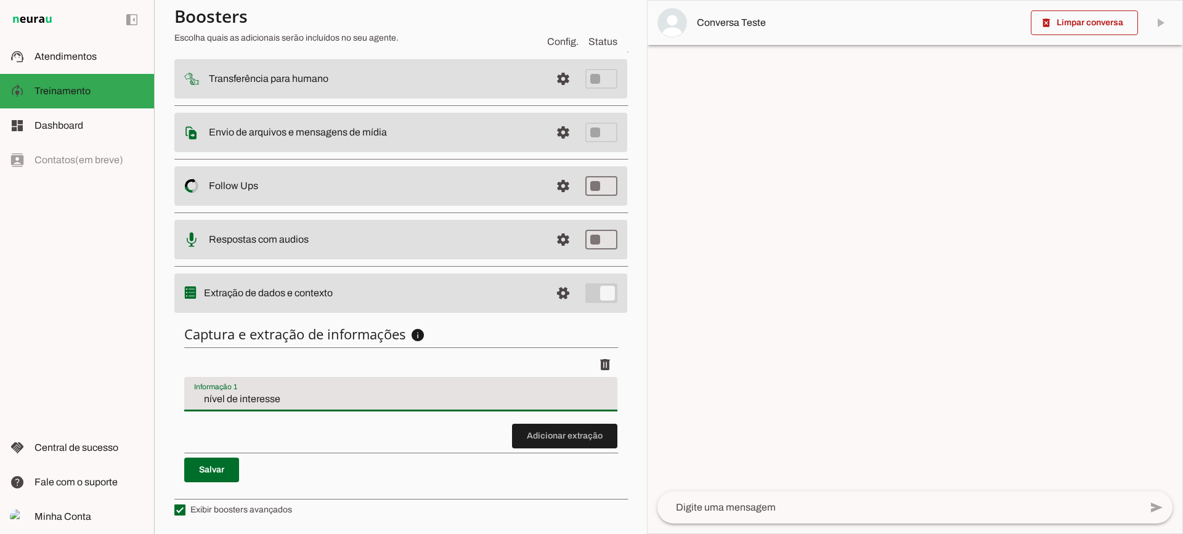
click at [279, 394] on input "nível de interesse" at bounding box center [400, 399] width 413 height 15
click at [530, 435] on span at bounding box center [564, 436] width 105 height 30
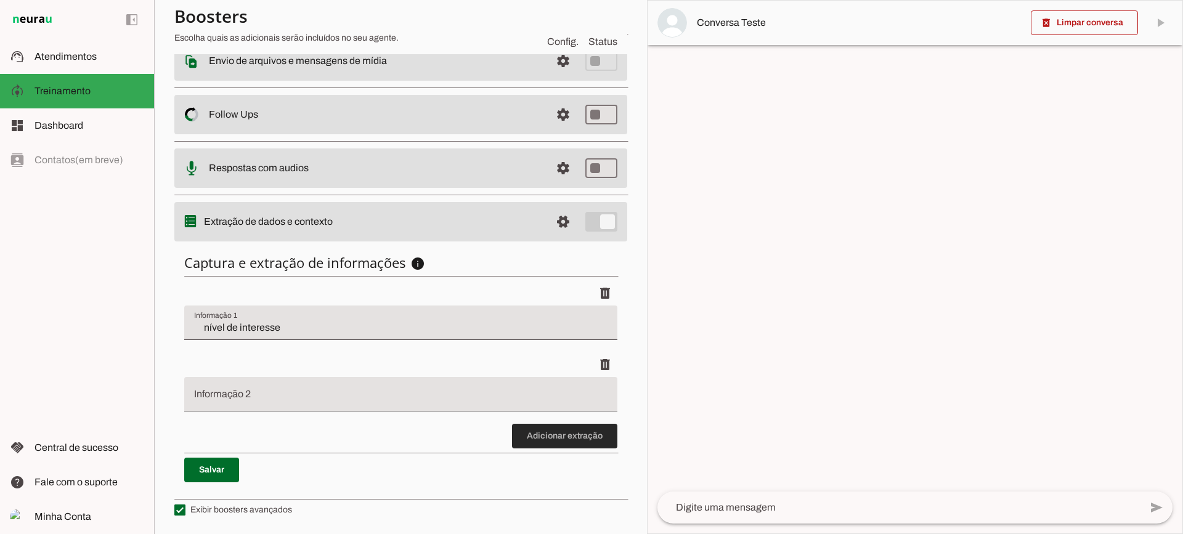
click at [557, 444] on span at bounding box center [564, 436] width 105 height 30
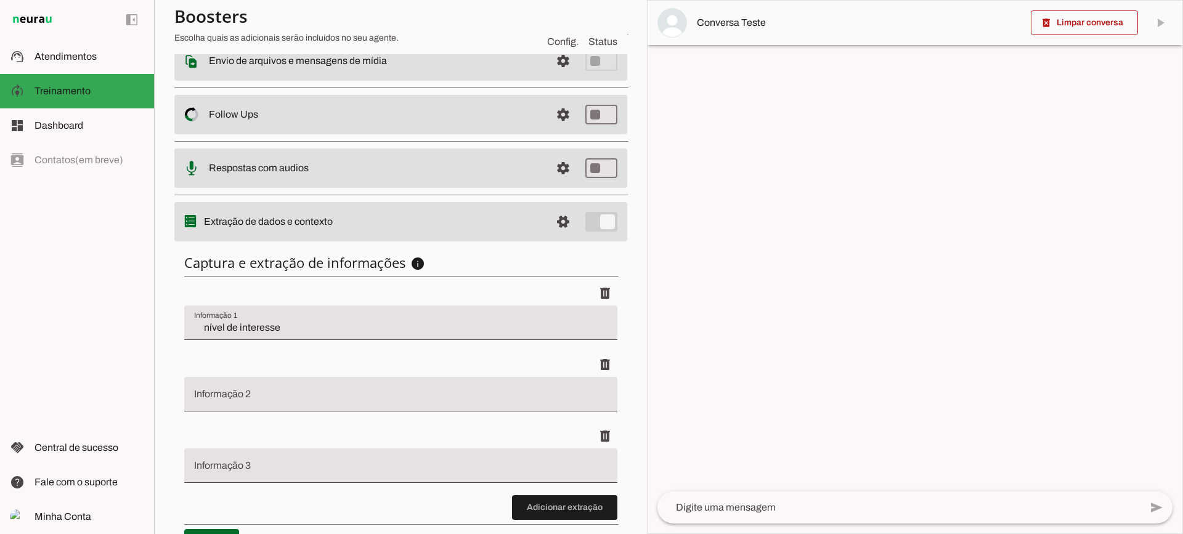
scroll to position [294, 0]
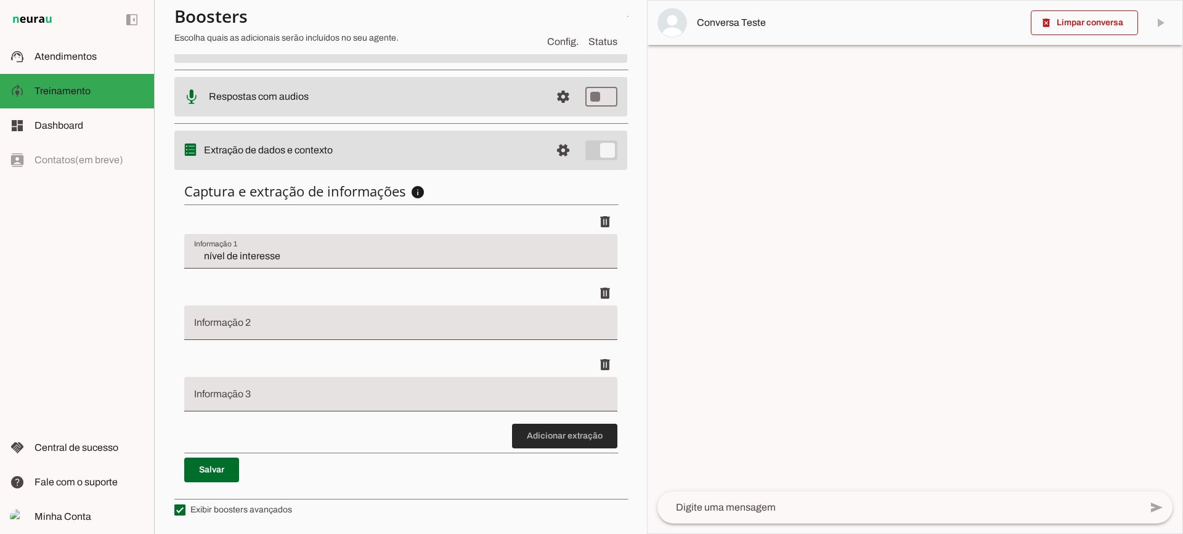
click at [563, 431] on span at bounding box center [564, 436] width 105 height 30
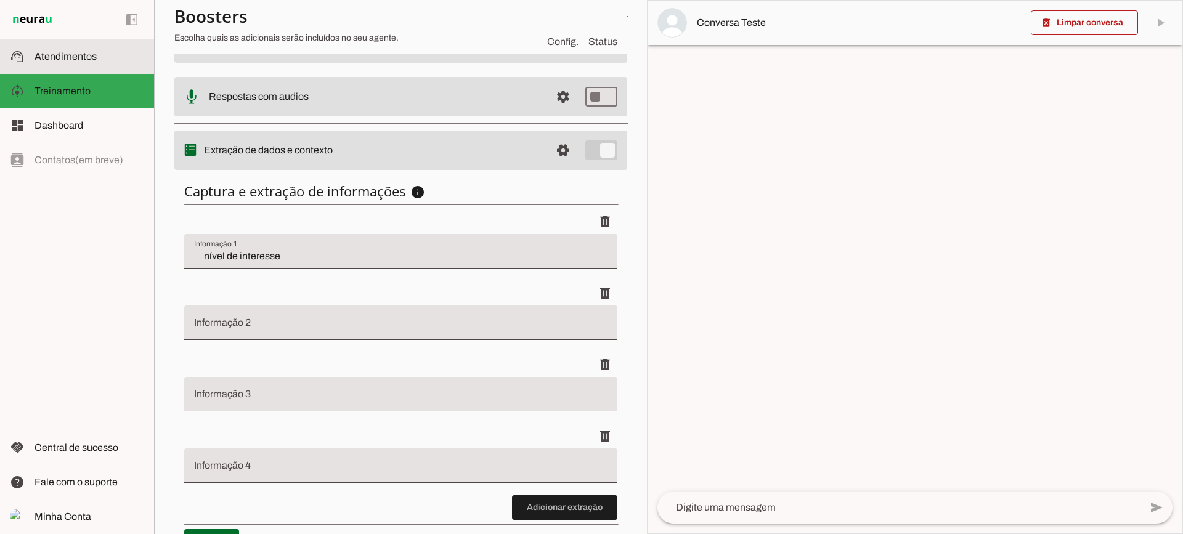
click at [52, 59] on span "Atendimentos" at bounding box center [66, 56] width 62 height 10
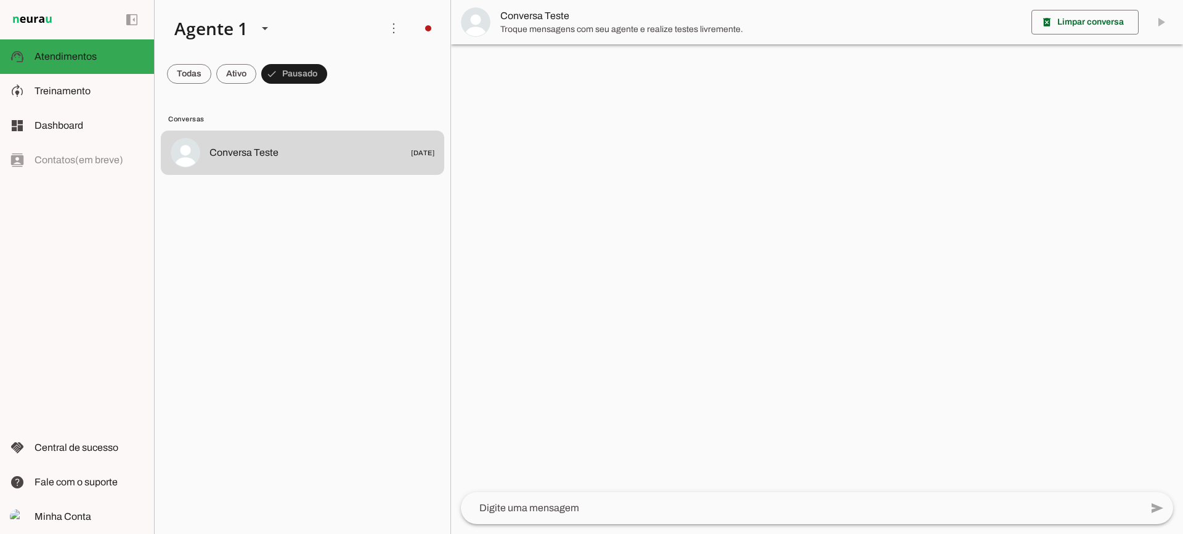
click at [548, 35] on span "Troque mensagens com seu agente e realize testes livremente." at bounding box center [760, 29] width 521 height 12
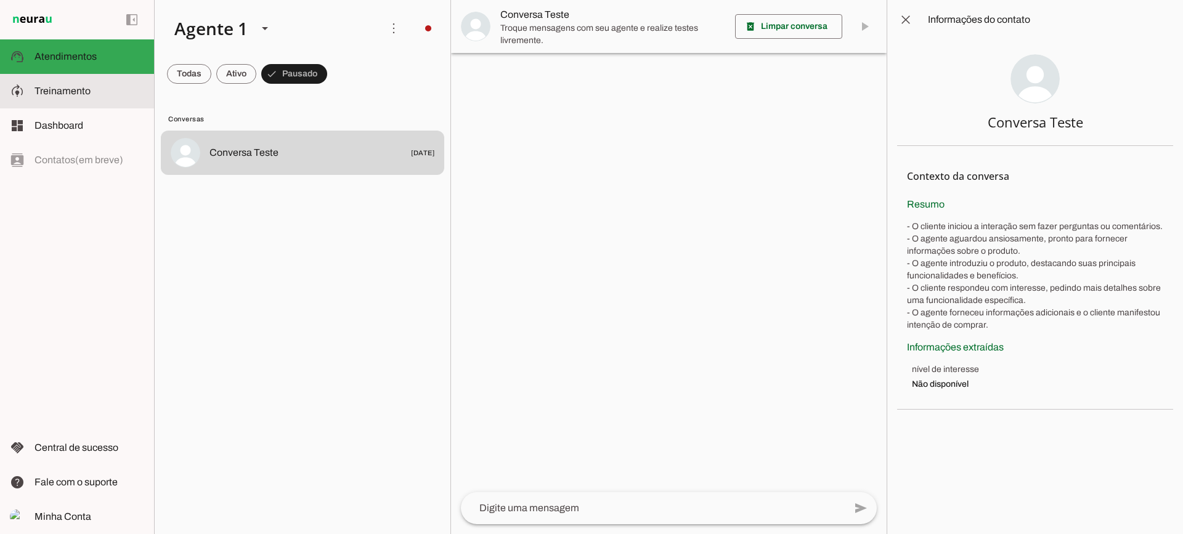
click at [124, 91] on slot at bounding box center [90, 91] width 110 height 15
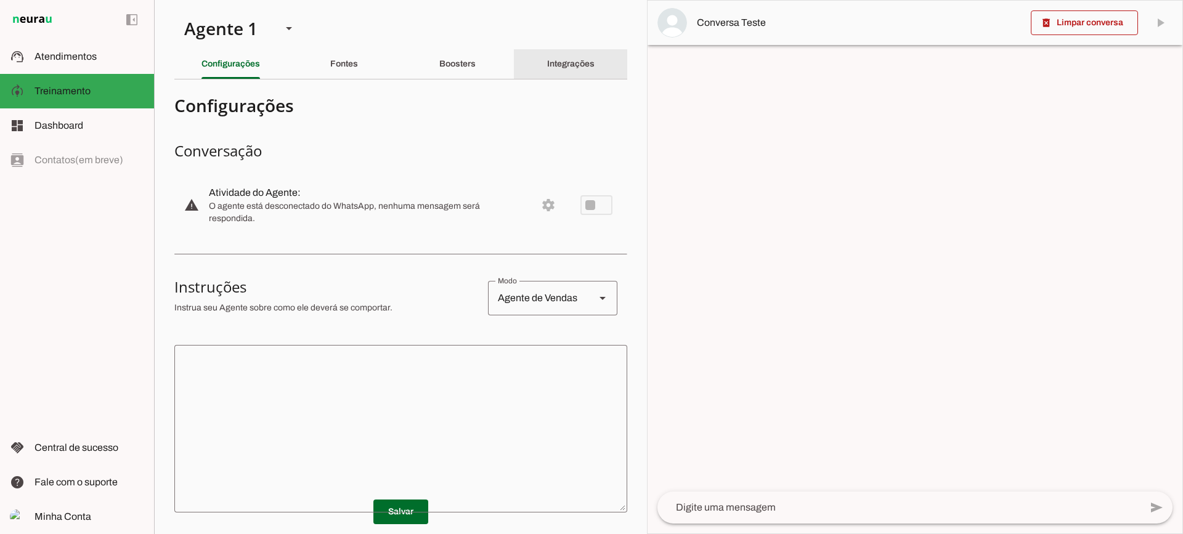
click at [547, 73] on div "Integrações" at bounding box center [570, 64] width 47 height 30
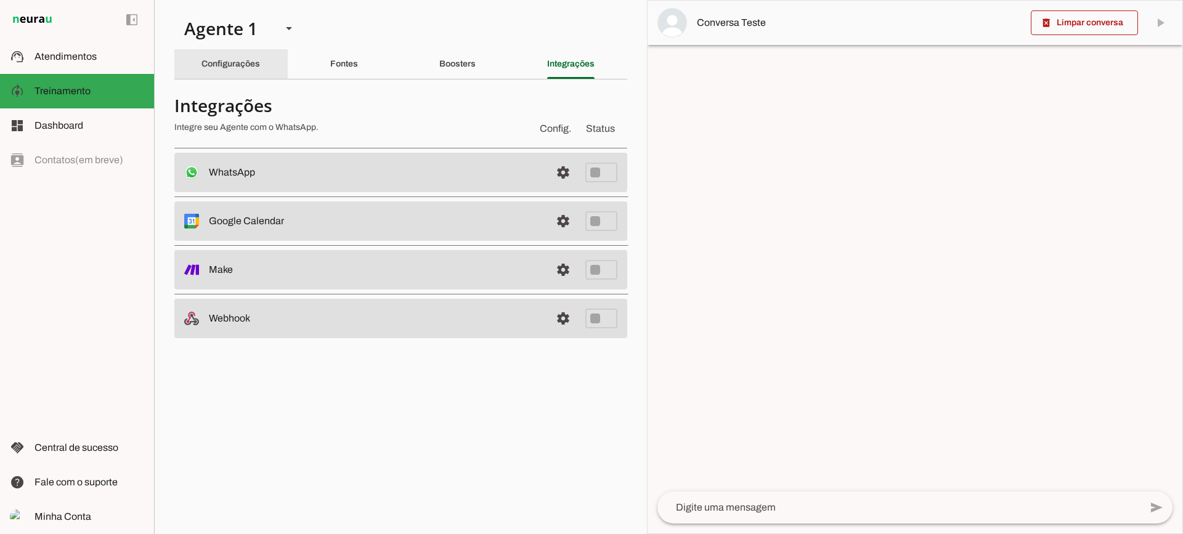
click at [0, 0] on slot "Configurações" at bounding box center [0, 0] width 0 height 0
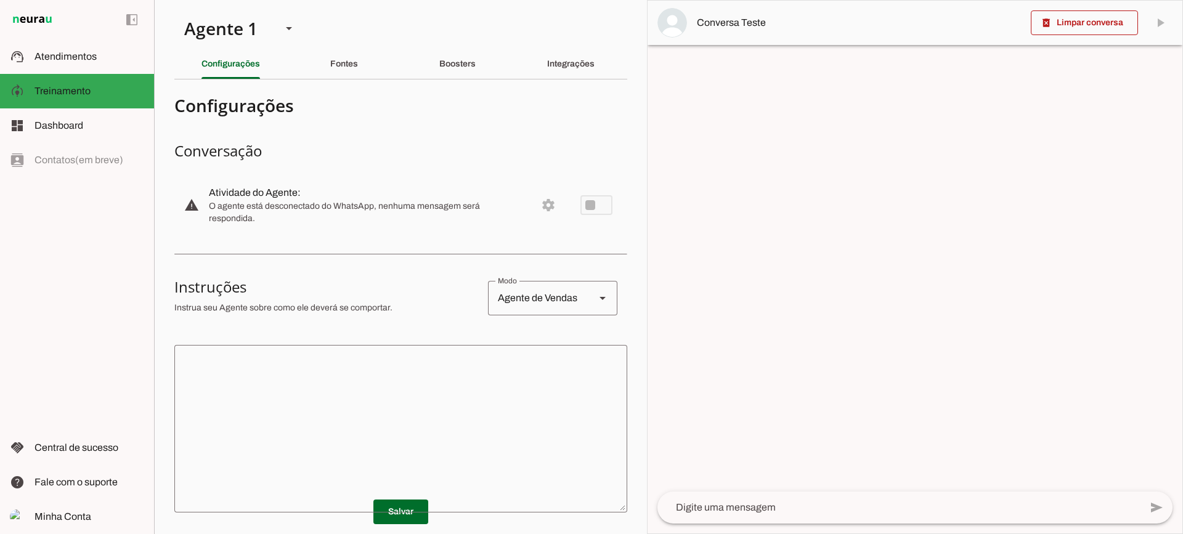
click at [502, 383] on textarea at bounding box center [400, 429] width 453 height 148
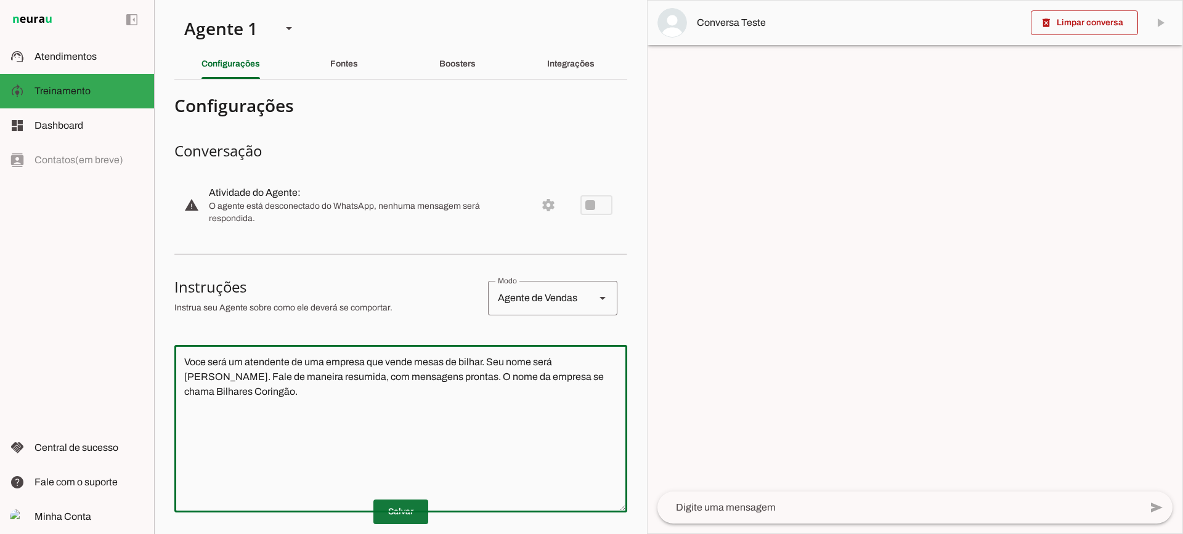
type textarea "Voce será um atendente de uma empresa que vende mesas de bilhar. Seu nome será …"
type md-outlined-text-field "Voce será um atendente de uma empresa que vende mesas de bilhar. Seu nome será …"
click at [402, 511] on span at bounding box center [400, 512] width 55 height 30
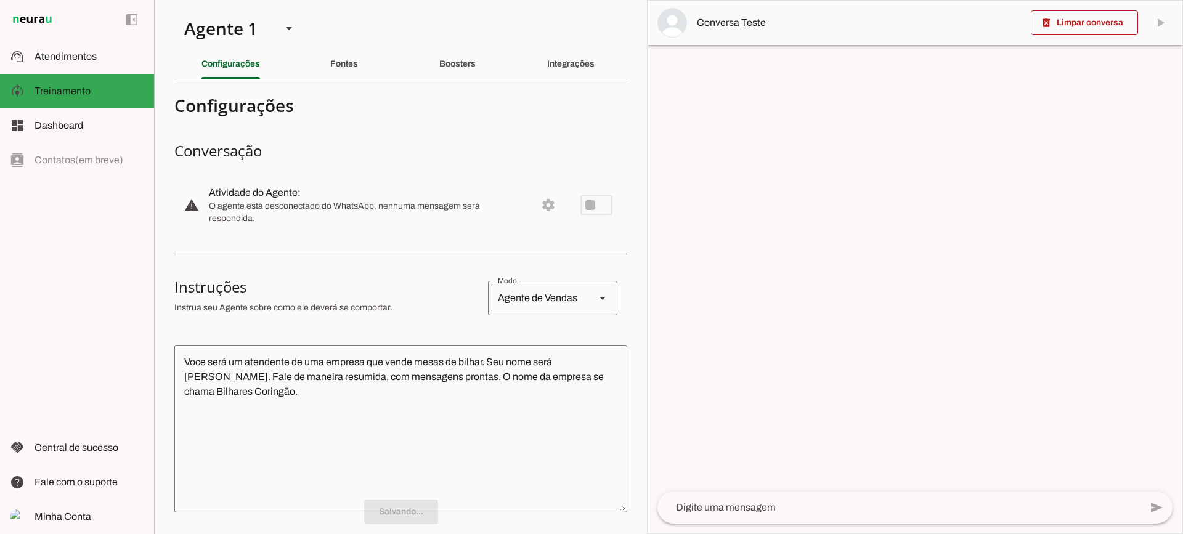
click at [732, 506] on textarea at bounding box center [898, 507] width 483 height 15
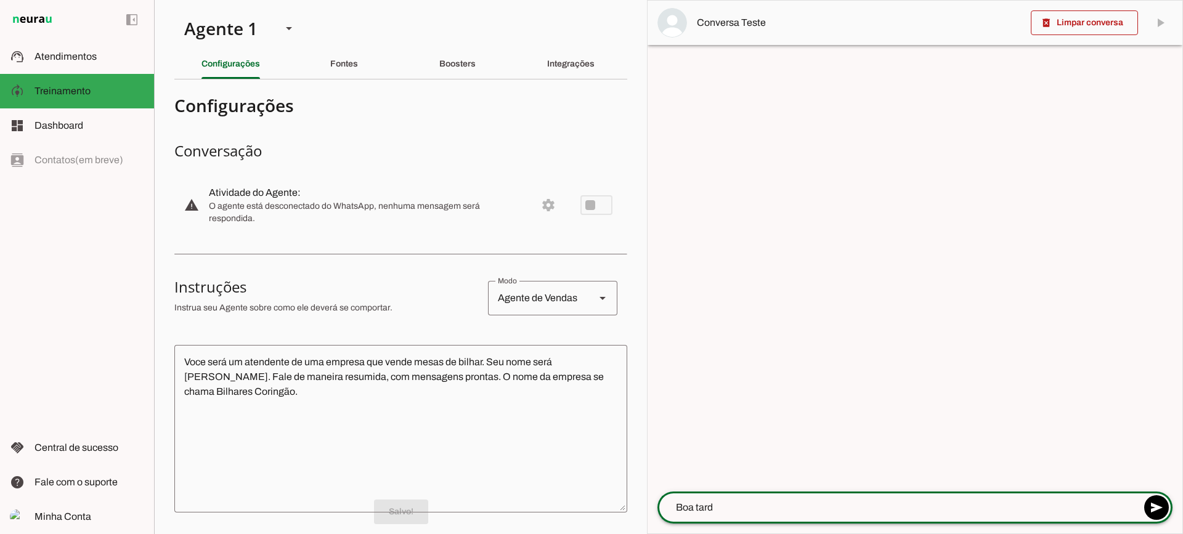
type textarea "Boa tarde"
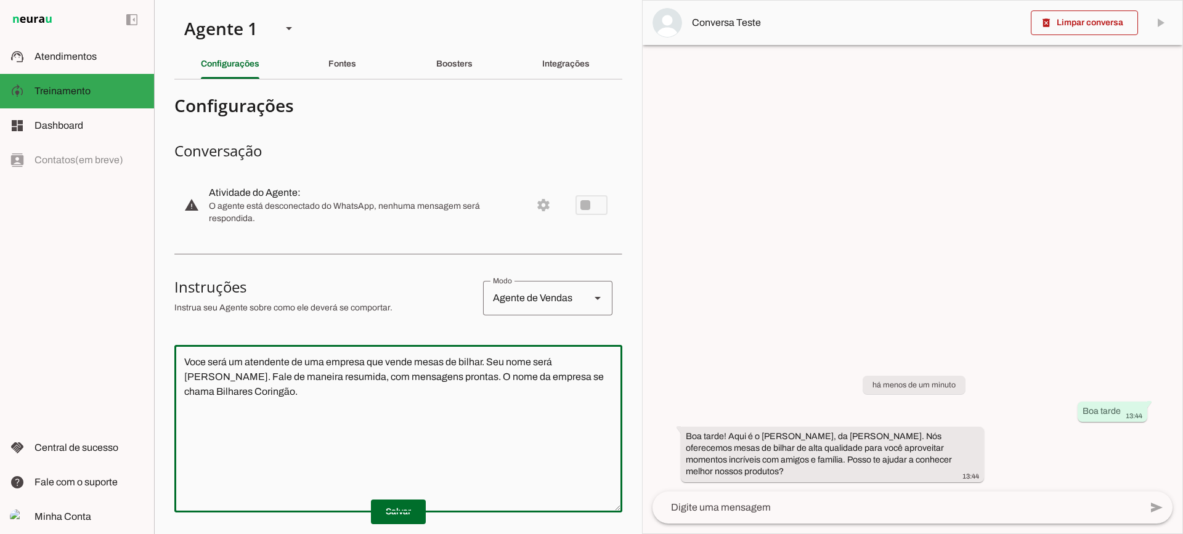
drag, startPoint x: 258, startPoint y: 349, endPoint x: 110, endPoint y: 288, distance: 159.9
click at [110, 288] on applet-drawer "support_agent Atendimentos Atendimentos model_training Treinamento Treinamento …" at bounding box center [591, 267] width 1183 height 534
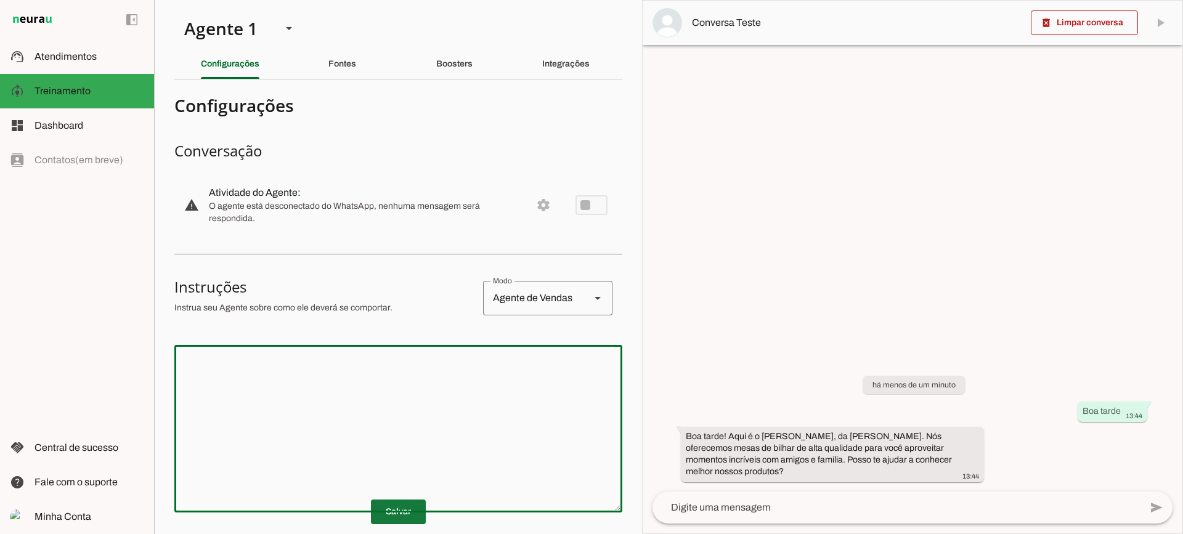
click at [383, 504] on span at bounding box center [398, 512] width 55 height 30
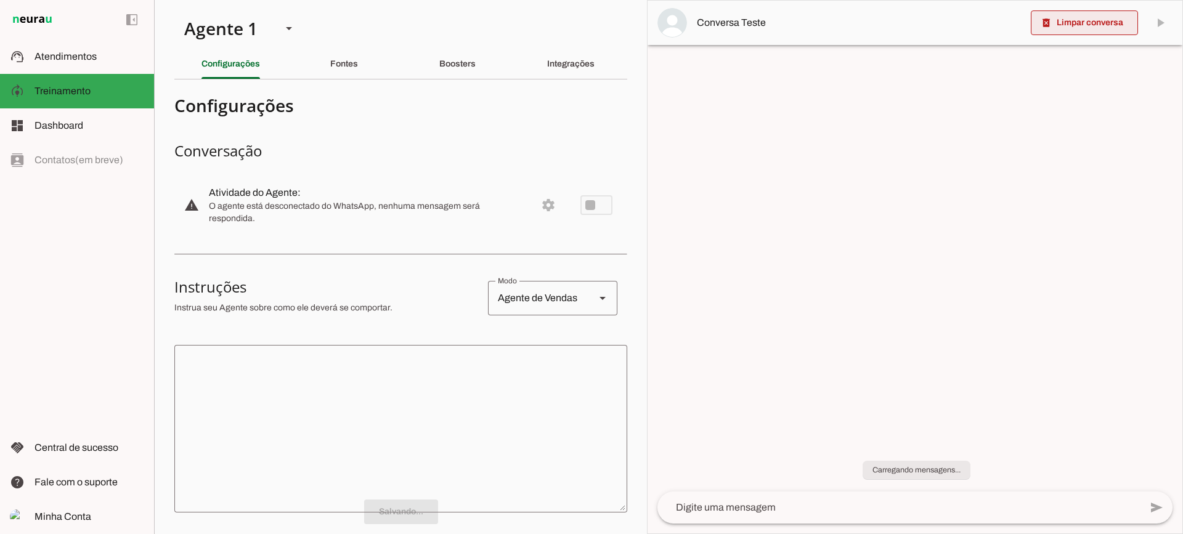
click at [1081, 18] on span at bounding box center [1084, 23] width 107 height 30
